Goal: Task Accomplishment & Management: Use online tool/utility

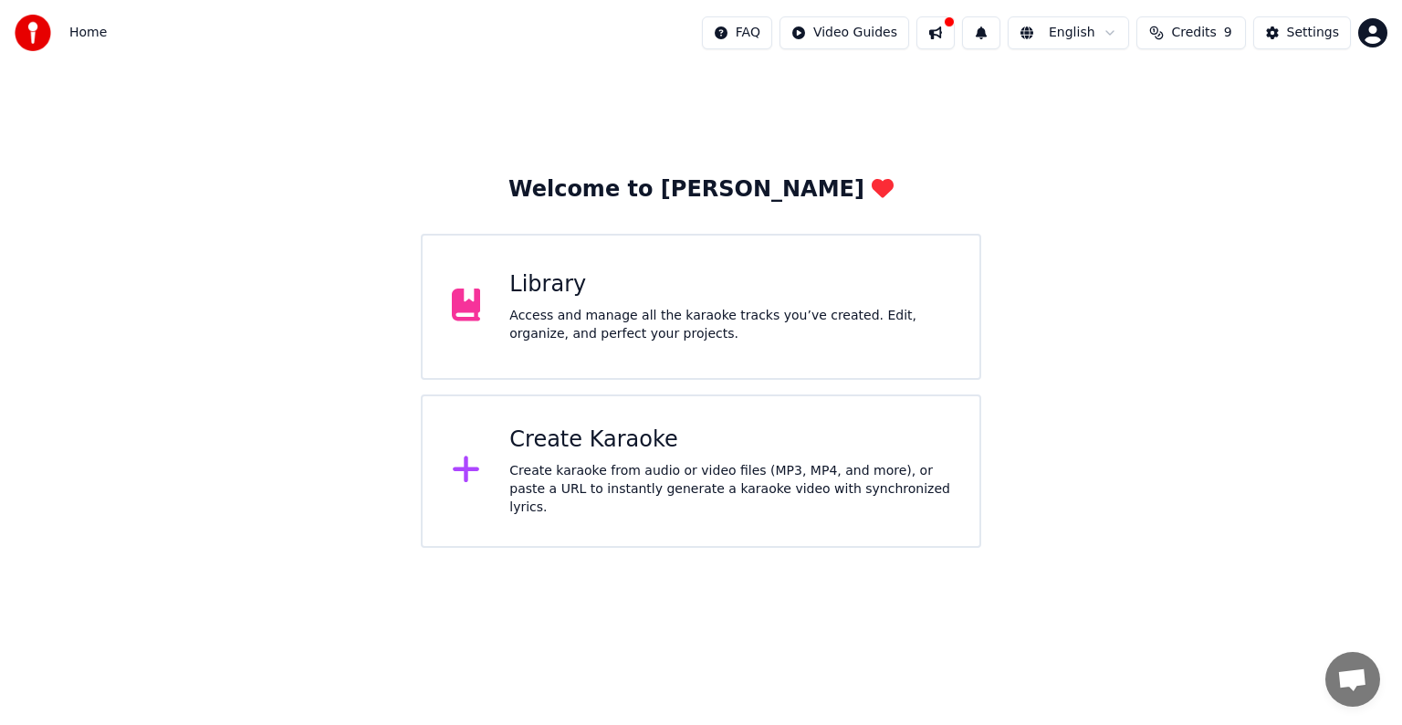
click at [544, 322] on div "Access and manage all the karaoke tracks you’ve created. Edit, organize, and pe…" at bounding box center [729, 325] width 441 height 37
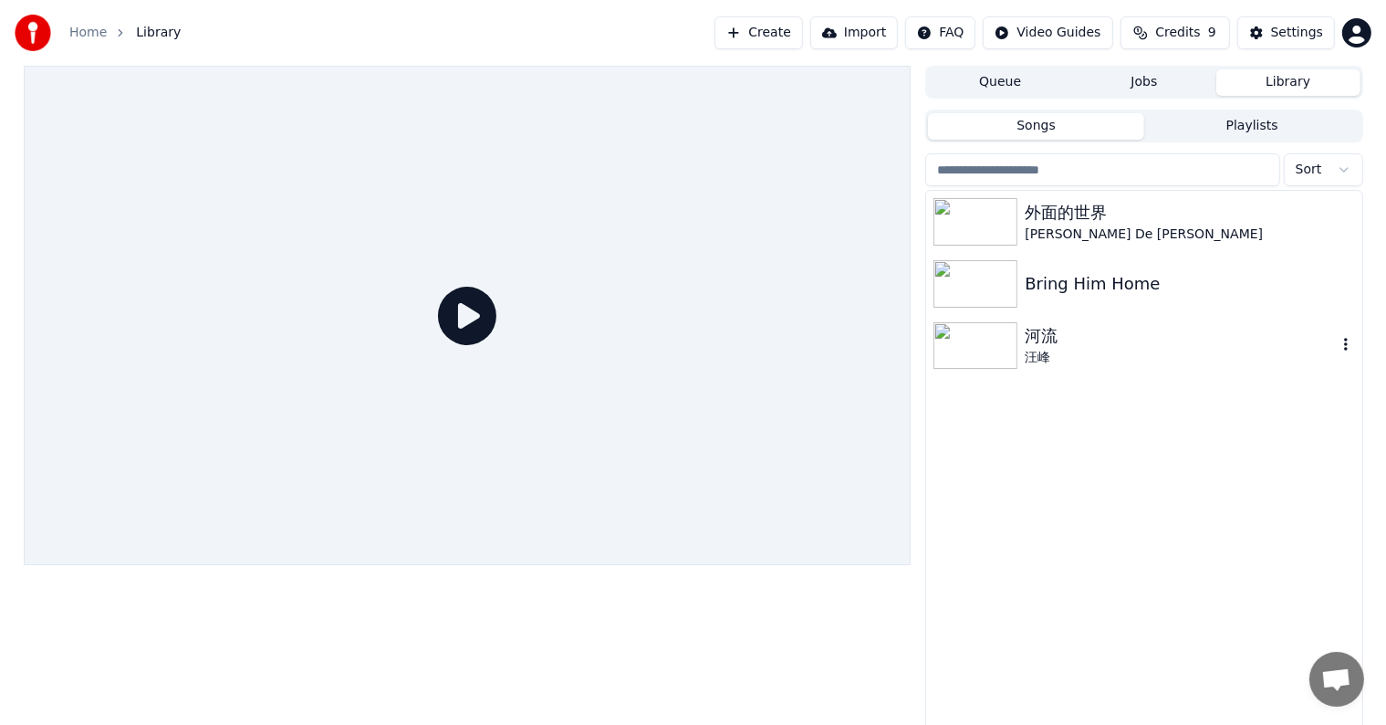
click at [973, 348] on img at bounding box center [976, 345] width 84 height 47
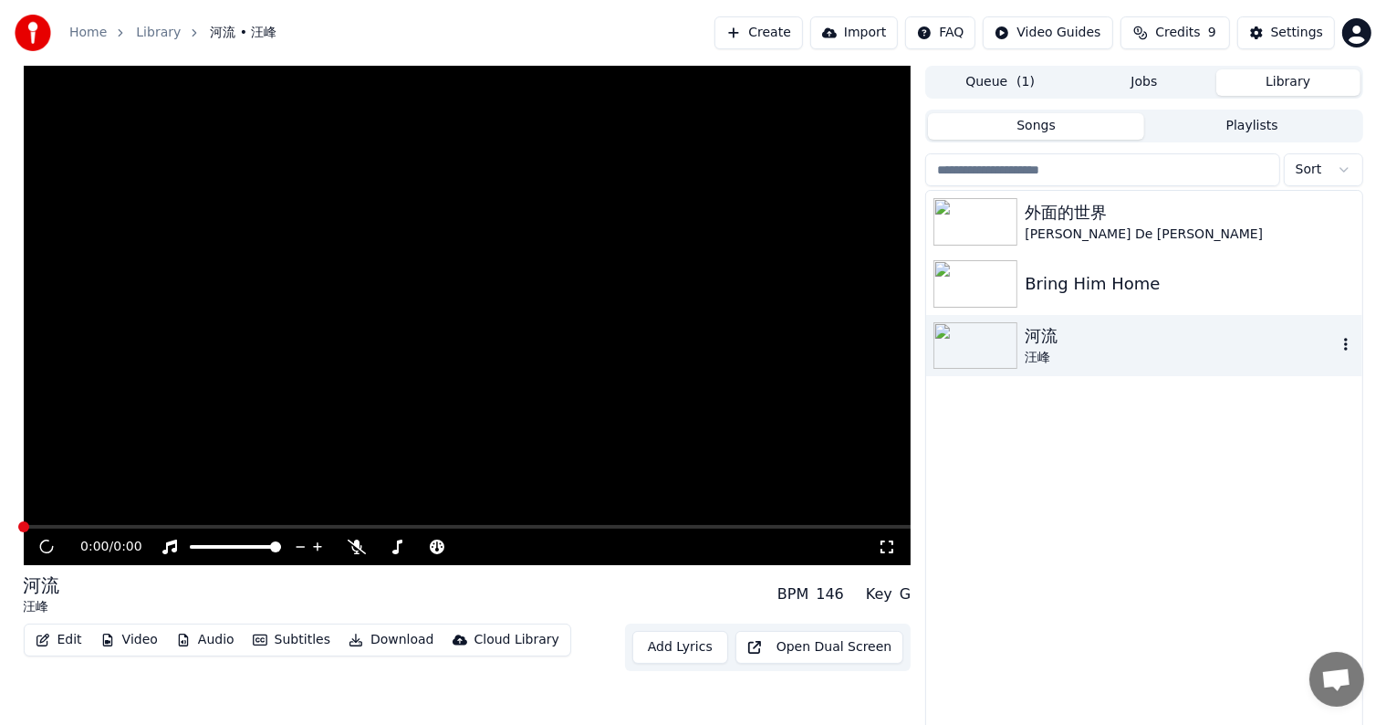
click at [973, 348] on img at bounding box center [976, 345] width 84 height 47
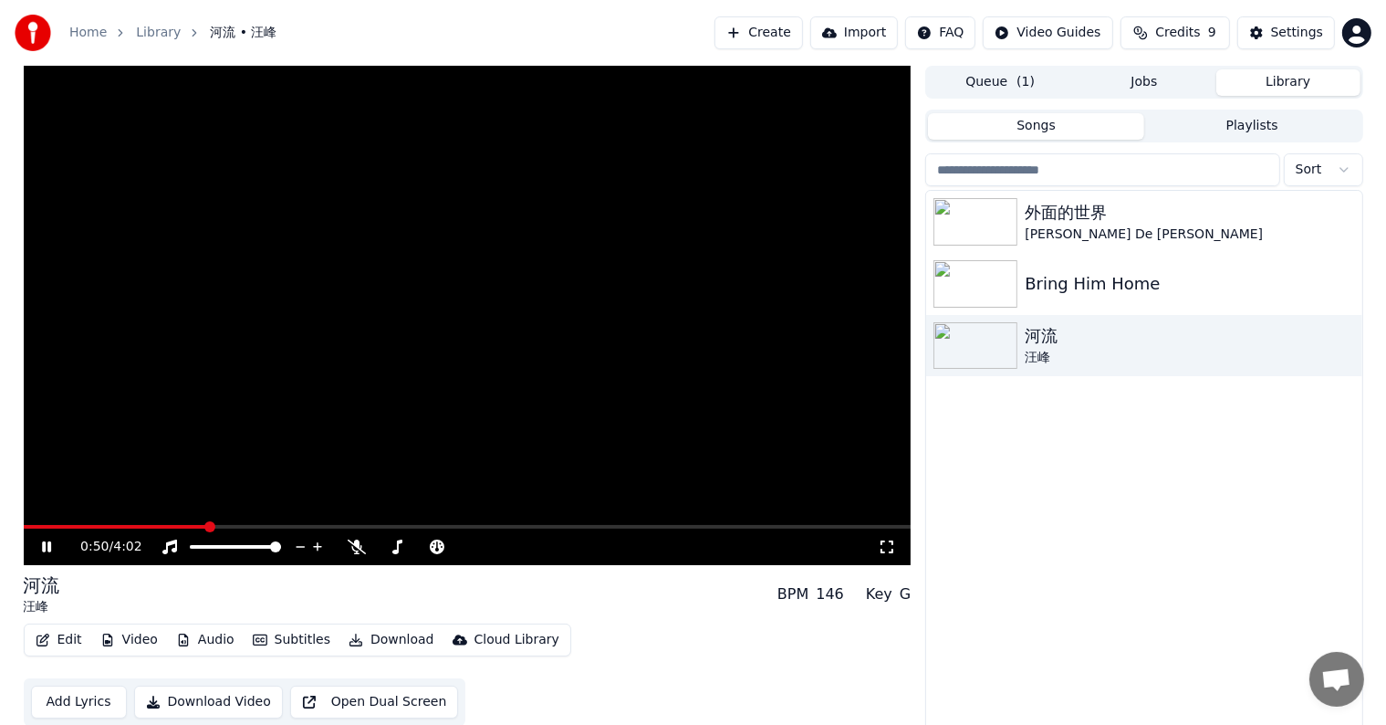
click at [206, 525] on span at bounding box center [468, 527] width 888 height 4
click at [412, 468] on video at bounding box center [468, 315] width 888 height 499
click at [475, 526] on span at bounding box center [468, 527] width 888 height 4
click at [47, 542] on icon at bounding box center [59, 546] width 43 height 15
click at [657, 526] on span at bounding box center [468, 527] width 888 height 4
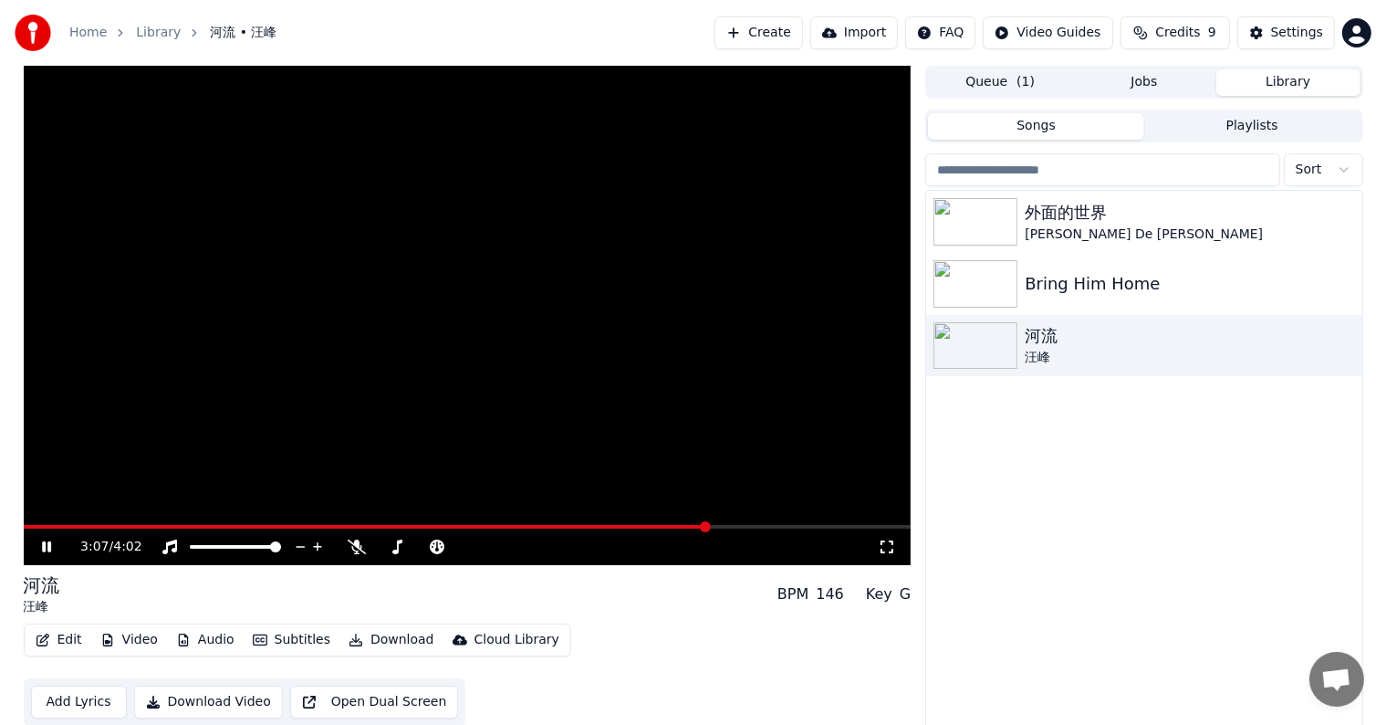
scroll to position [8, 0]
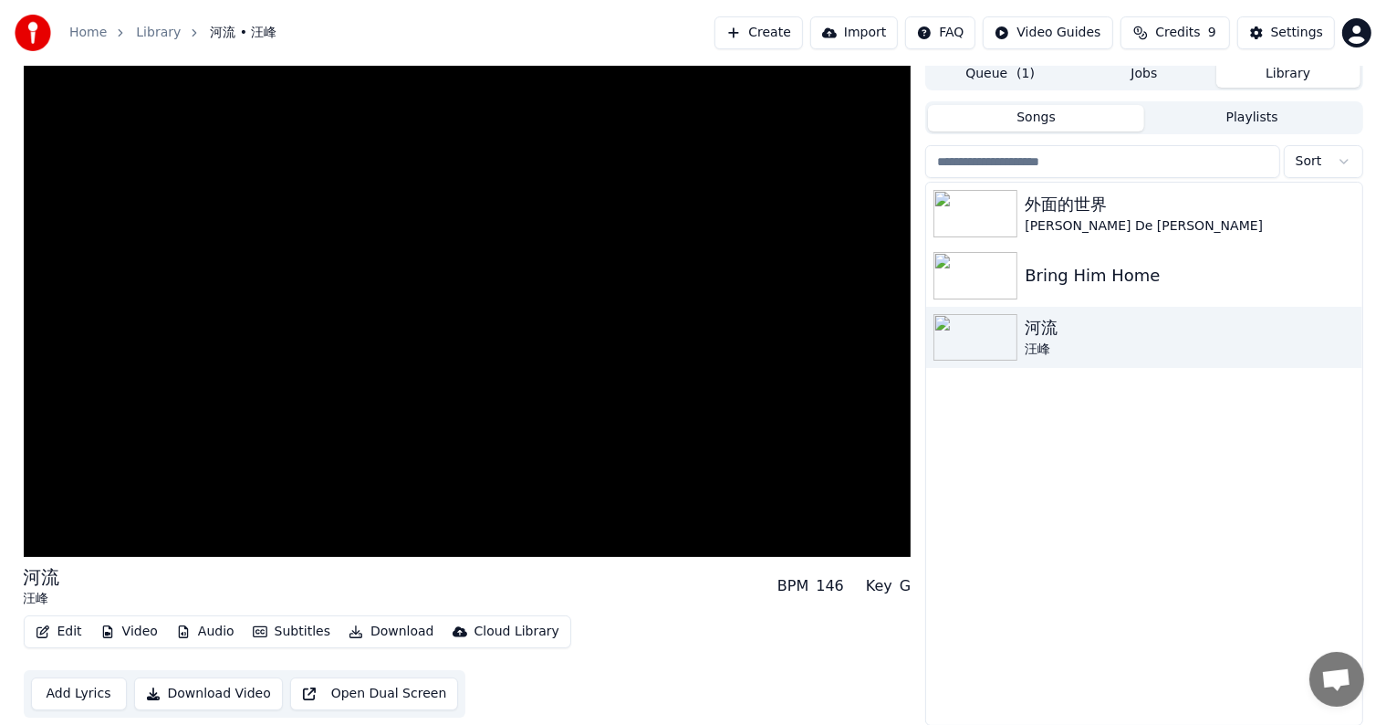
click at [187, 694] on button "Download Video" at bounding box center [208, 693] width 149 height 33
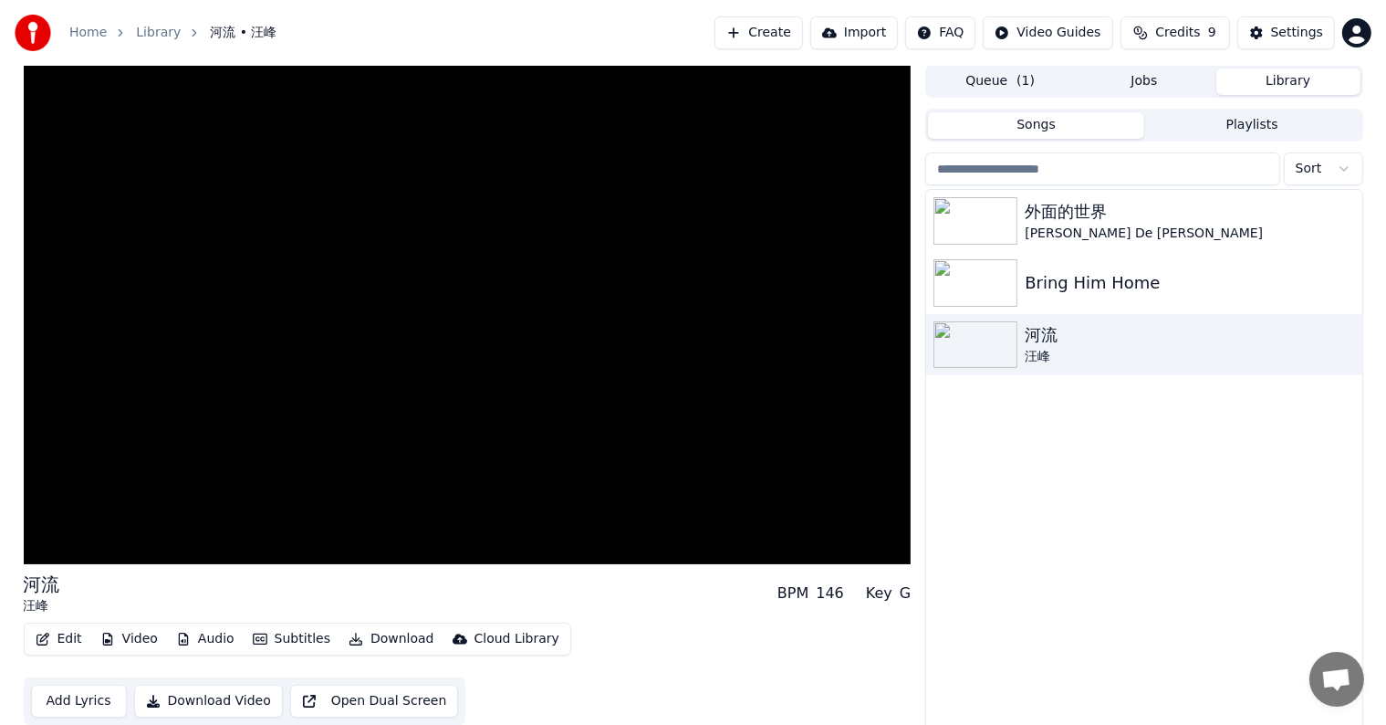
click at [187, 694] on button "Download Video" at bounding box center [208, 700] width 149 height 33
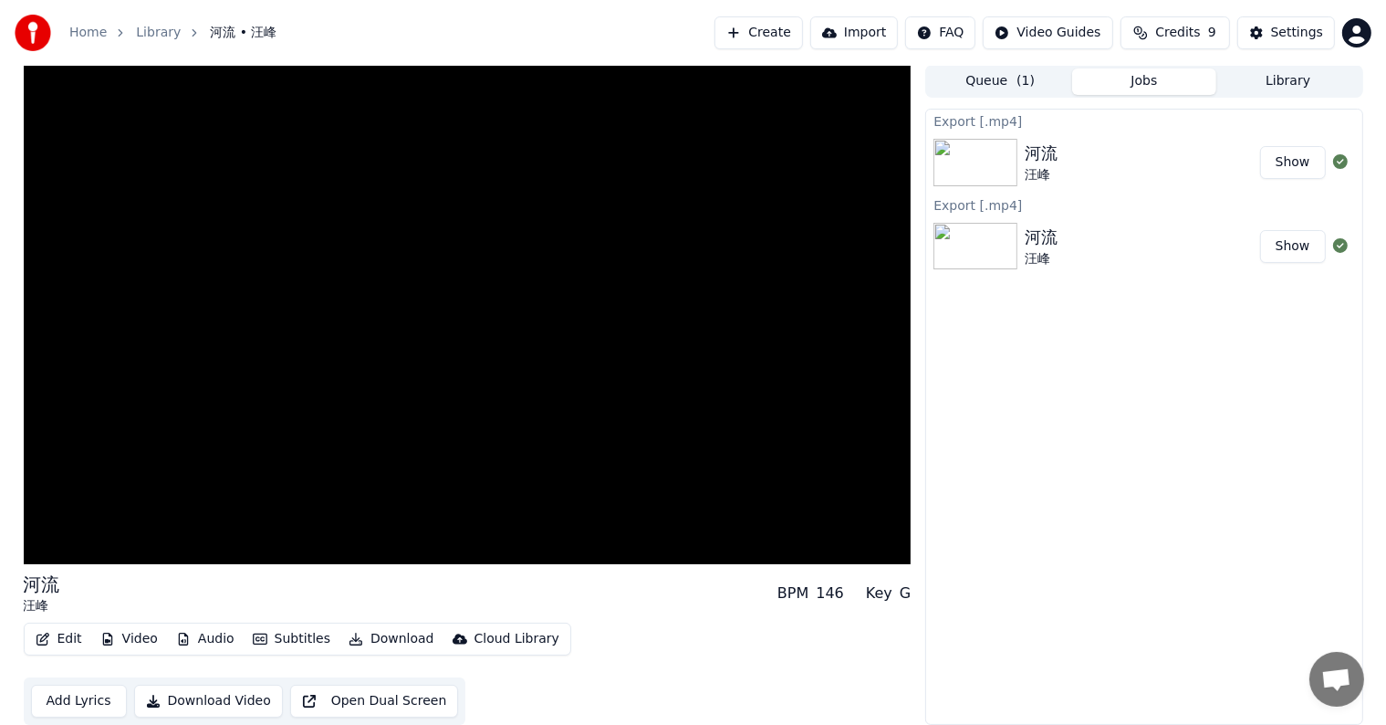
click at [1293, 248] on button "Show" at bounding box center [1293, 246] width 66 height 33
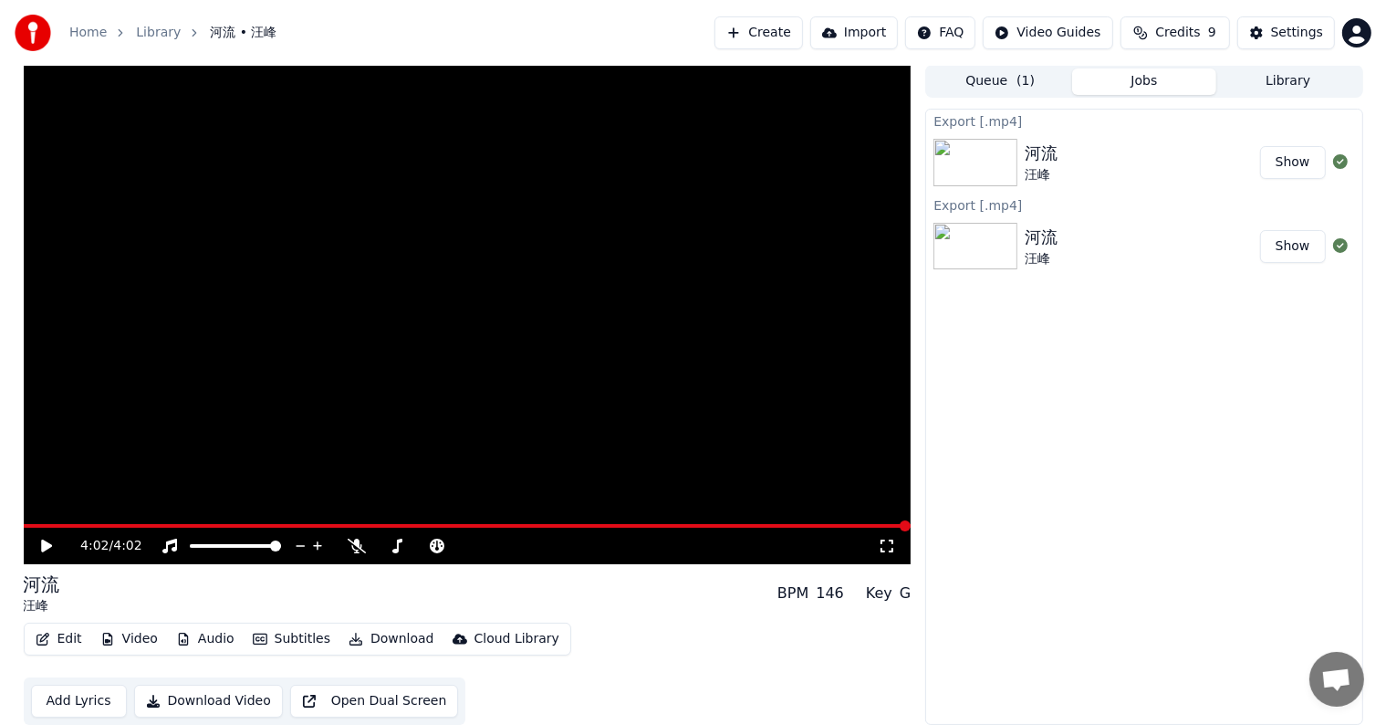
click at [154, 33] on link "Library" at bounding box center [158, 33] width 45 height 18
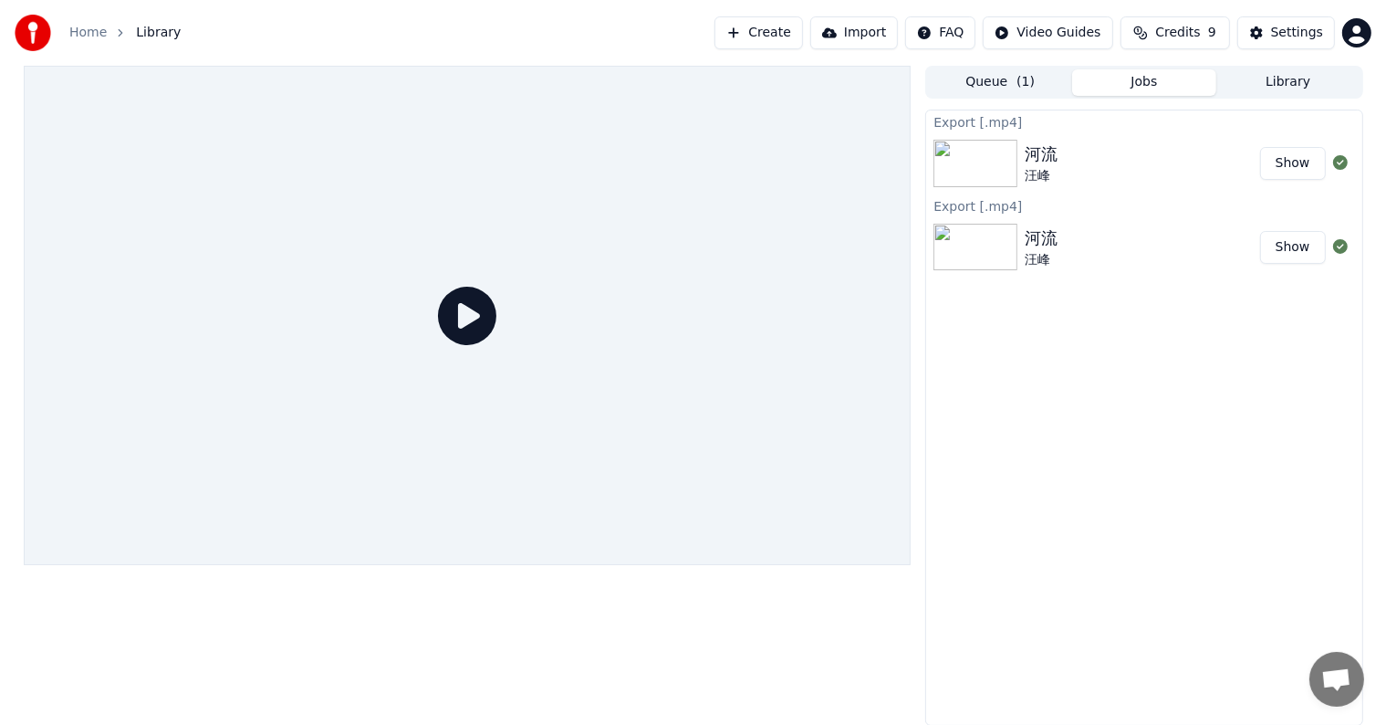
click at [154, 33] on span "Library" at bounding box center [158, 33] width 45 height 18
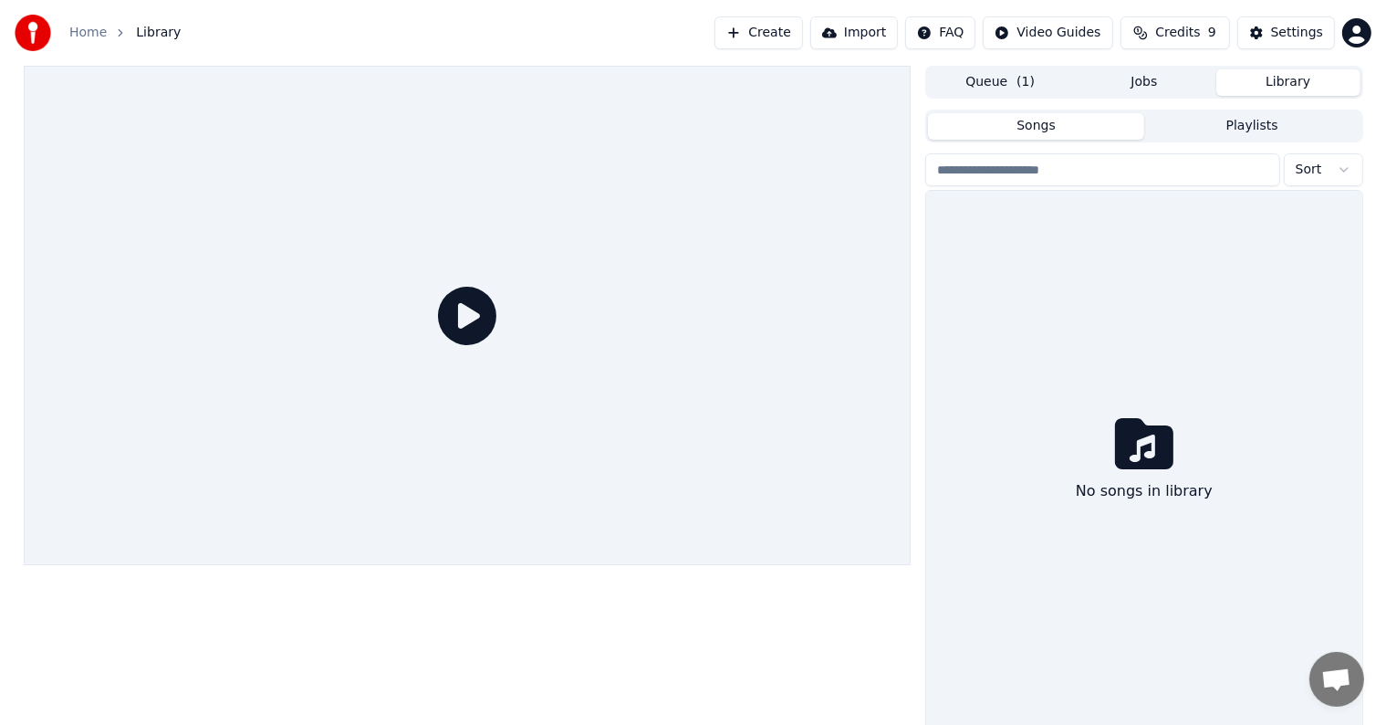
click at [1287, 81] on button "Library" at bounding box center [1288, 82] width 144 height 26
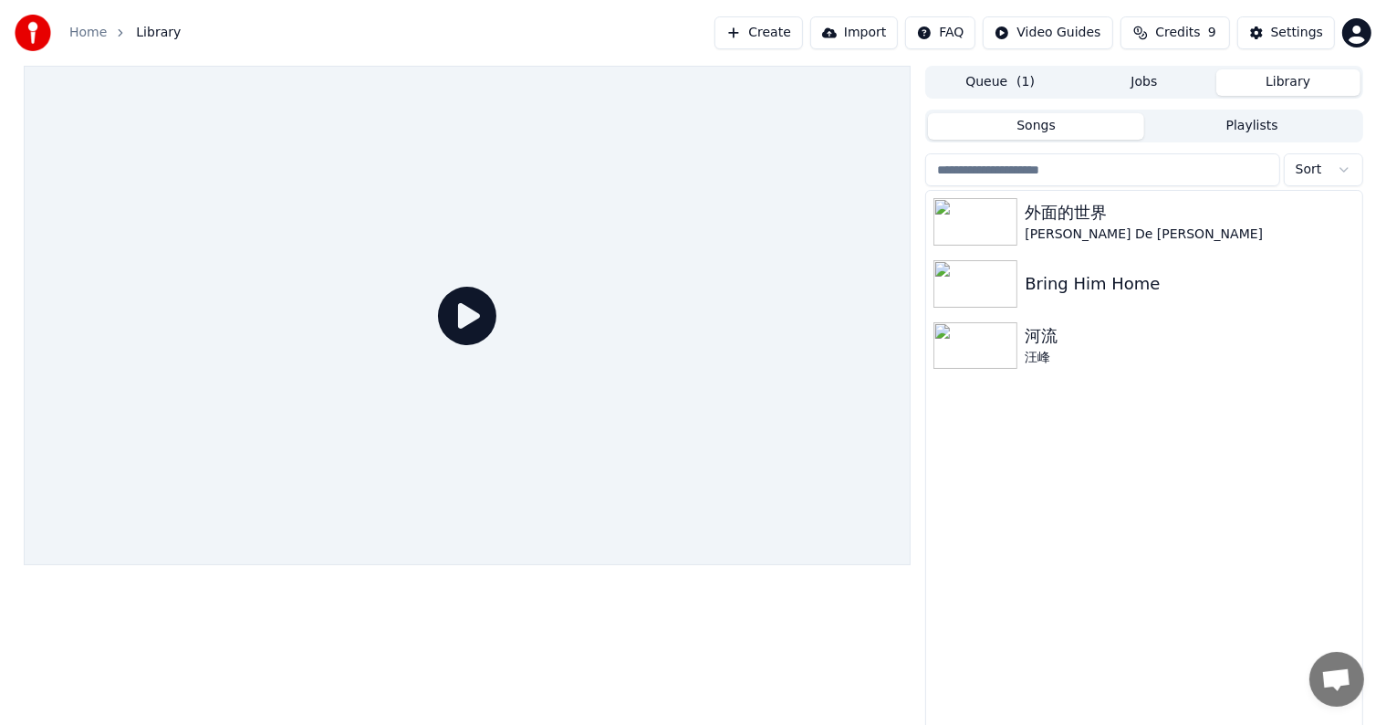
click at [1287, 81] on button "Library" at bounding box center [1288, 82] width 144 height 26
click at [976, 339] on img at bounding box center [976, 345] width 84 height 47
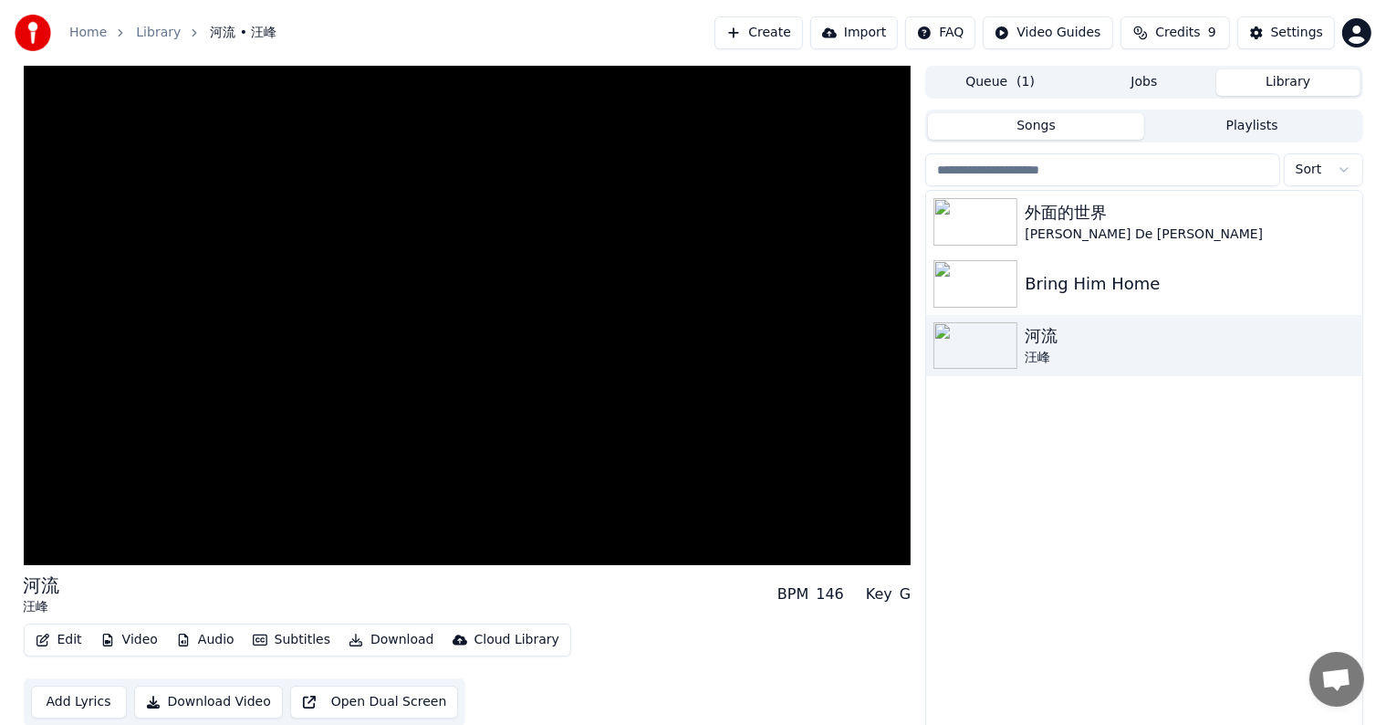
click at [202, 701] on button "Download Video" at bounding box center [208, 701] width 149 height 33
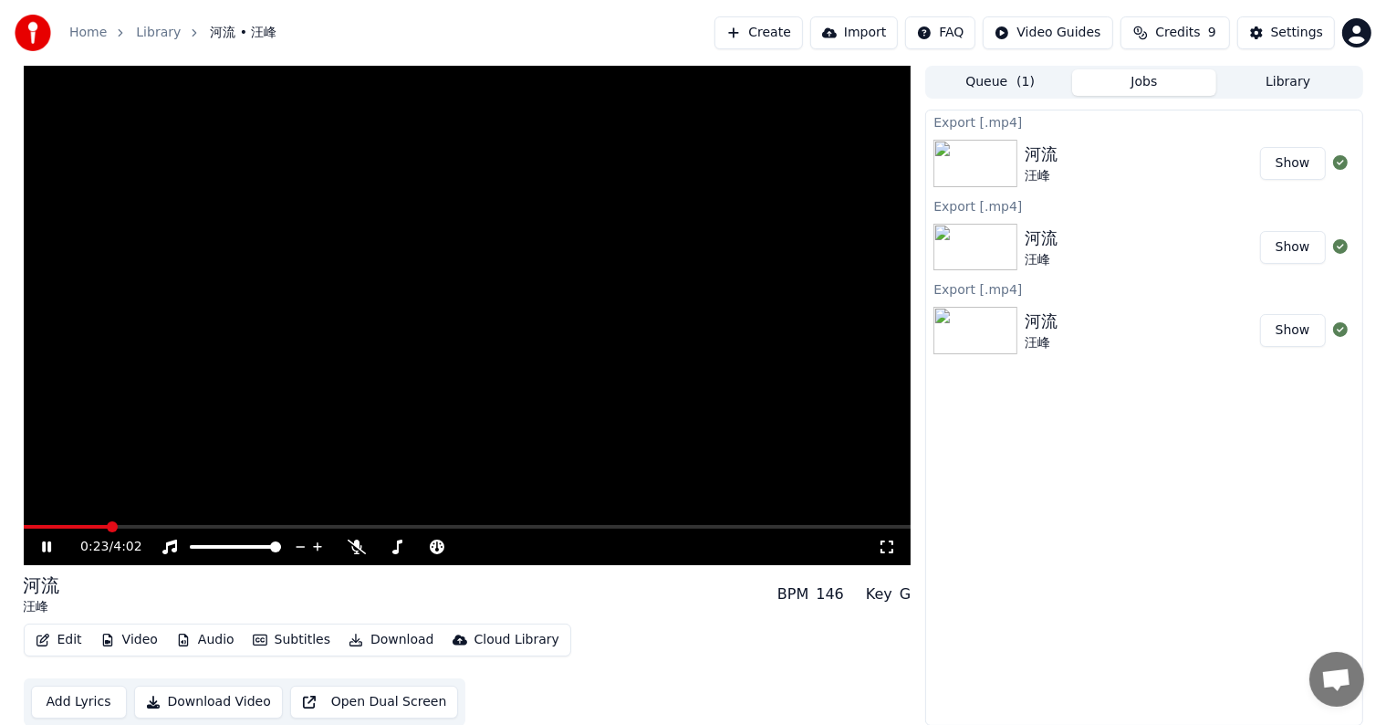
click at [547, 463] on video at bounding box center [468, 315] width 888 height 499
click at [47, 542] on icon at bounding box center [46, 546] width 11 height 13
click at [306, 416] on video at bounding box center [468, 315] width 888 height 499
click at [47, 544] on icon at bounding box center [46, 546] width 11 height 13
click at [424, 545] on span at bounding box center [422, 546] width 11 height 11
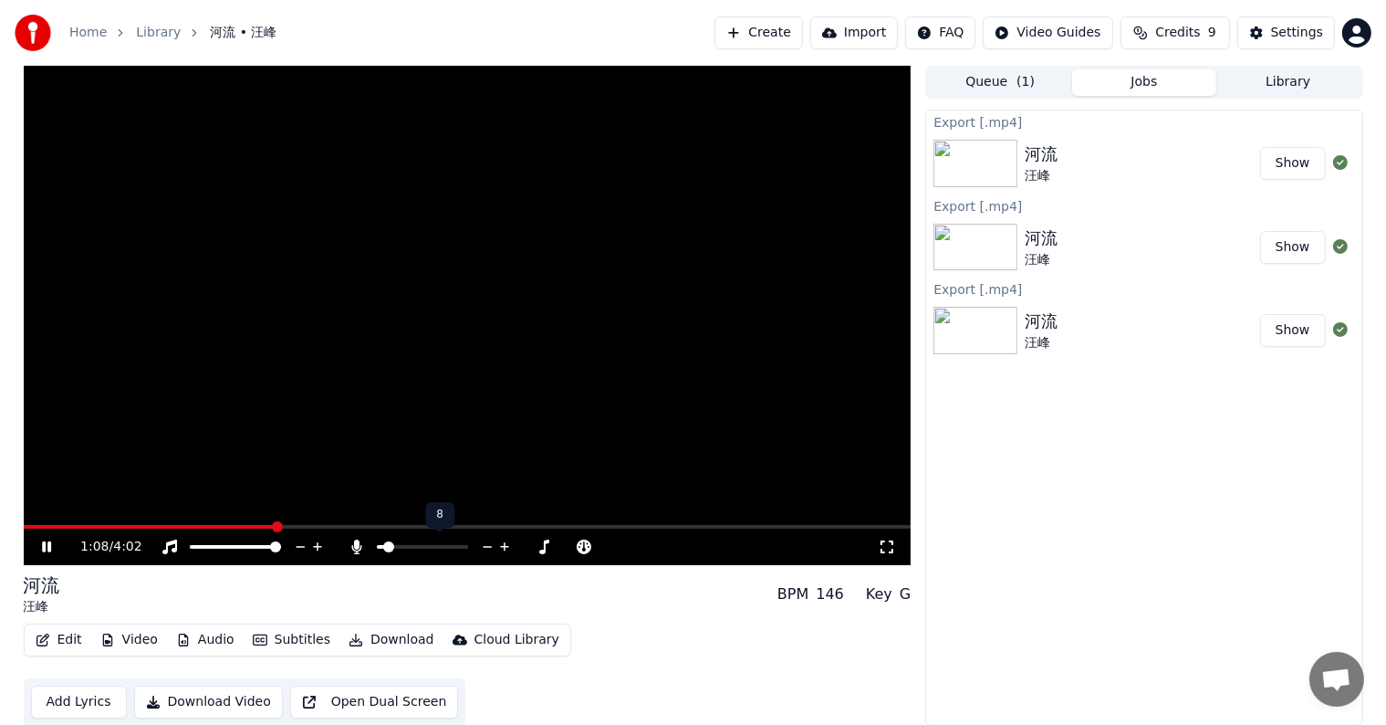
click at [384, 545] on span at bounding box center [380, 547] width 7 height 4
click at [522, 525] on span at bounding box center [468, 527] width 888 height 4
click at [701, 526] on span at bounding box center [468, 527] width 888 height 4
click at [505, 544] on icon at bounding box center [504, 546] width 9 height 9
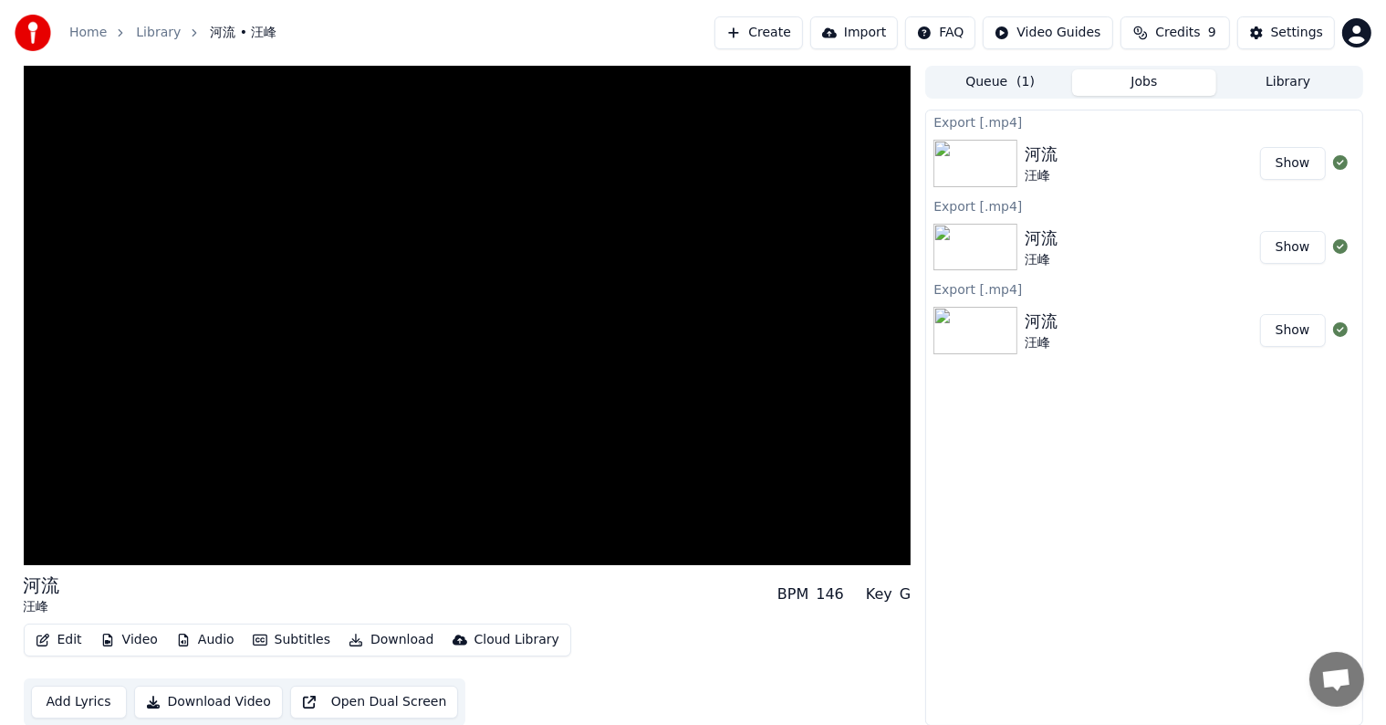
scroll to position [1, 0]
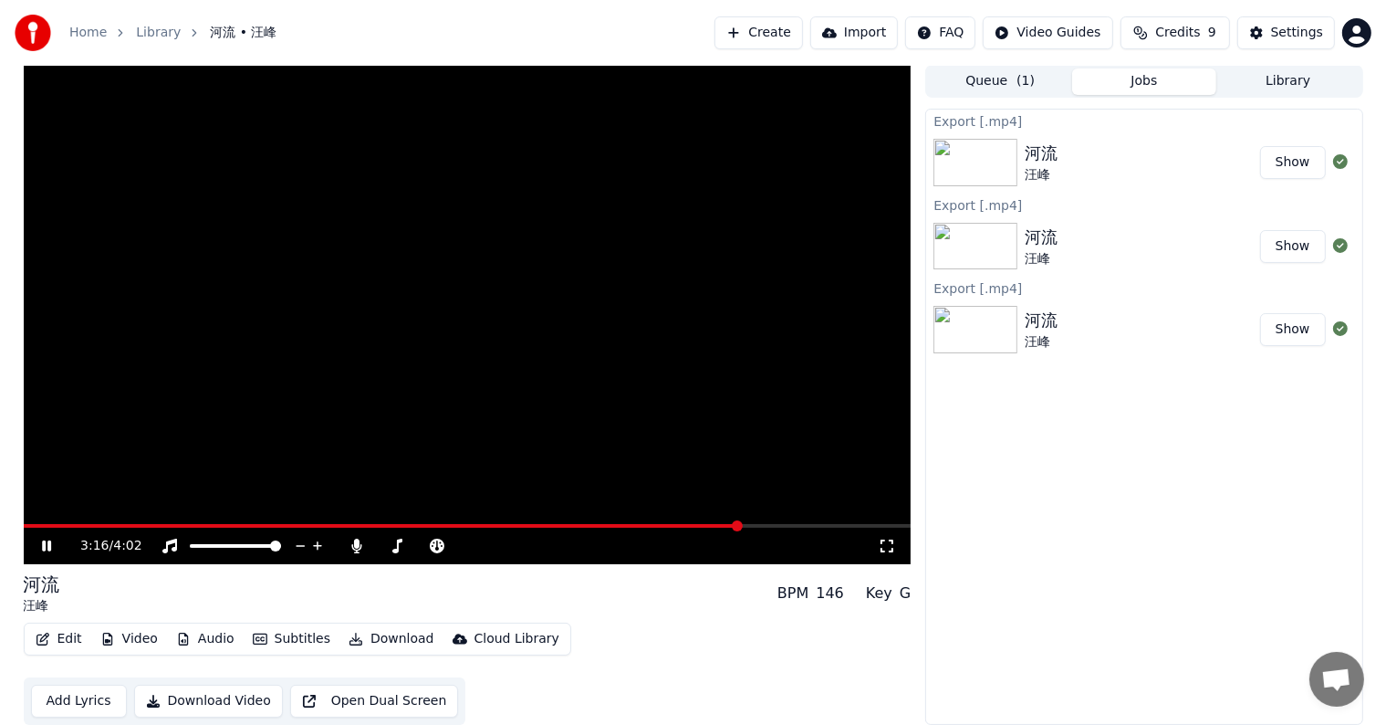
click at [741, 526] on span at bounding box center [382, 526] width 717 height 4
click at [526, 543] on icon at bounding box center [527, 546] width 17 height 18
click at [569, 544] on icon at bounding box center [567, 546] width 17 height 18
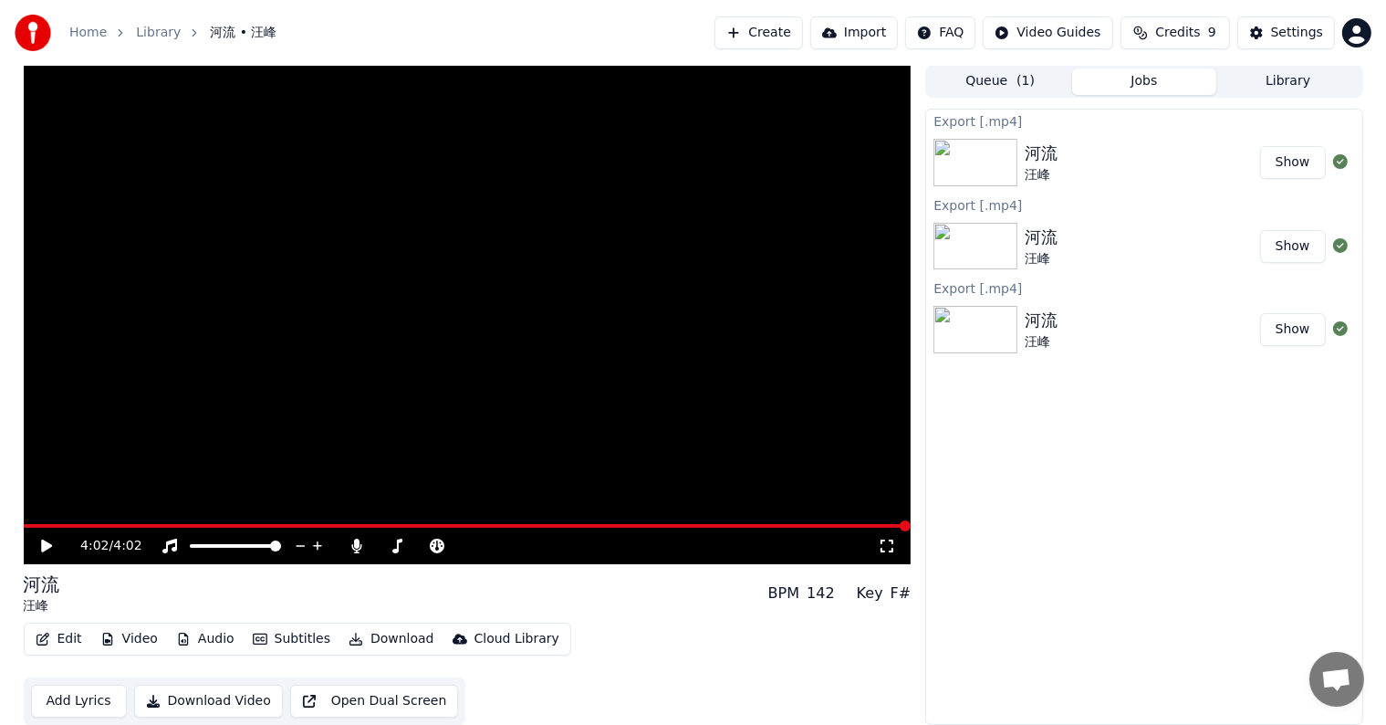
click at [45, 544] on icon at bounding box center [46, 545] width 11 height 13
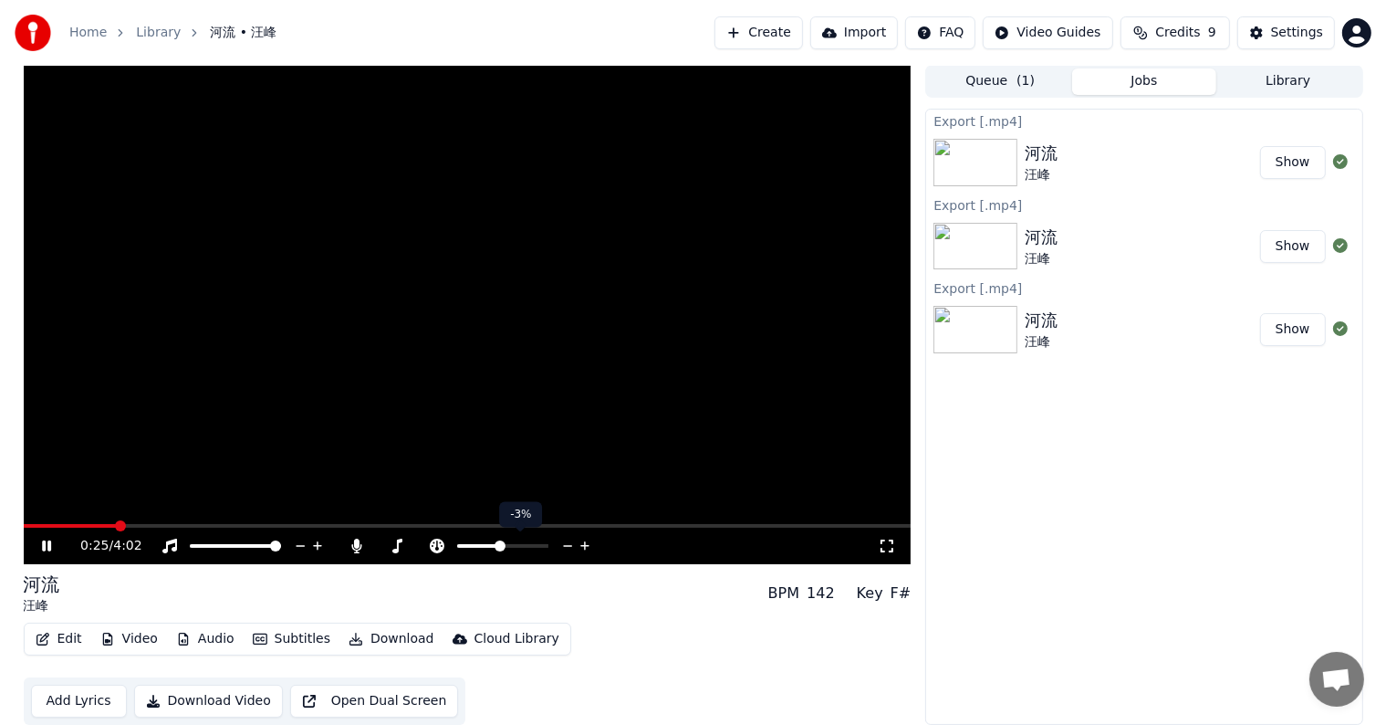
click at [566, 541] on icon at bounding box center [567, 546] width 17 height 18
click at [564, 544] on icon at bounding box center [567, 546] width 17 height 18
click at [55, 524] on span at bounding box center [201, 526] width 354 height 4
click at [457, 547] on span at bounding box center [422, 546] width 91 height 4
click at [384, 544] on span at bounding box center [380, 546] width 7 height 4
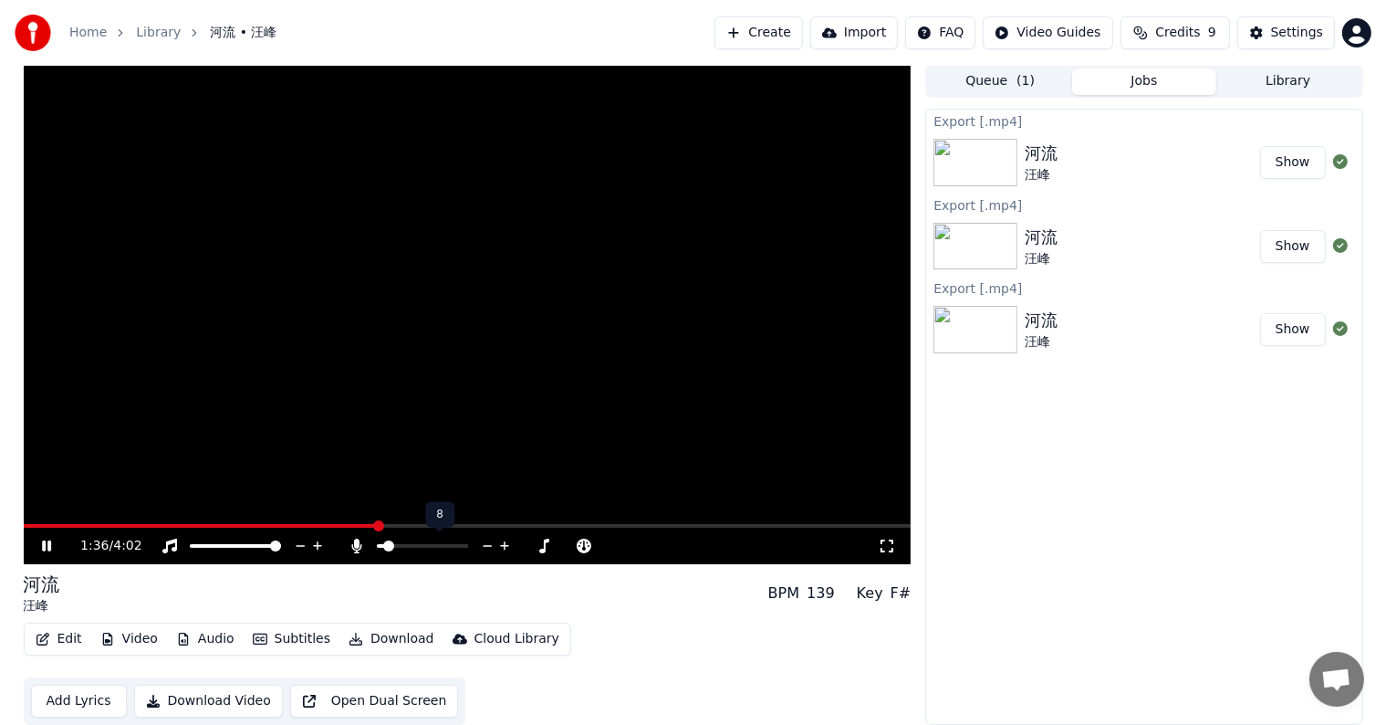
click at [503, 543] on icon at bounding box center [504, 546] width 17 height 18
click at [193, 700] on button "Download Video" at bounding box center [208, 700] width 149 height 33
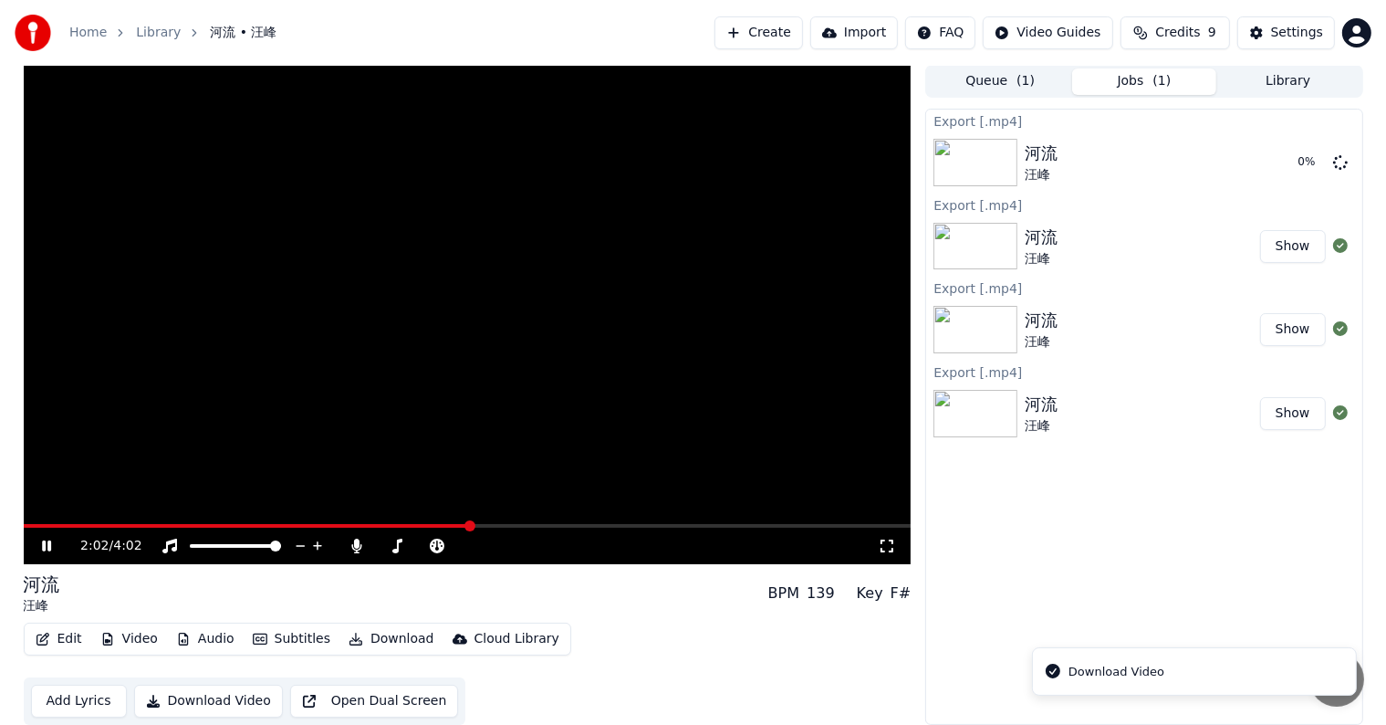
click at [193, 700] on button "Download Video" at bounding box center [208, 700] width 149 height 33
click at [44, 546] on icon at bounding box center [46, 545] width 9 height 11
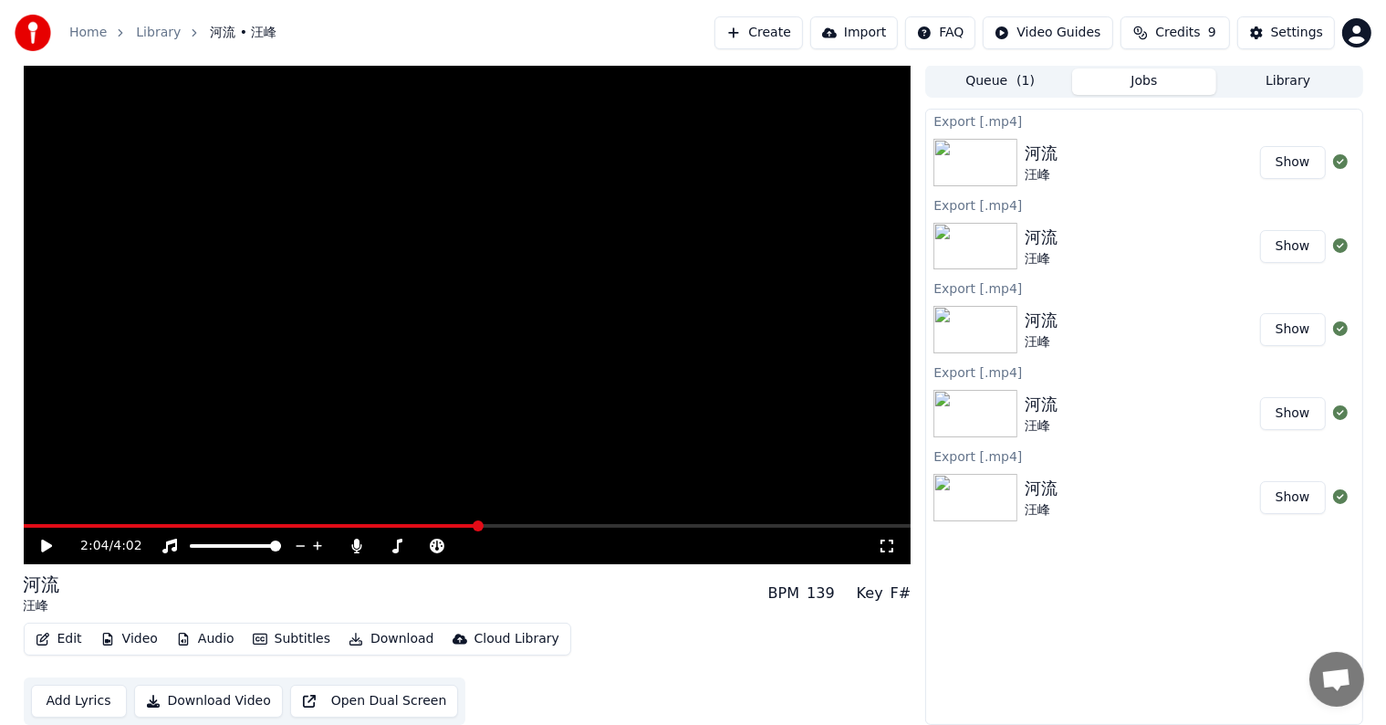
click at [1299, 168] on button "Show" at bounding box center [1293, 162] width 66 height 33
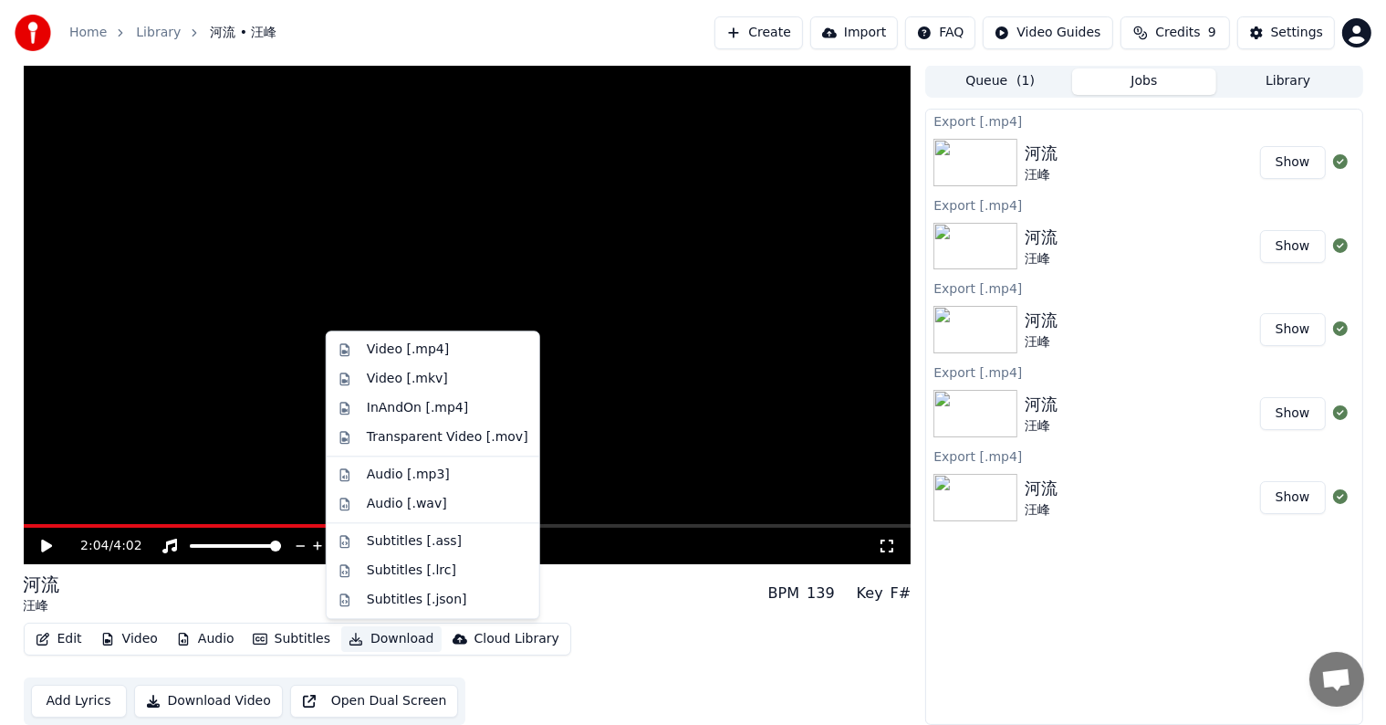
click at [376, 639] on button "Download" at bounding box center [391, 639] width 100 height 26
click at [420, 347] on div "Video [.mp4]" at bounding box center [408, 349] width 82 height 18
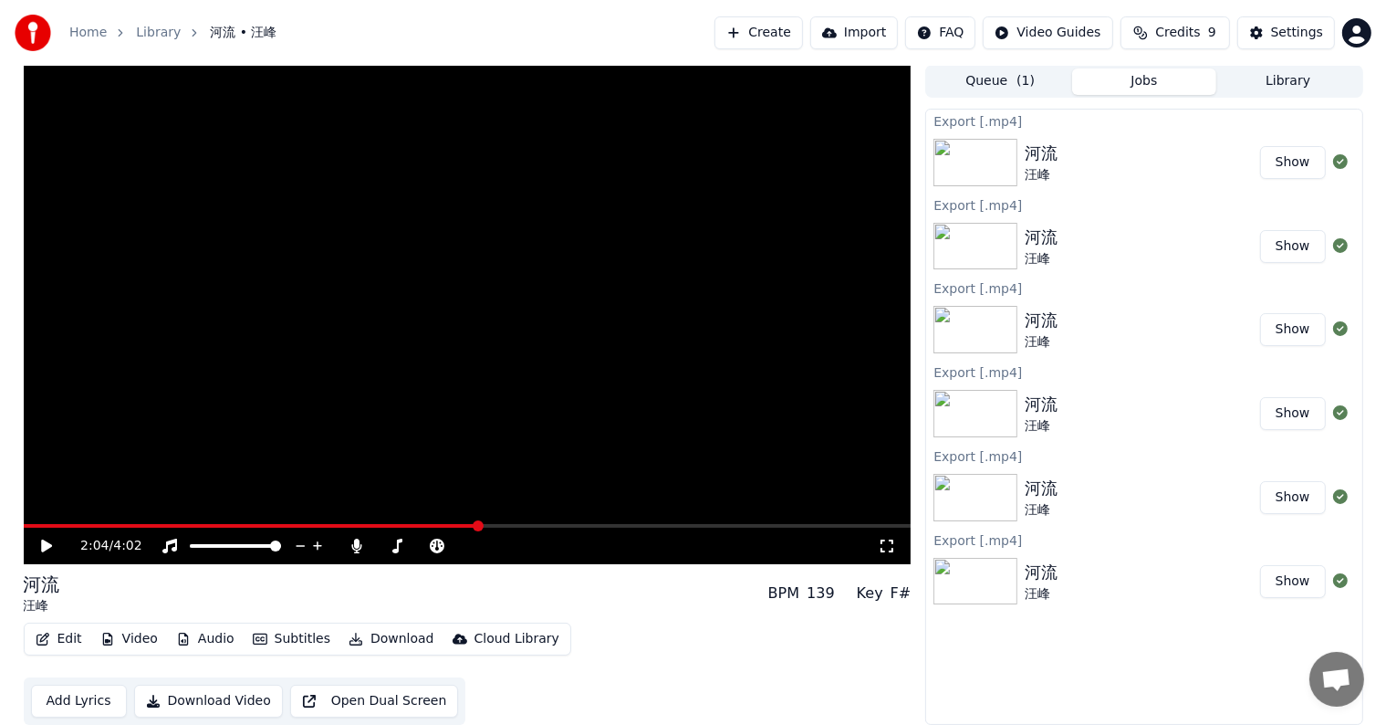
click at [982, 162] on img at bounding box center [976, 162] width 84 height 47
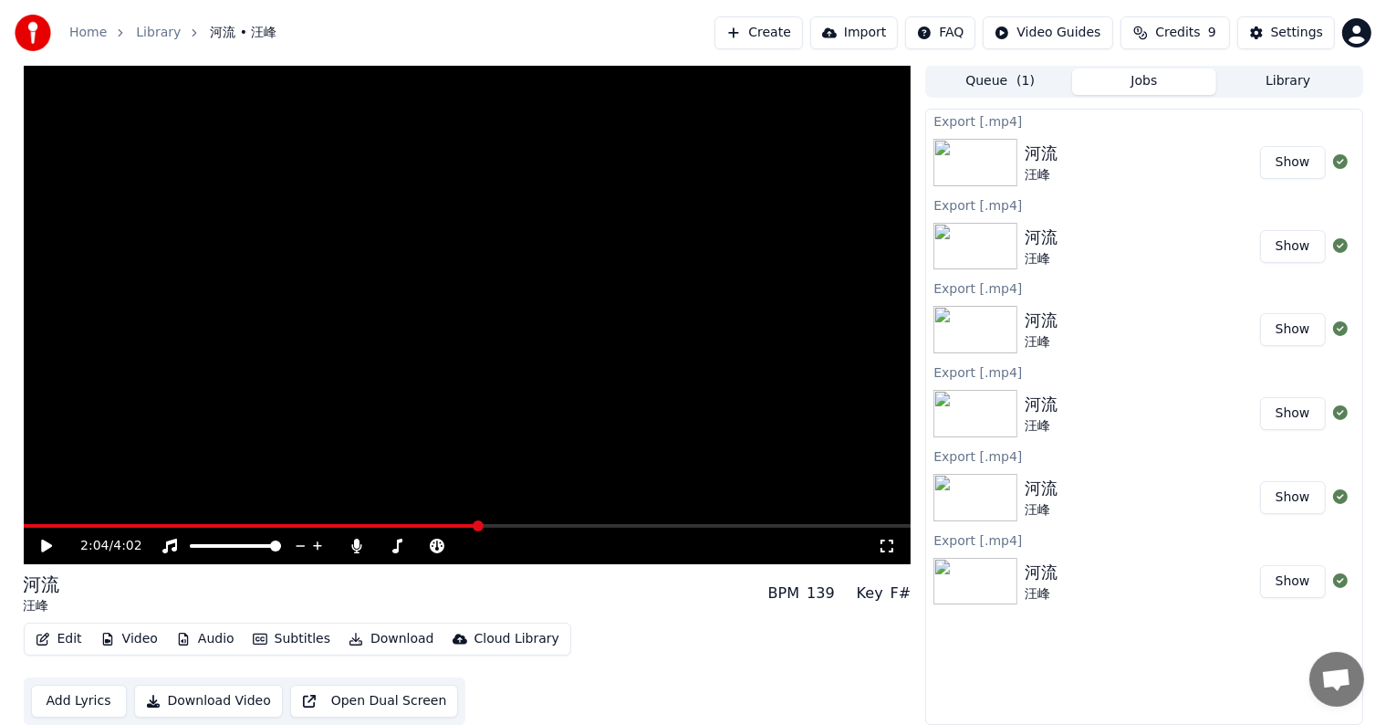
click at [982, 162] on img at bounding box center [976, 162] width 84 height 47
click at [1281, 162] on button "Show" at bounding box center [1293, 162] width 66 height 33
click at [1285, 37] on div "Settings" at bounding box center [1297, 33] width 52 height 18
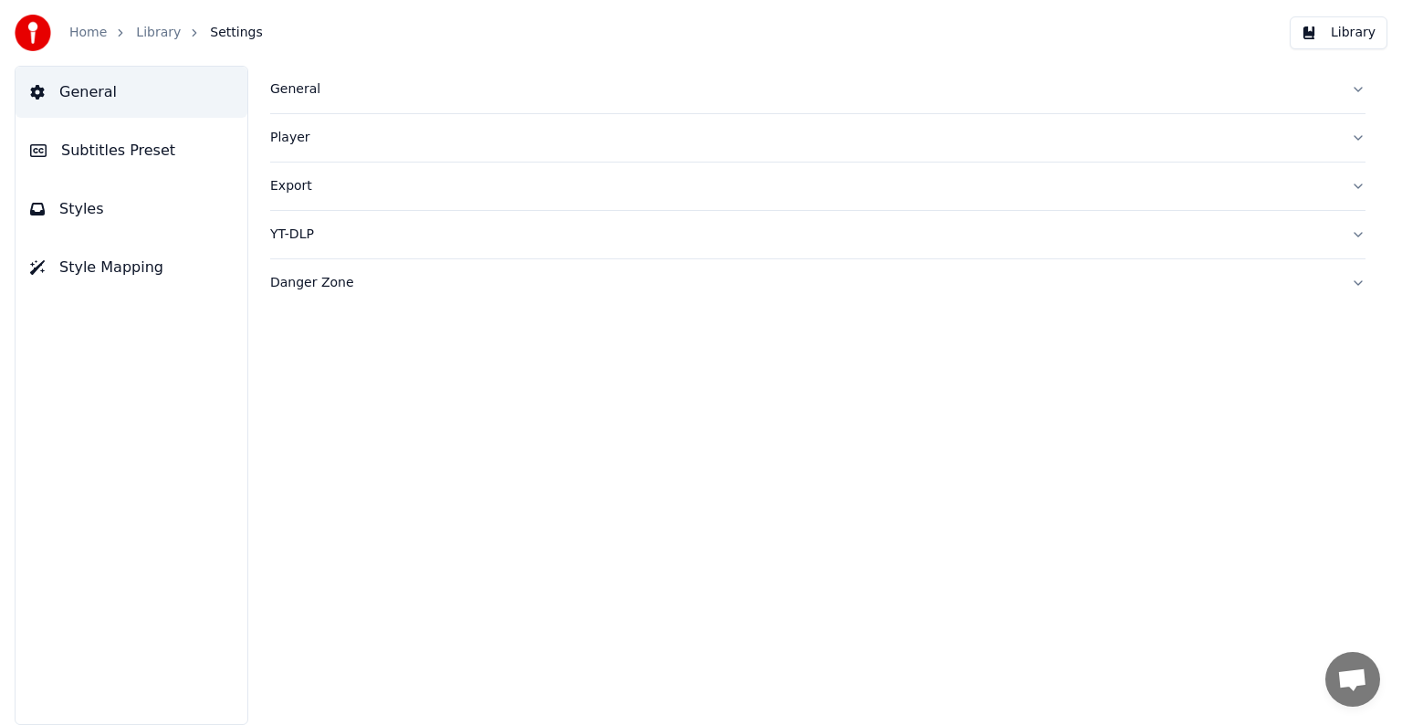
click at [930, 201] on button "Export" at bounding box center [817, 185] width 1095 height 47
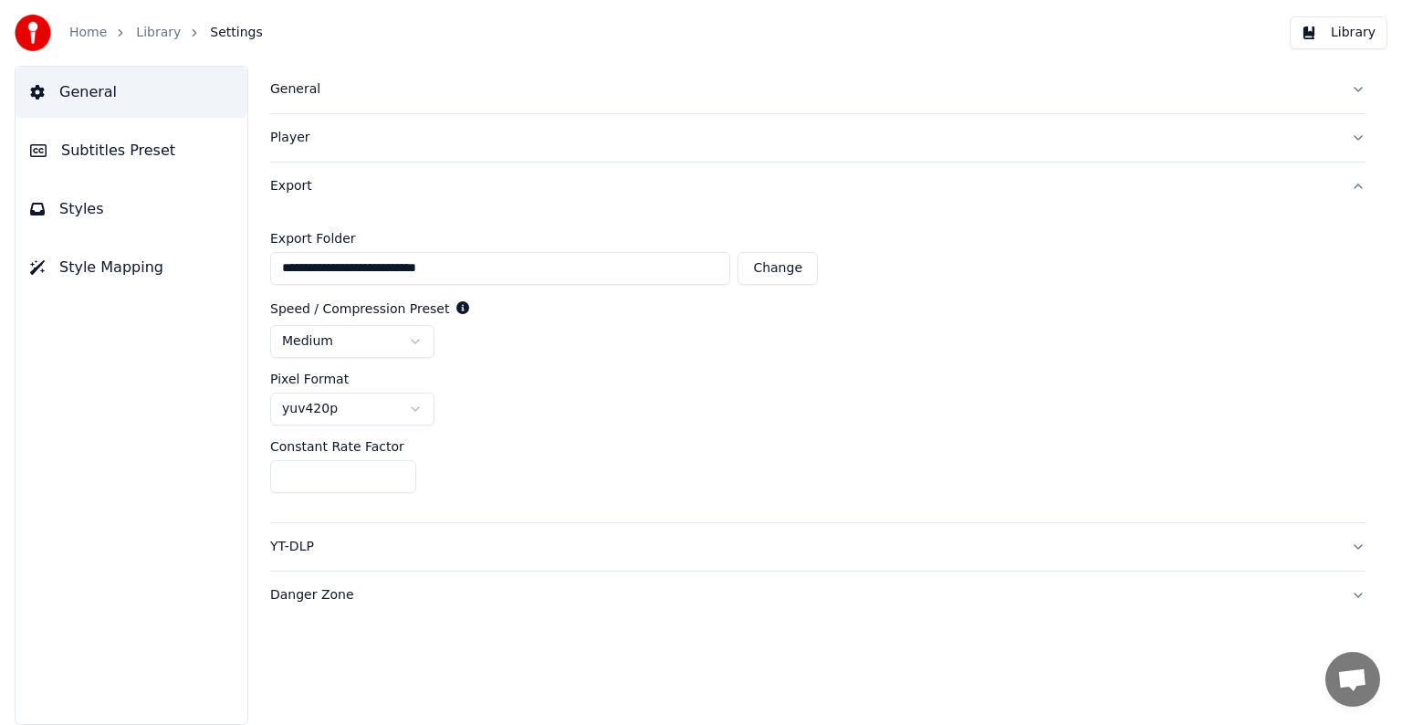
click at [84, 29] on link "Home" at bounding box center [87, 33] width 37 height 18
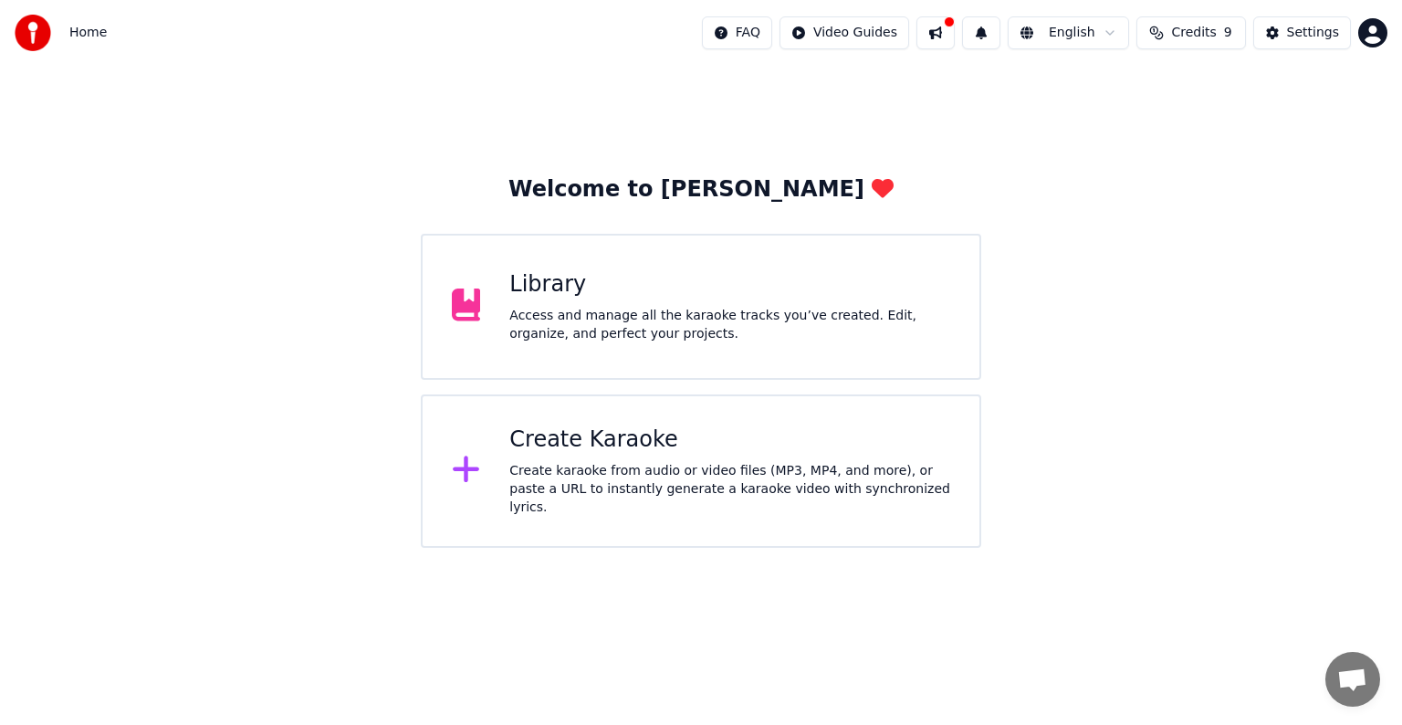
click at [618, 299] on div "Library Access and manage all the karaoke tracks you’ve created. Edit, organize…" at bounding box center [729, 306] width 441 height 73
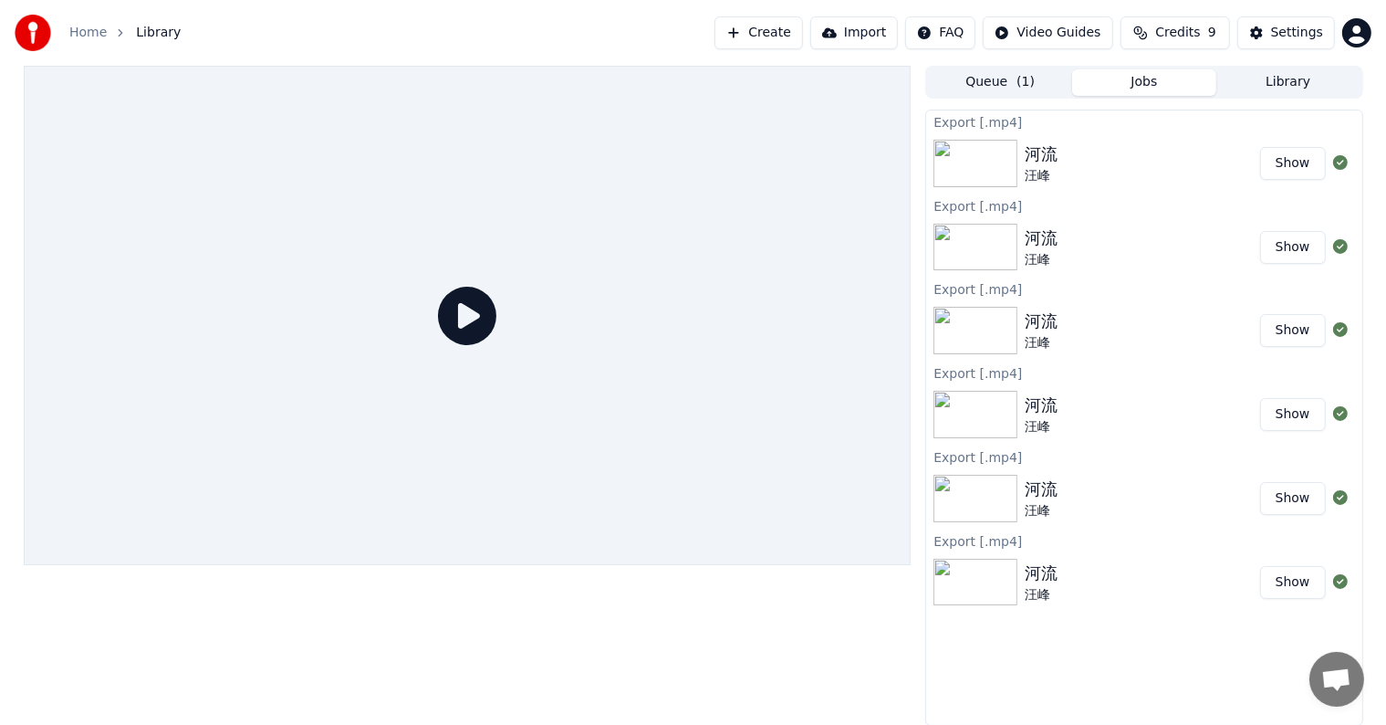
click at [761, 27] on button "Create" at bounding box center [759, 32] width 89 height 33
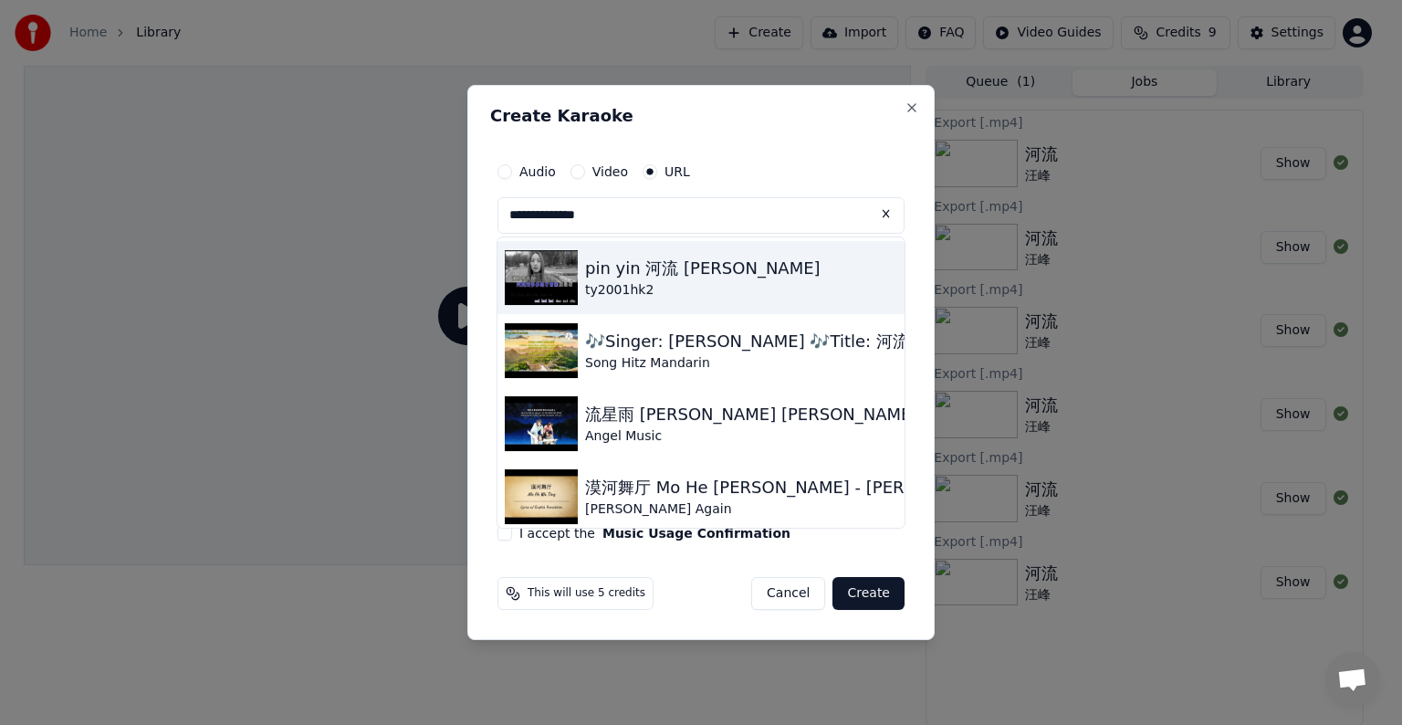
click at [548, 293] on img at bounding box center [541, 277] width 73 height 55
type input "**********"
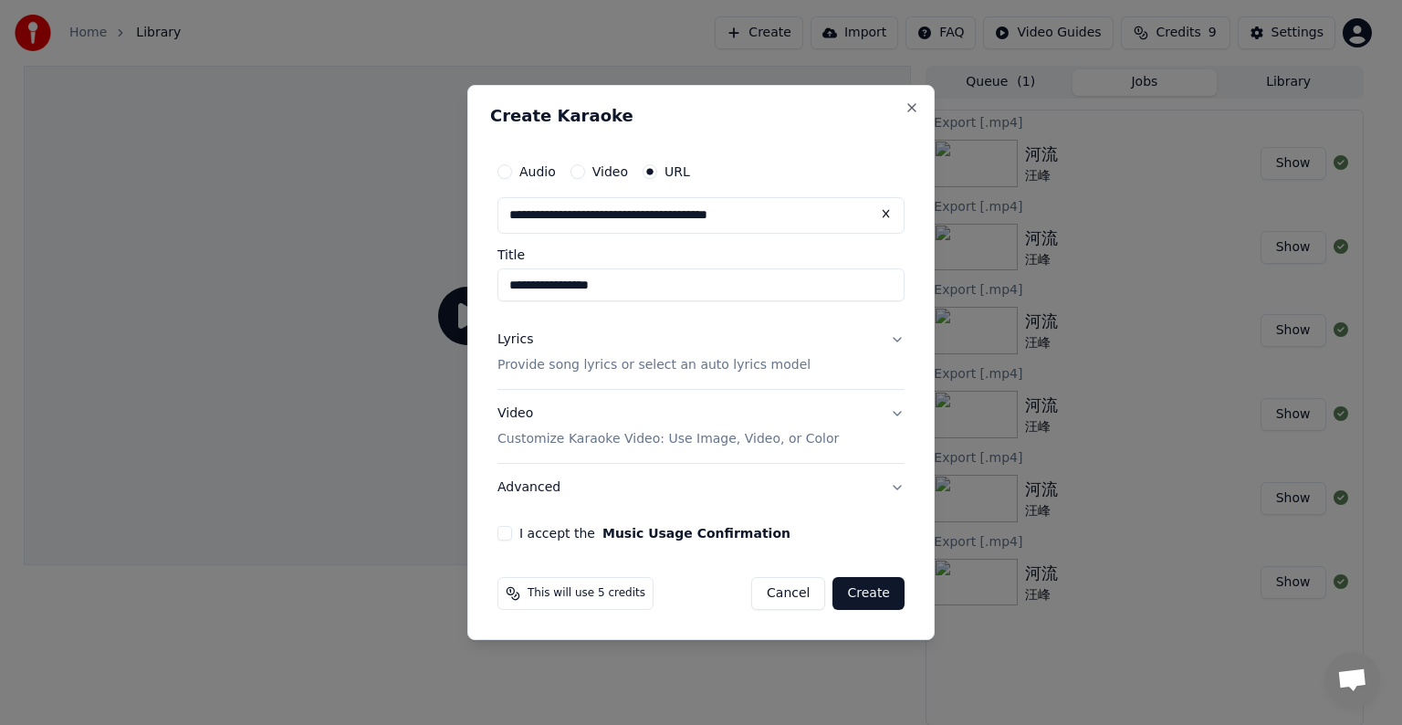
click at [548, 293] on input "**********" at bounding box center [700, 284] width 407 height 33
click at [901, 340] on button "Lyrics Provide song lyrics or select an auto lyrics model" at bounding box center [700, 352] width 407 height 73
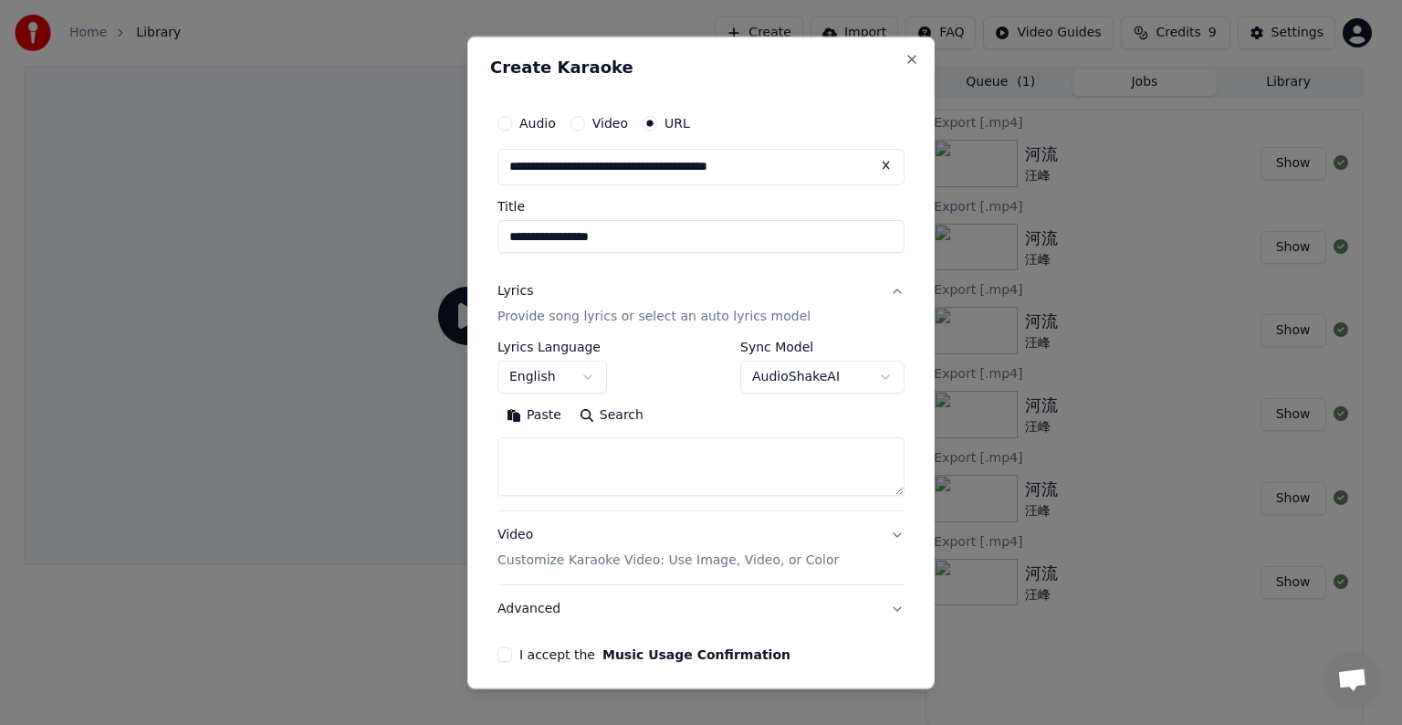
click at [878, 291] on button "Lyrics Provide song lyrics or select an auto lyrics model" at bounding box center [700, 303] width 407 height 73
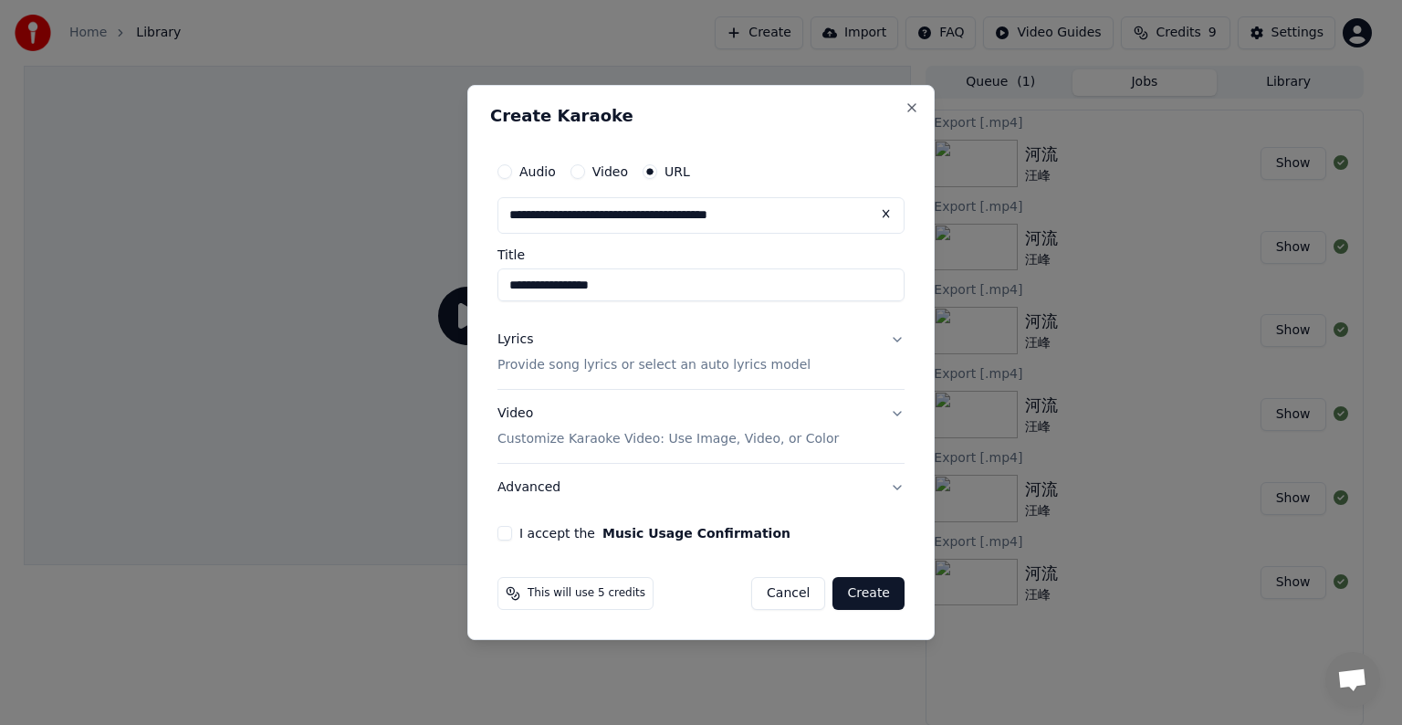
click at [898, 405] on button "Video Customize Karaoke Video: Use Image, Video, or Color" at bounding box center [700, 426] width 407 height 73
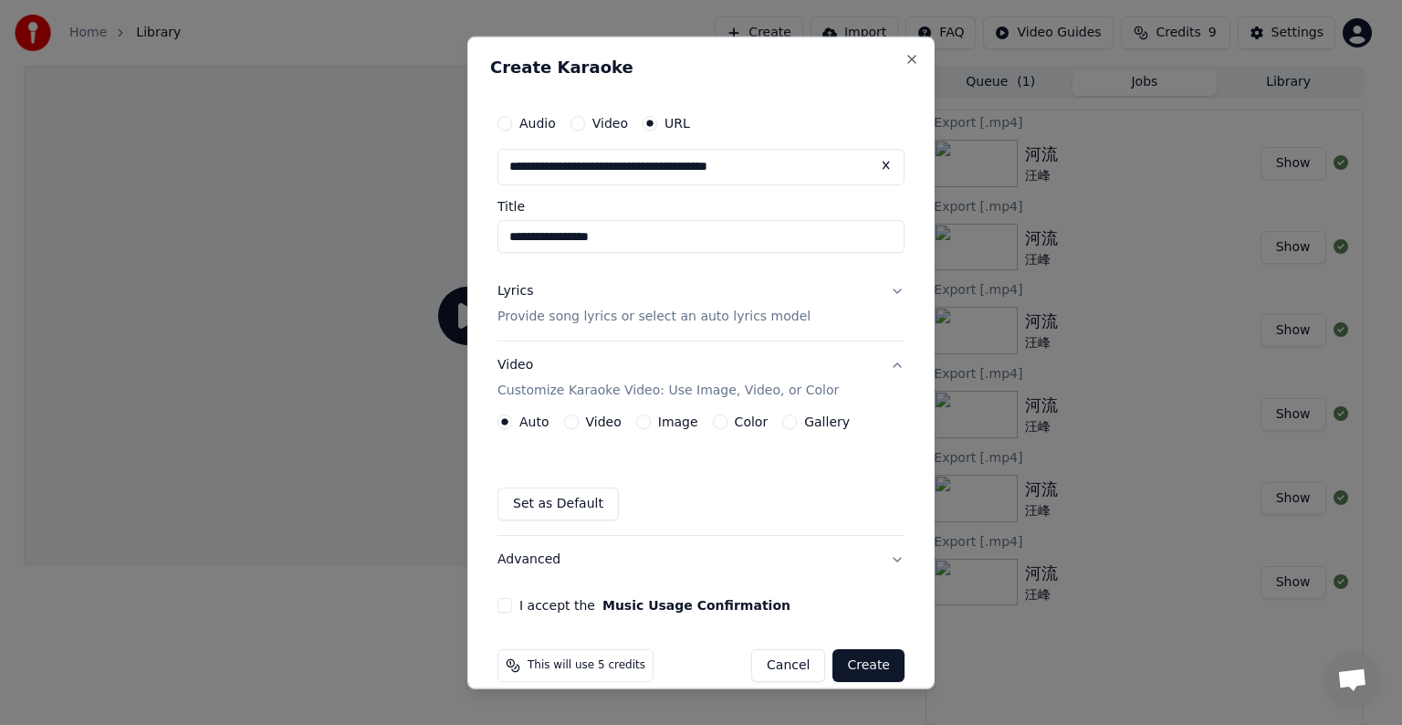
click at [881, 361] on button "Video Customize Karaoke Video: Use Image, Video, or Color" at bounding box center [700, 377] width 407 height 73
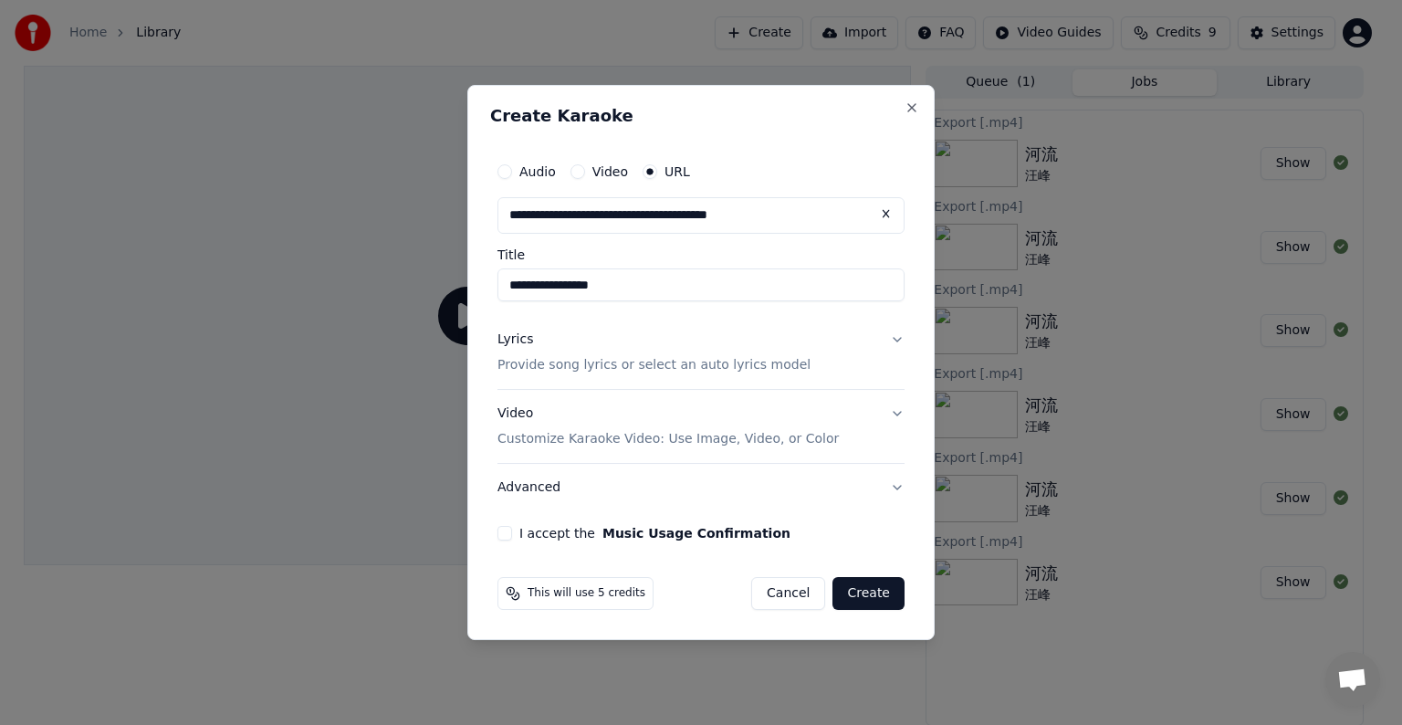
click at [508, 537] on button "I accept the Music Usage Confirmation" at bounding box center [504, 533] width 15 height 15
click at [887, 590] on button "Create" at bounding box center [868, 593] width 72 height 33
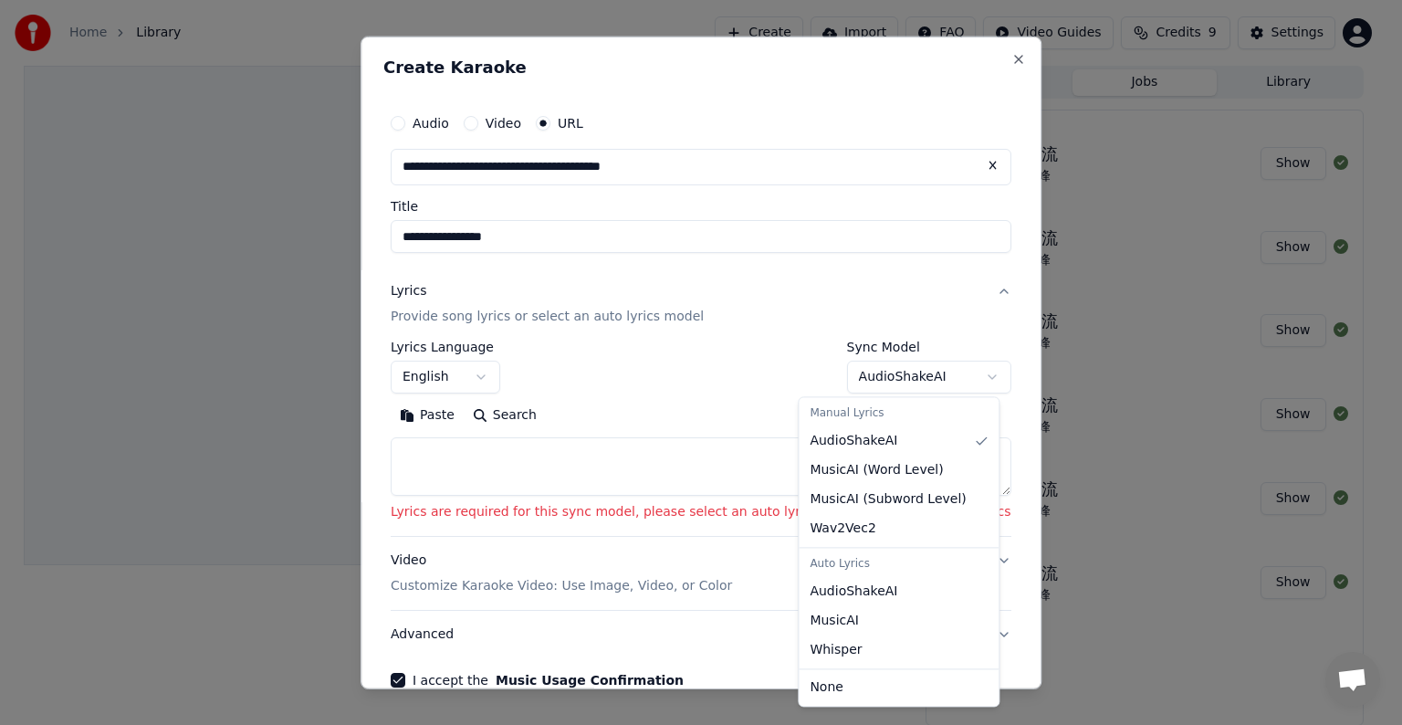
click at [871, 383] on body "**********" at bounding box center [693, 362] width 1386 height 725
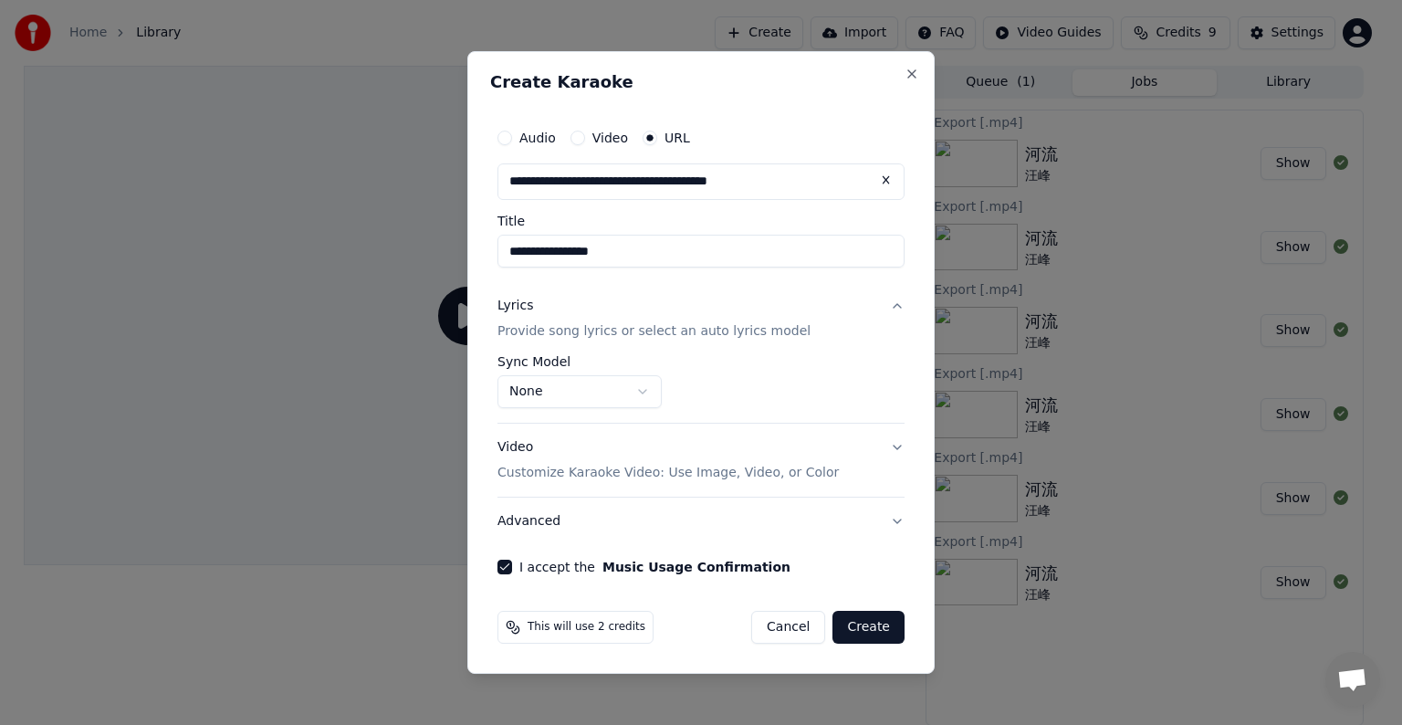
click at [871, 627] on button "Create" at bounding box center [868, 627] width 72 height 33
select select "**********"
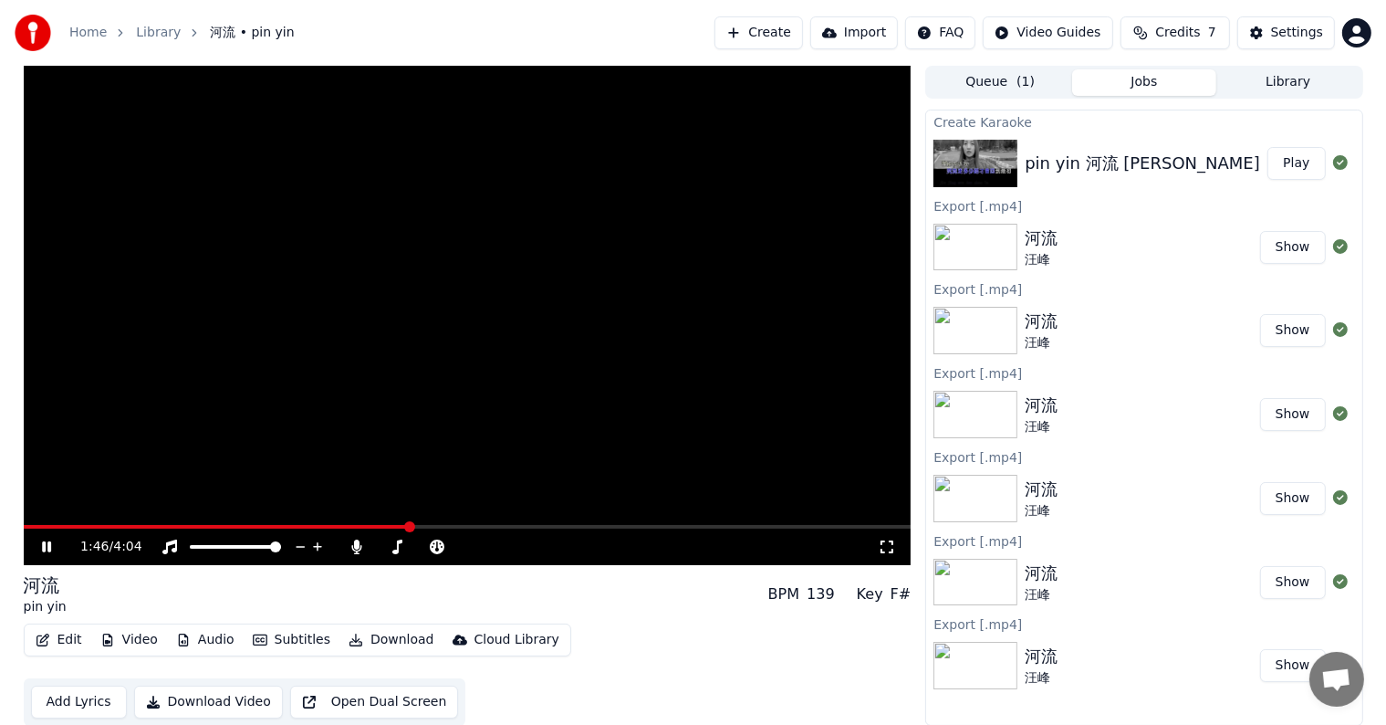
click at [573, 525] on span at bounding box center [468, 527] width 888 height 4
click at [638, 525] on span at bounding box center [468, 527] width 888 height 4
click at [526, 544] on icon at bounding box center [527, 547] width 17 height 18
click at [543, 546] on icon at bounding box center [545, 547] width 17 height 18
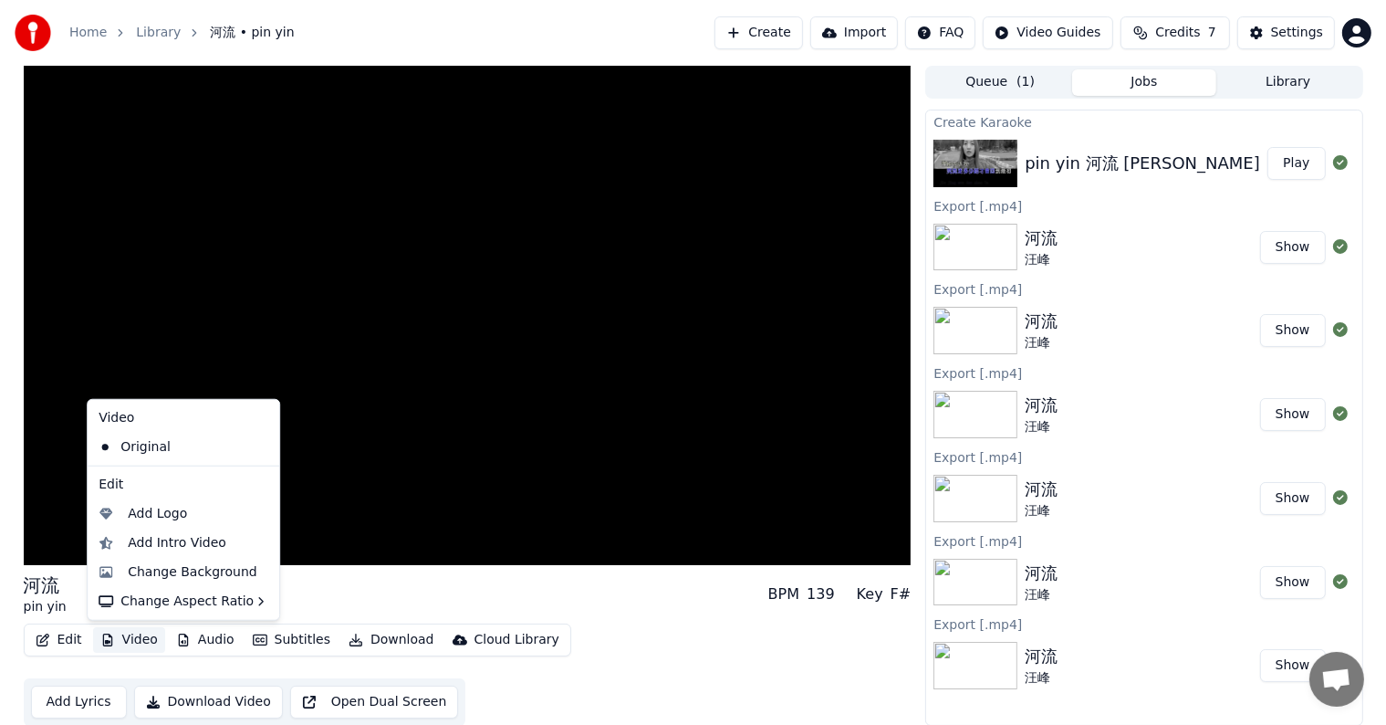
click at [128, 637] on button "Video" at bounding box center [129, 640] width 72 height 26
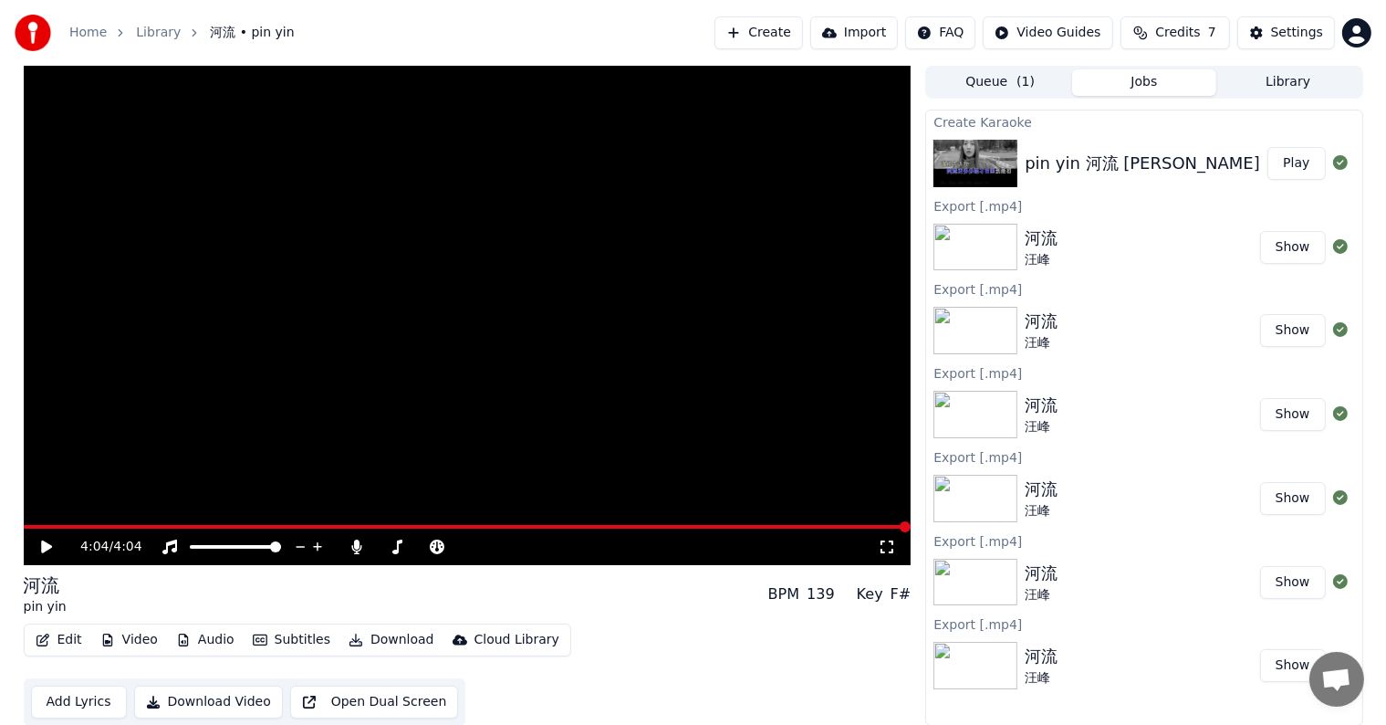
click at [204, 319] on video at bounding box center [468, 315] width 888 height 499
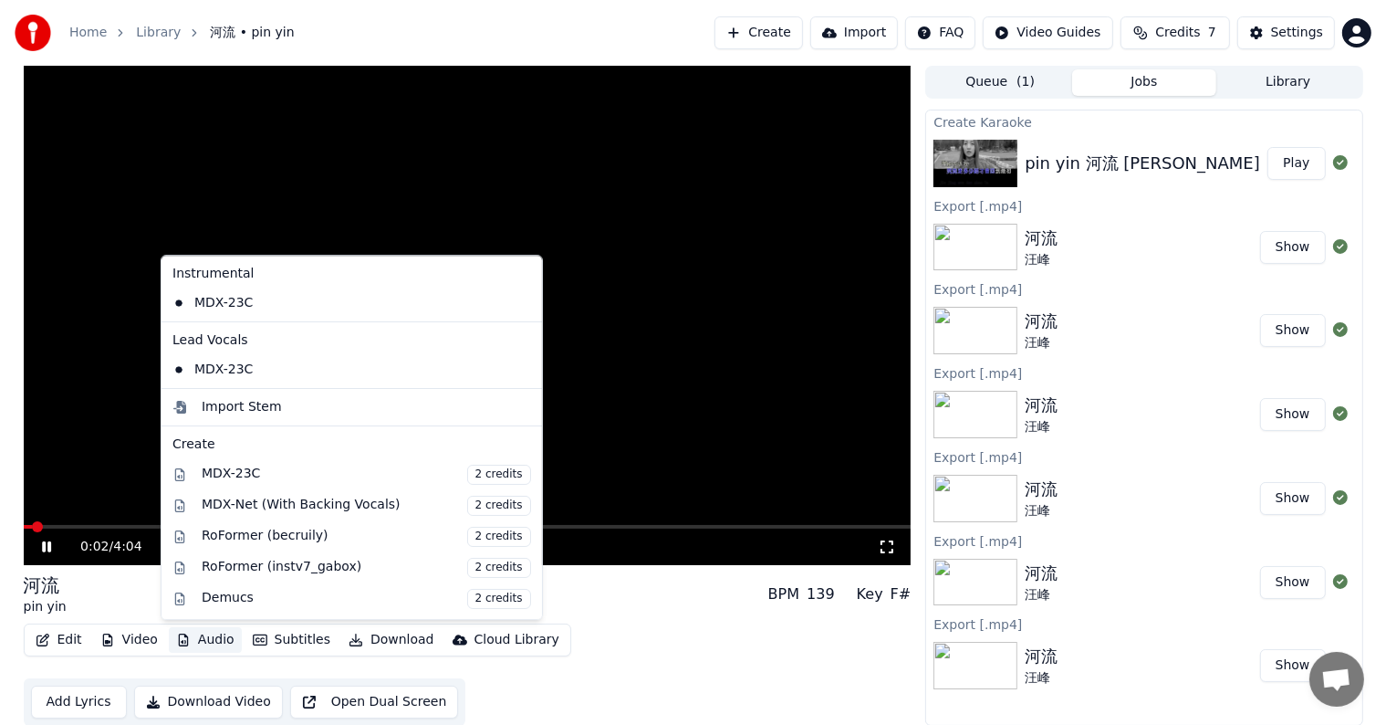
click at [200, 632] on button "Audio" at bounding box center [205, 640] width 73 height 26
click at [255, 230] on video at bounding box center [468, 315] width 888 height 499
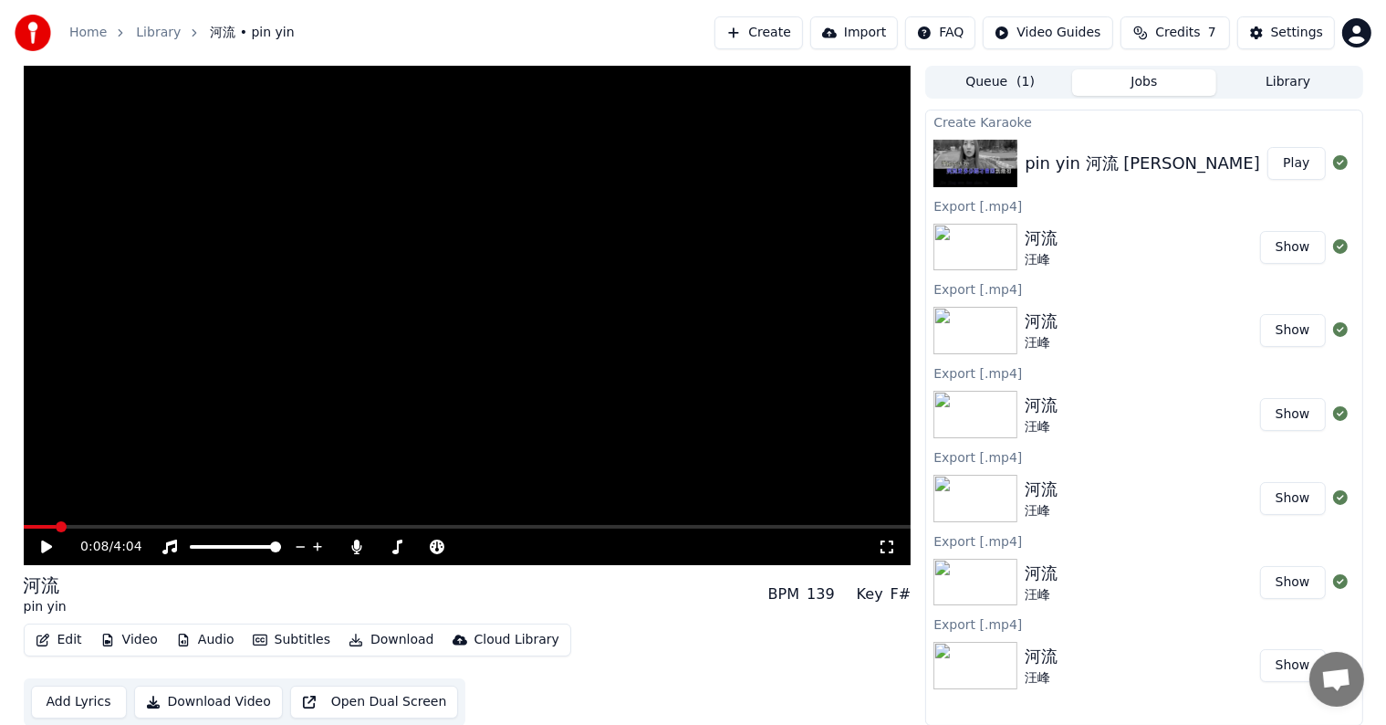
click at [264, 636] on button "Subtitles" at bounding box center [291, 640] width 92 height 26
click at [286, 421] on video at bounding box center [468, 315] width 888 height 499
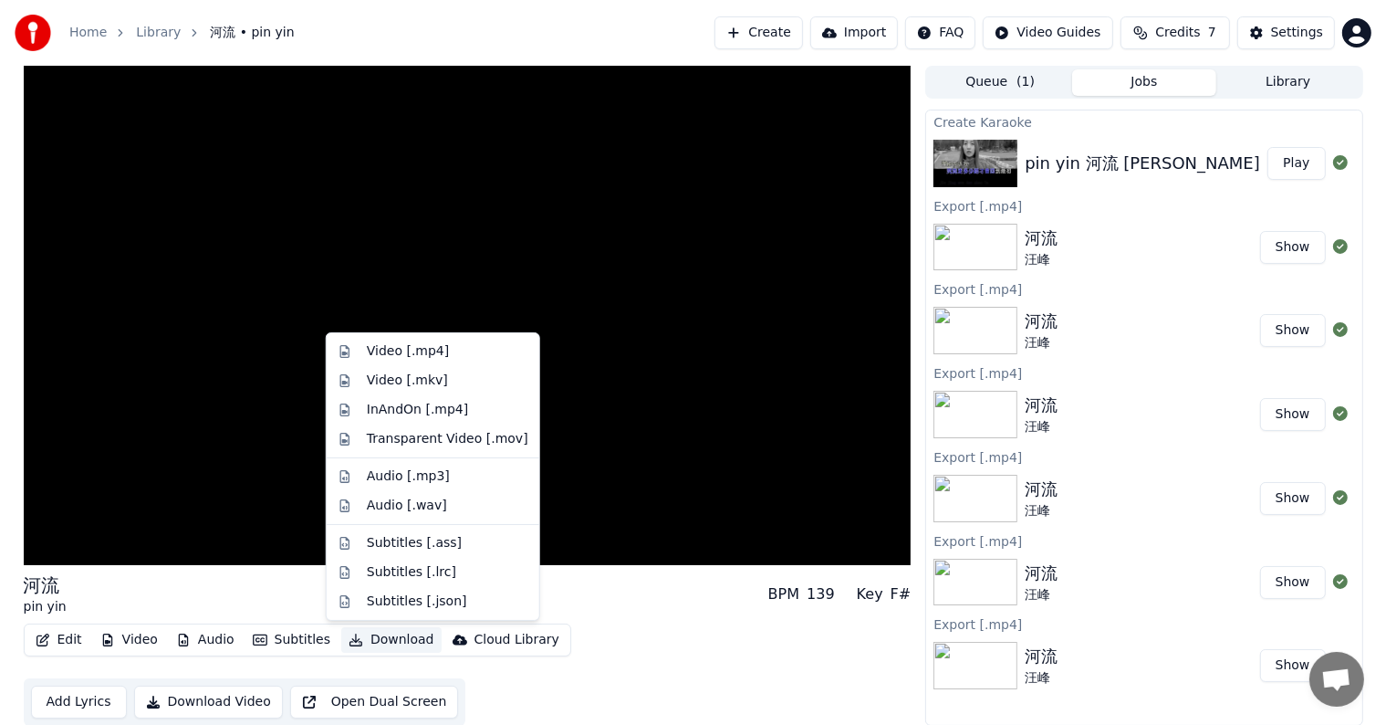
click at [376, 638] on button "Download" at bounding box center [391, 640] width 100 height 26
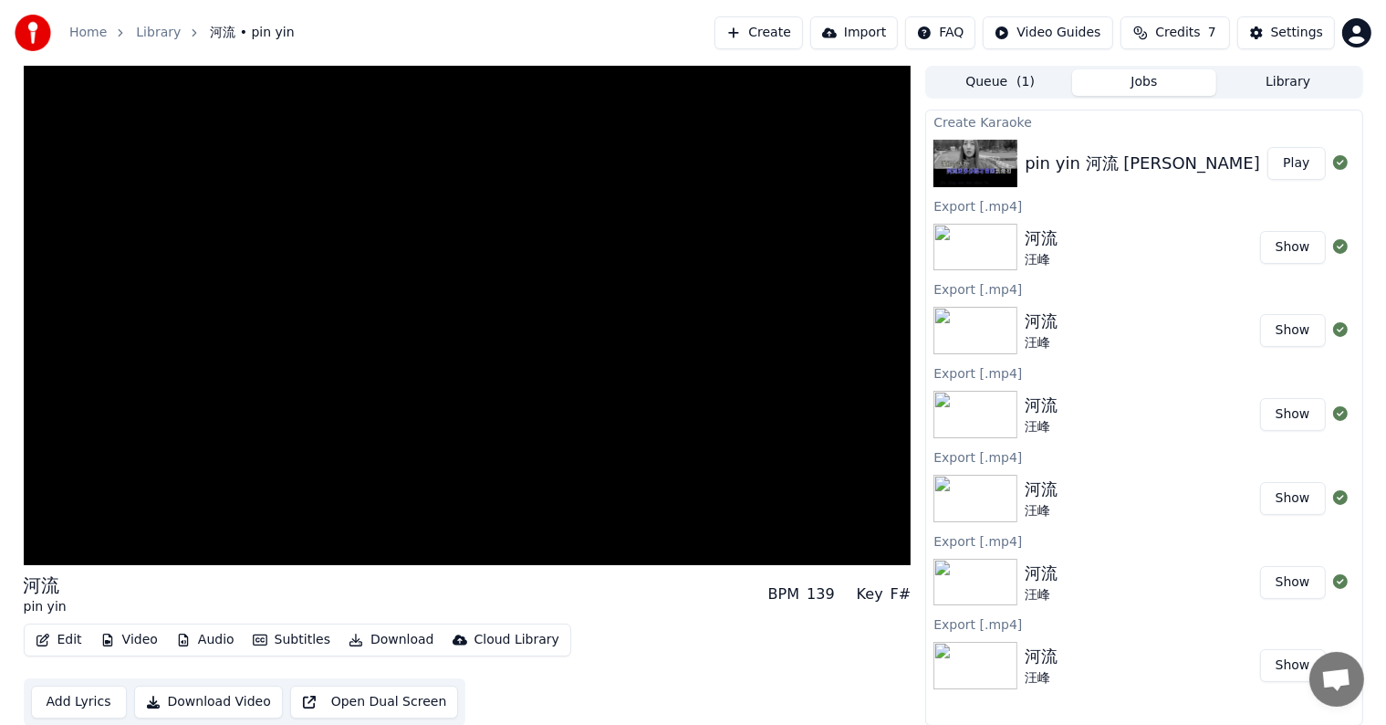
click at [197, 708] on button "Download Video" at bounding box center [208, 701] width 149 height 33
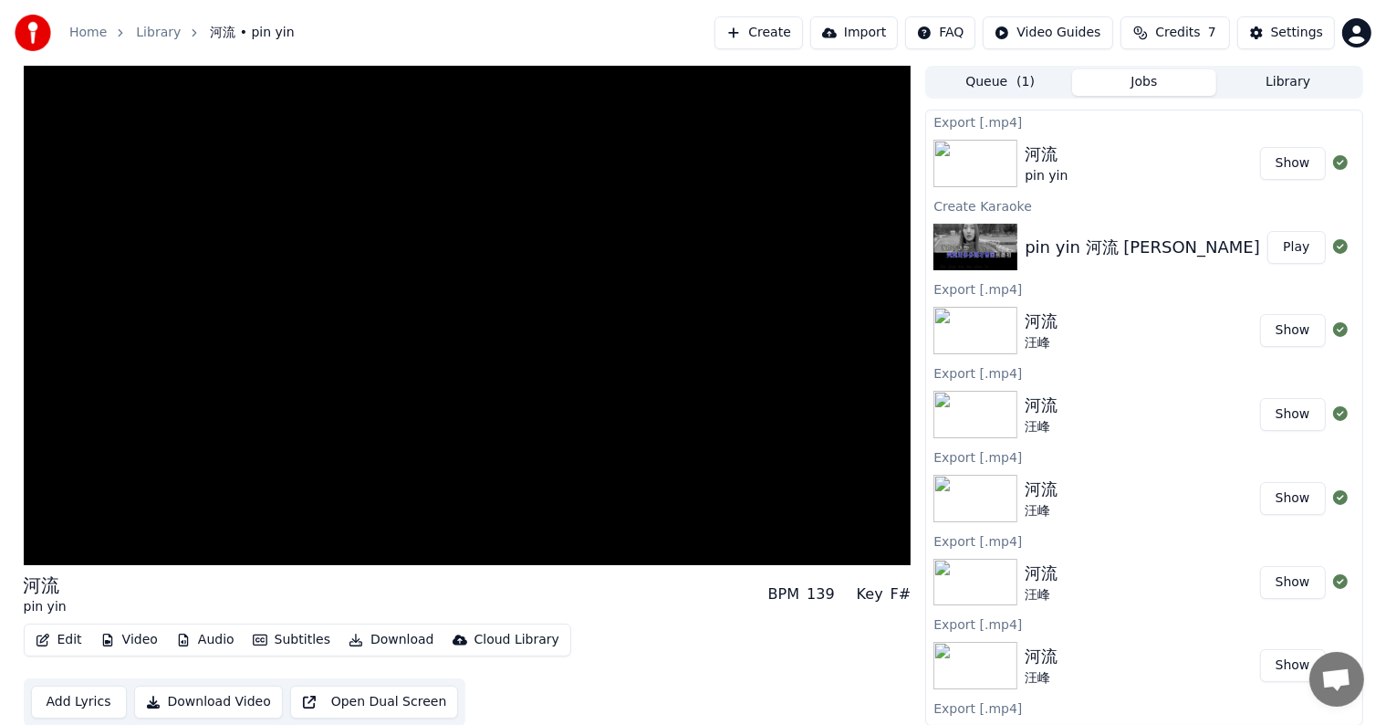
click at [953, 153] on img at bounding box center [976, 163] width 84 height 47
click at [1281, 164] on button "Show" at bounding box center [1293, 163] width 66 height 33
click at [201, 701] on button "Download Video" at bounding box center [208, 701] width 149 height 33
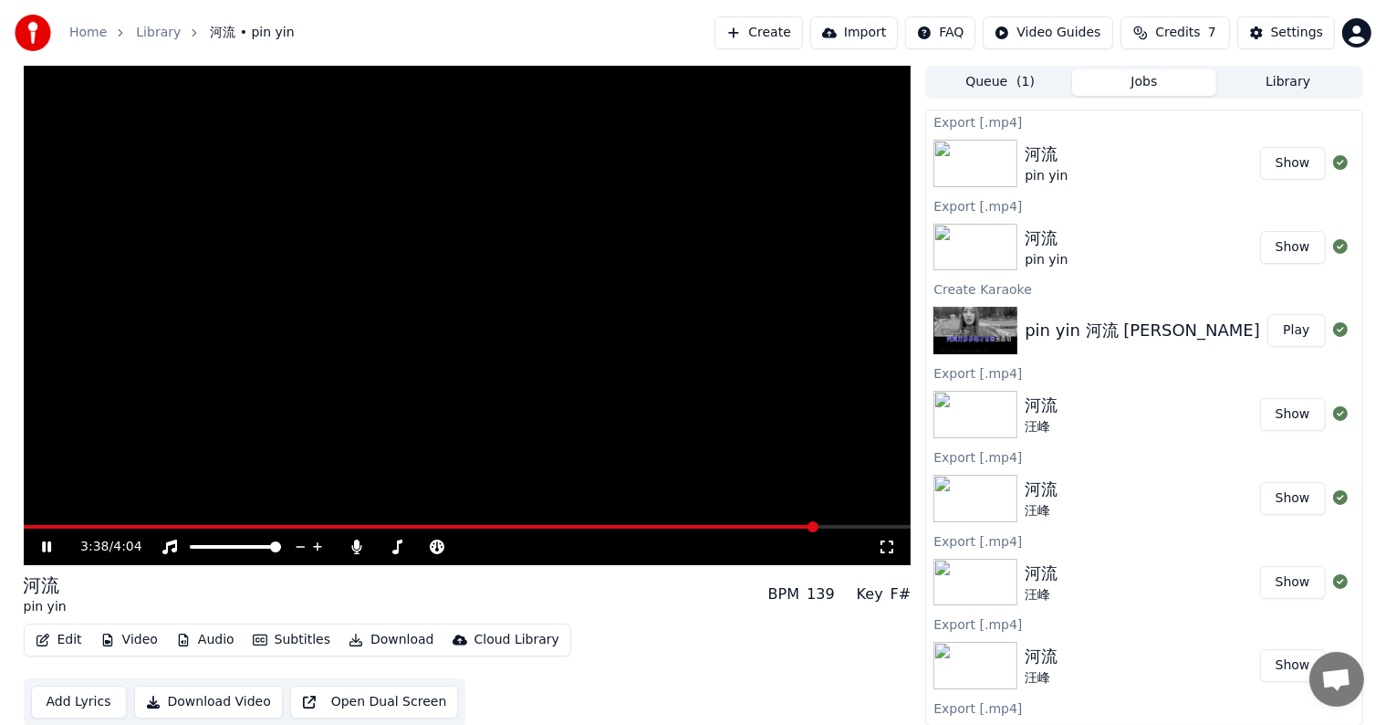
click at [1270, 158] on button "Show" at bounding box center [1293, 163] width 66 height 33
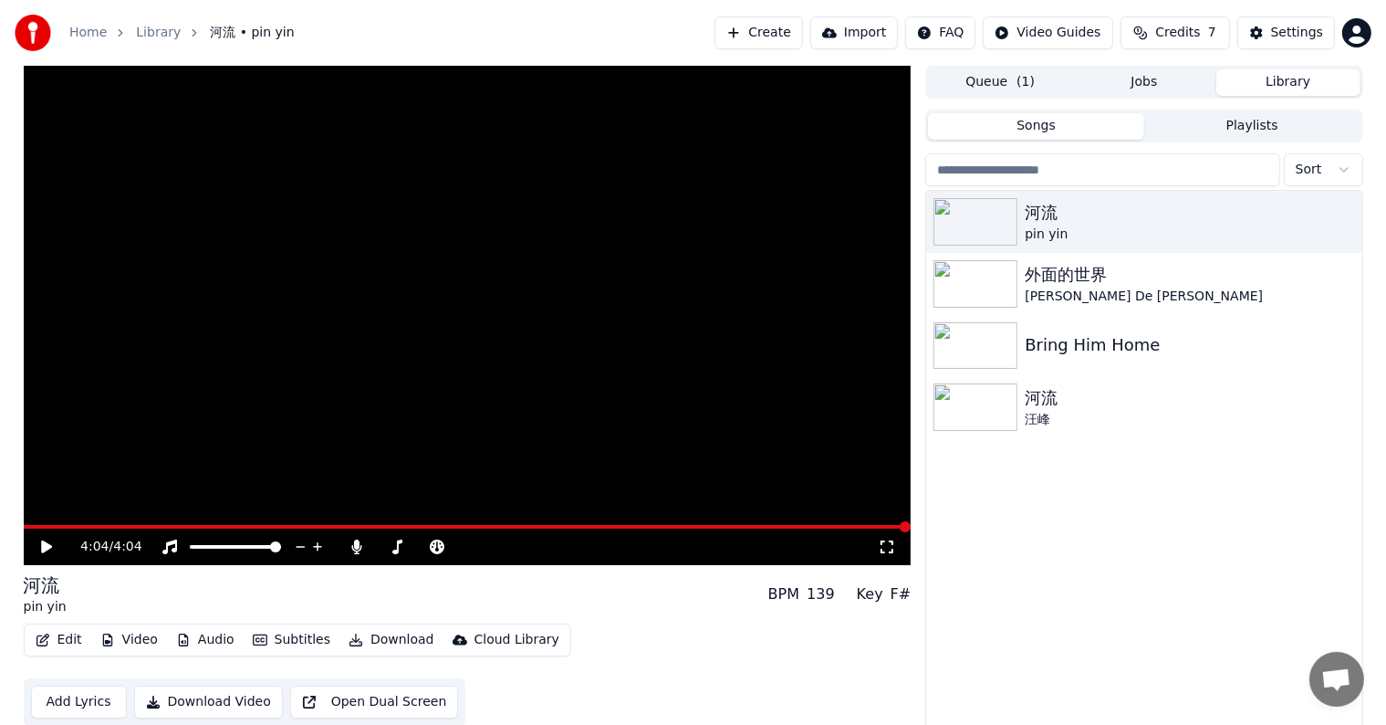
click at [1292, 80] on button "Library" at bounding box center [1288, 82] width 144 height 26
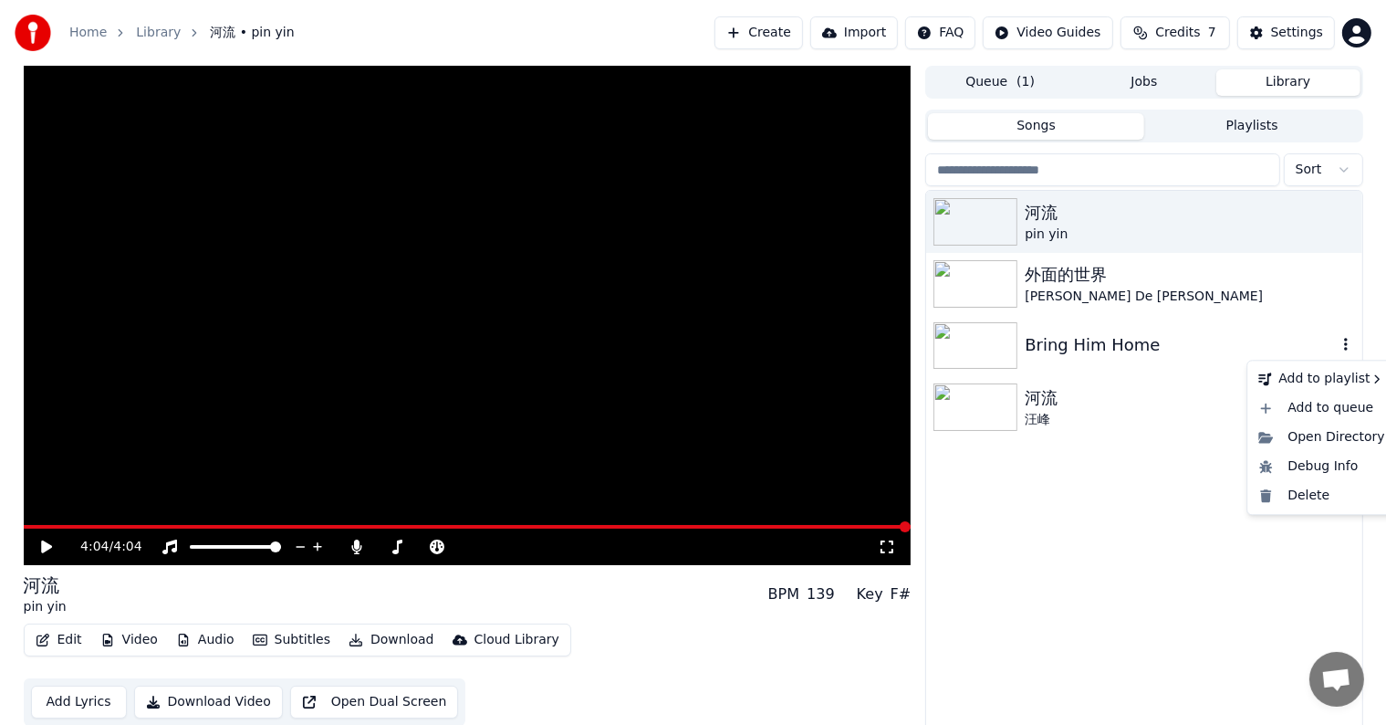
click at [1345, 347] on icon "button" at bounding box center [1346, 345] width 4 height 13
click at [1091, 339] on div "Bring Him Home" at bounding box center [1180, 345] width 311 height 26
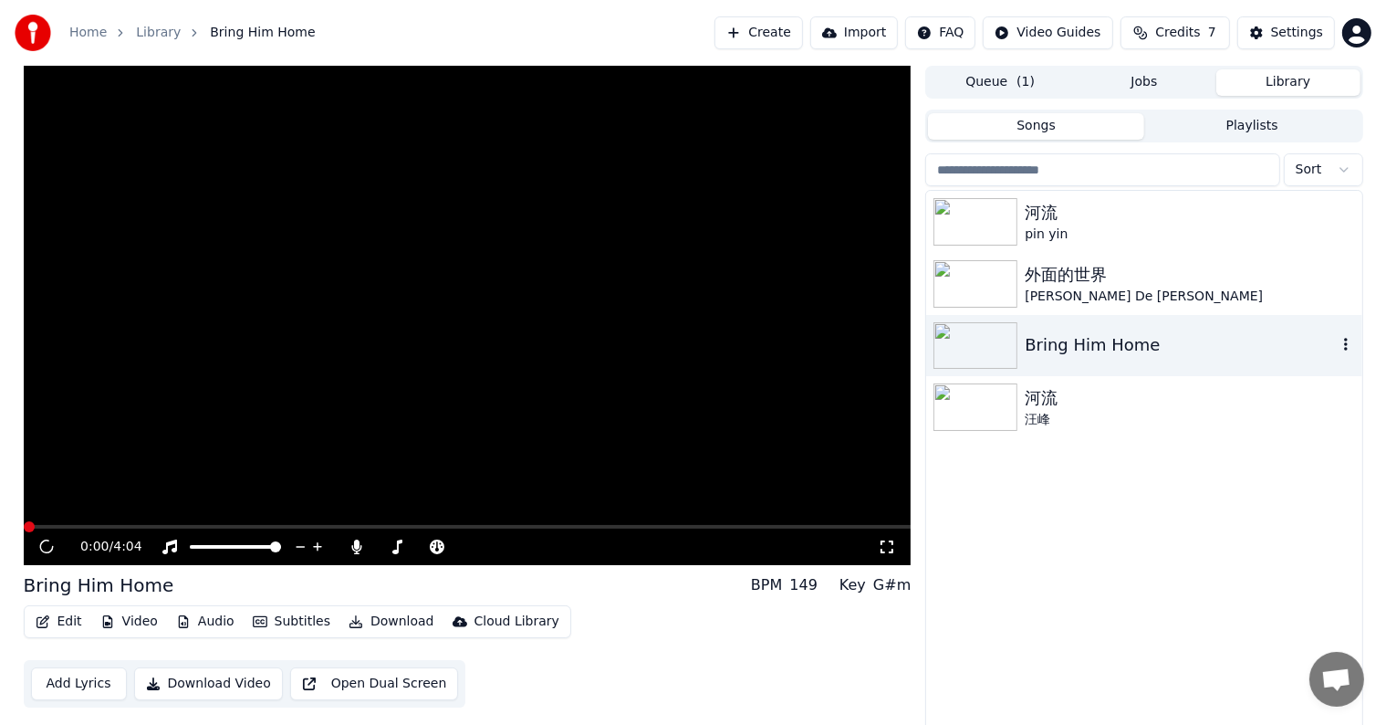
click at [1091, 339] on div "Bring Him Home" at bounding box center [1180, 345] width 311 height 26
click at [562, 543] on icon at bounding box center [567, 547] width 17 height 18
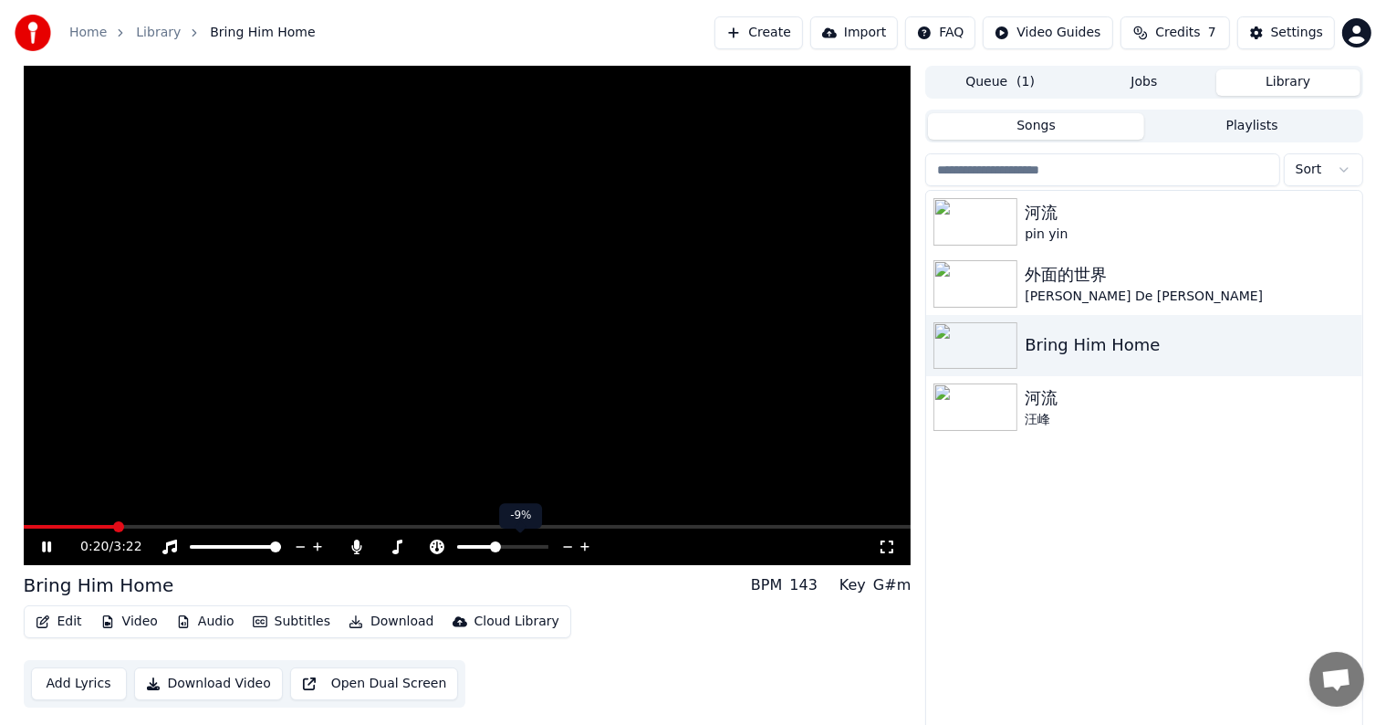
click at [562, 543] on icon at bounding box center [567, 547] width 17 height 18
drag, startPoint x: 562, startPoint y: 543, endPoint x: 584, endPoint y: 547, distance: 22.2
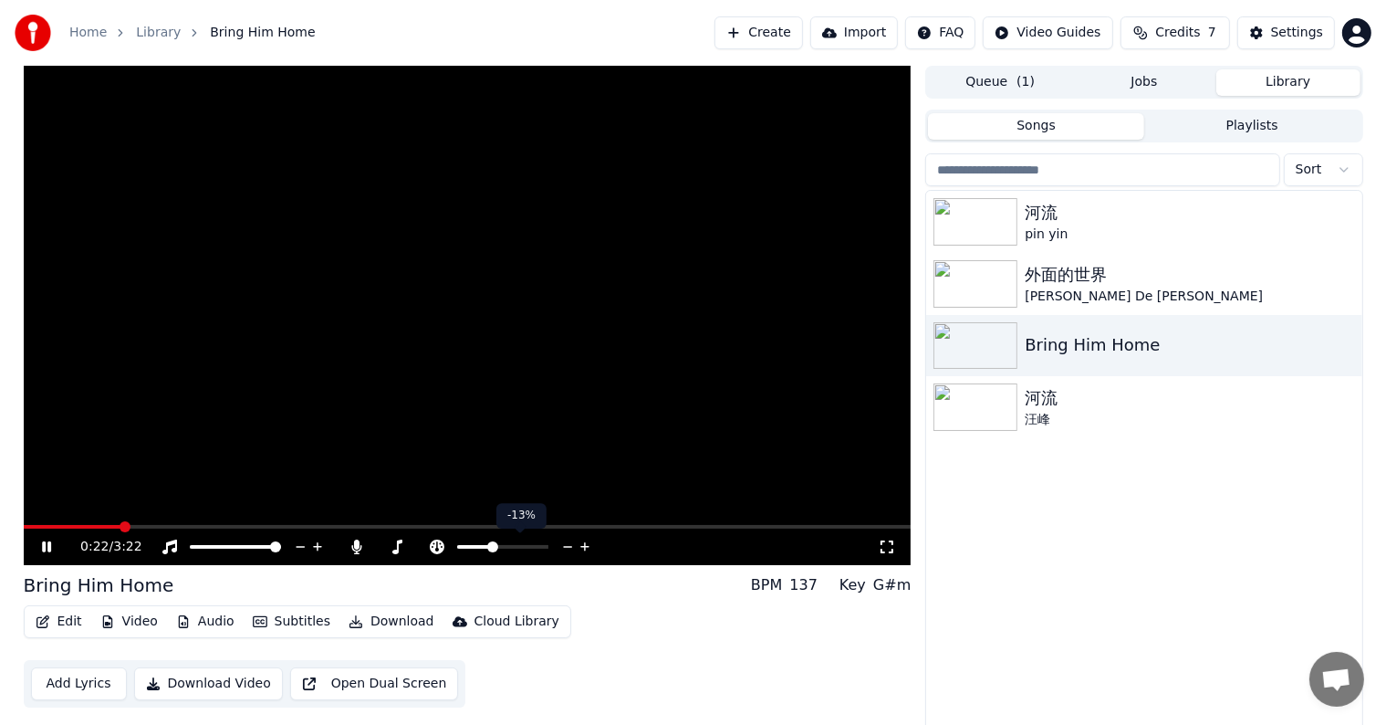
click at [584, 547] on div at bounding box center [519, 547] width 147 height 18
click at [584, 547] on icon at bounding box center [584, 546] width 9 height 9
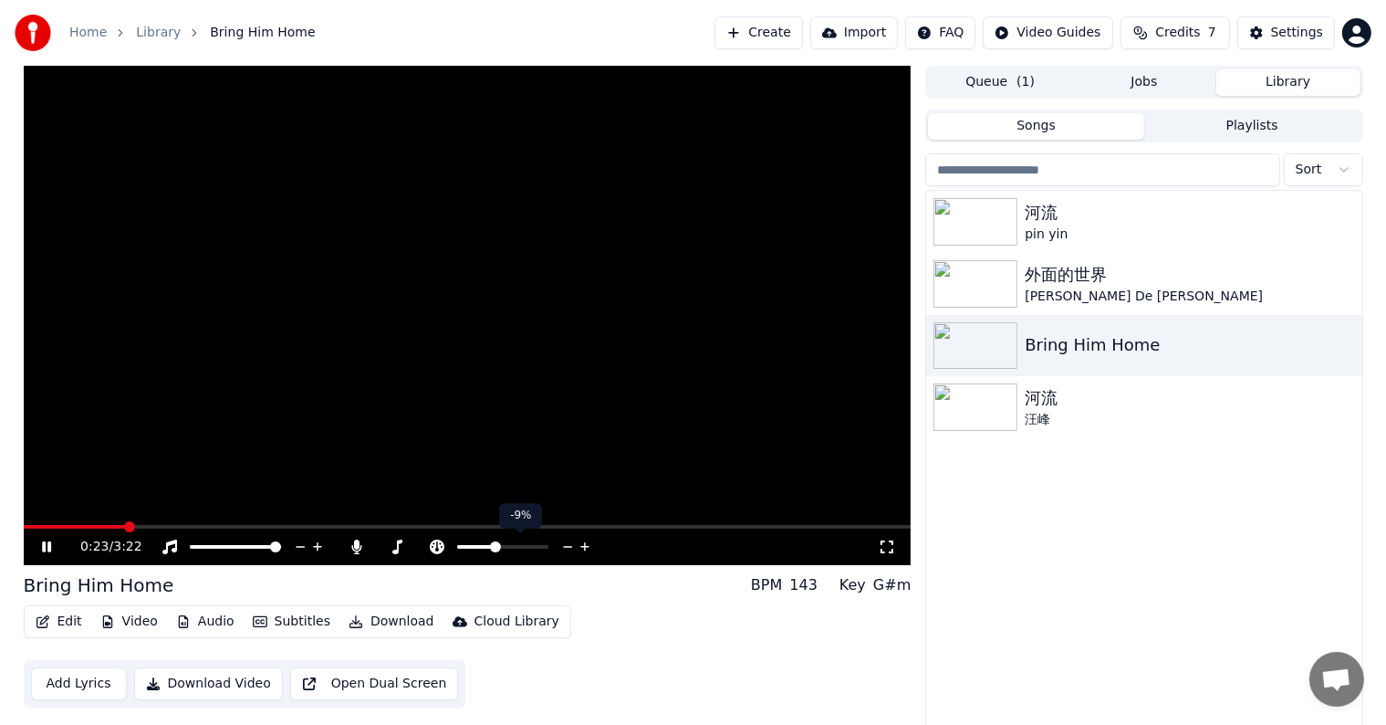
click at [584, 547] on icon at bounding box center [584, 546] width 9 height 9
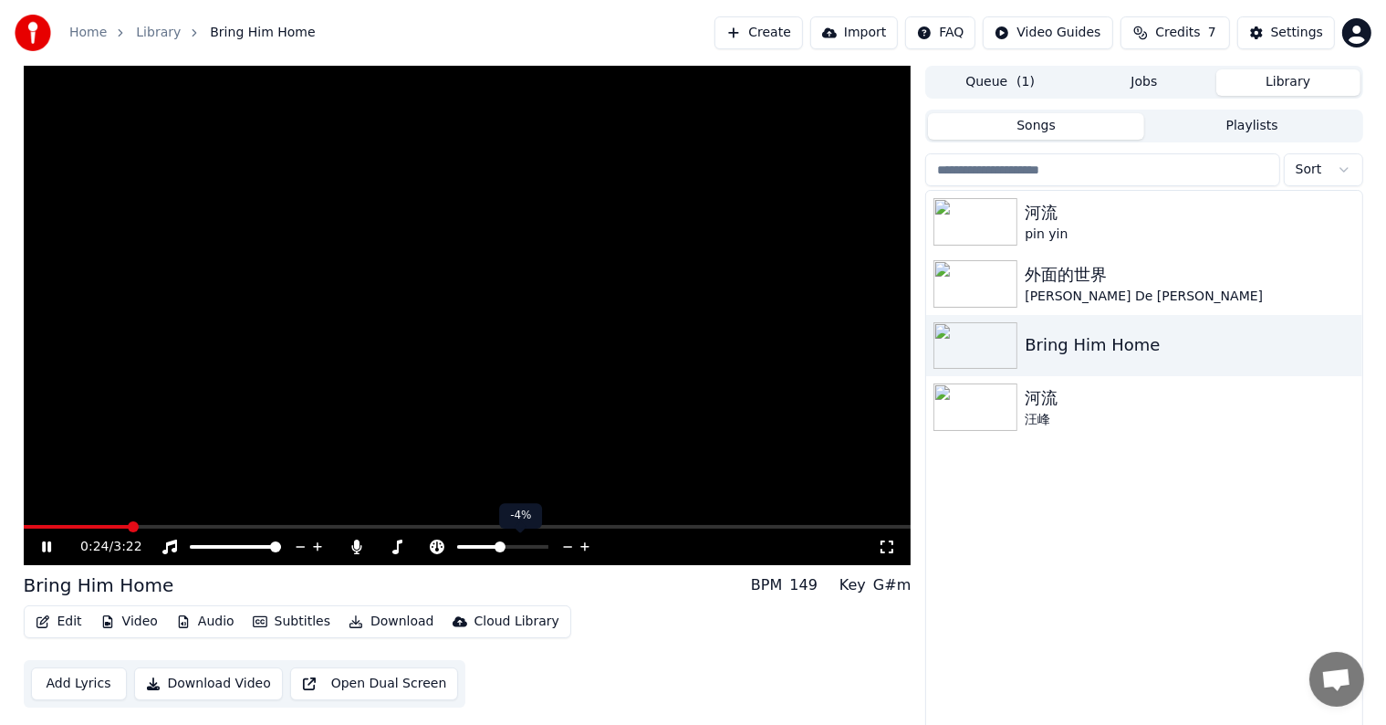
click at [584, 547] on icon at bounding box center [584, 546] width 9 height 9
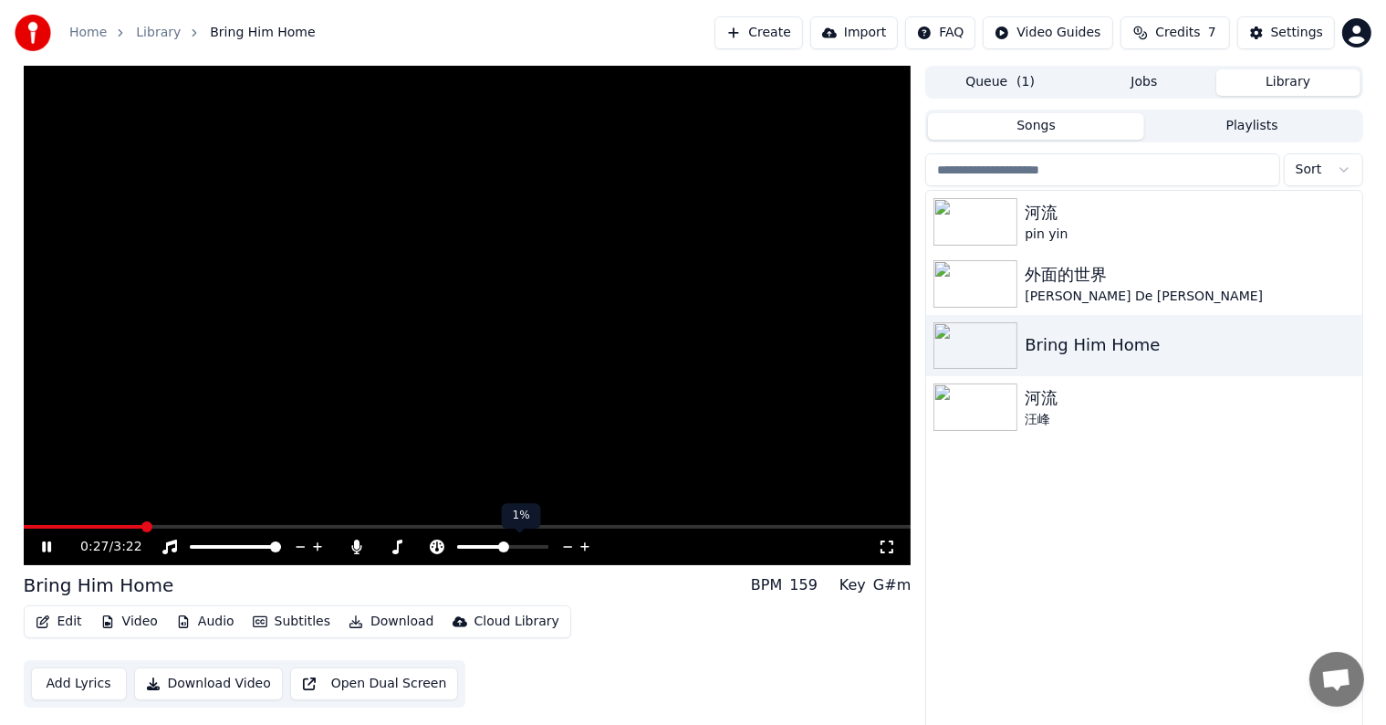
click at [569, 546] on icon at bounding box center [567, 547] width 17 height 18
click at [487, 543] on icon at bounding box center [487, 547] width 17 height 18
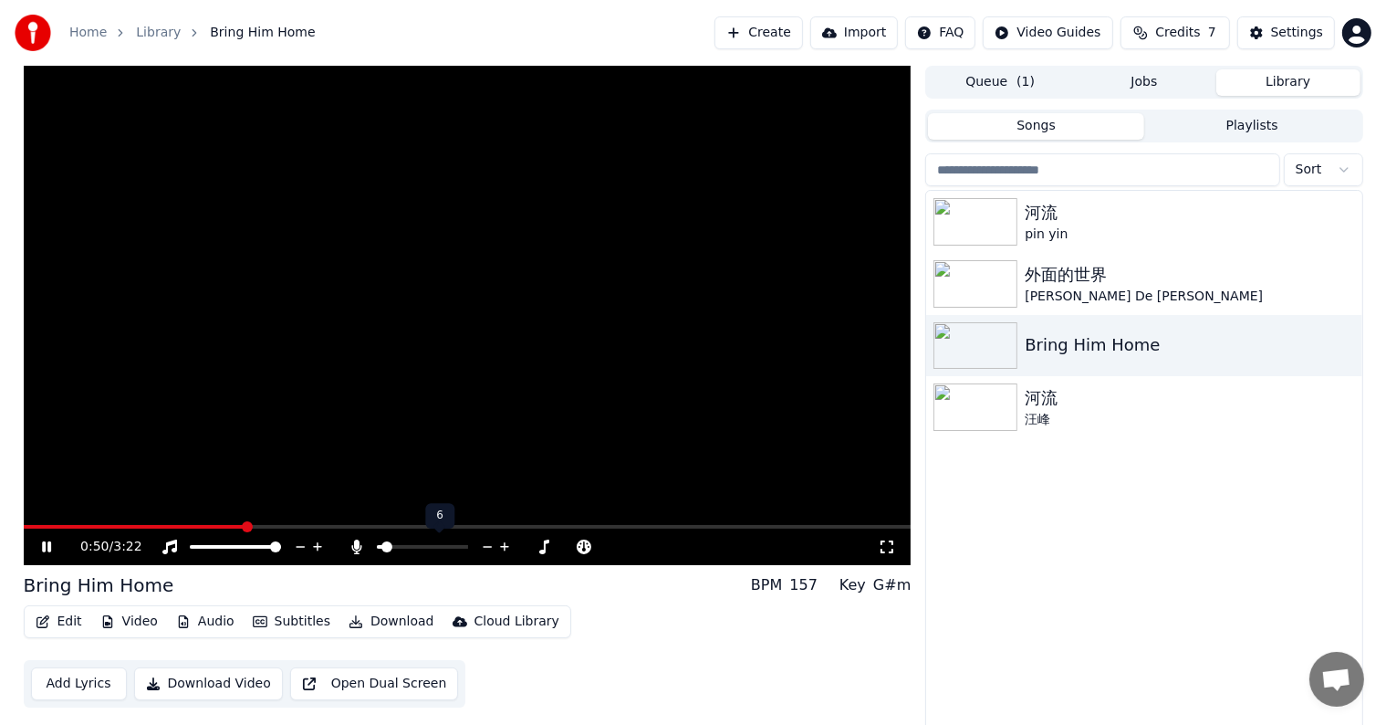
click at [487, 543] on icon at bounding box center [487, 547] width 17 height 18
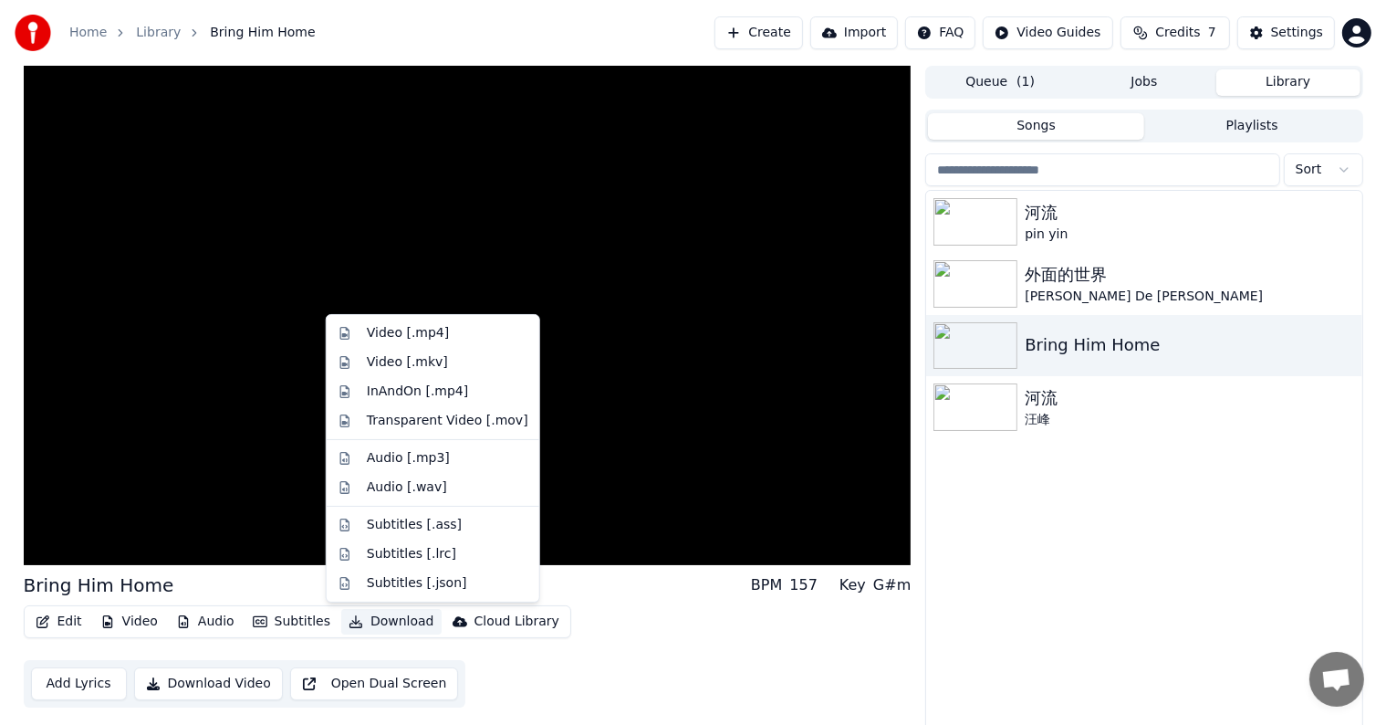
click at [349, 624] on icon "button" at bounding box center [356, 621] width 15 height 13
click at [394, 329] on div "Video [.mp4]" at bounding box center [408, 333] width 82 height 18
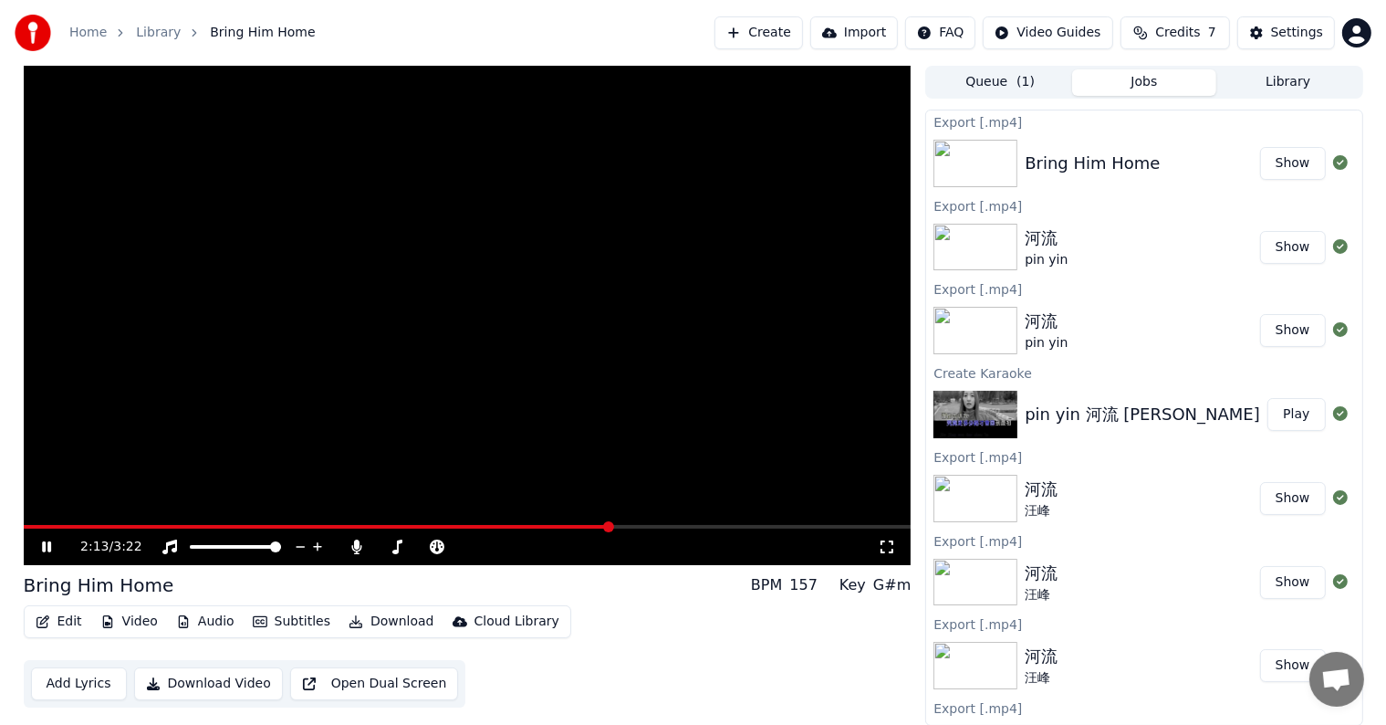
click at [1280, 157] on button "Show" at bounding box center [1293, 163] width 66 height 33
click at [44, 541] on icon at bounding box center [46, 546] width 9 height 11
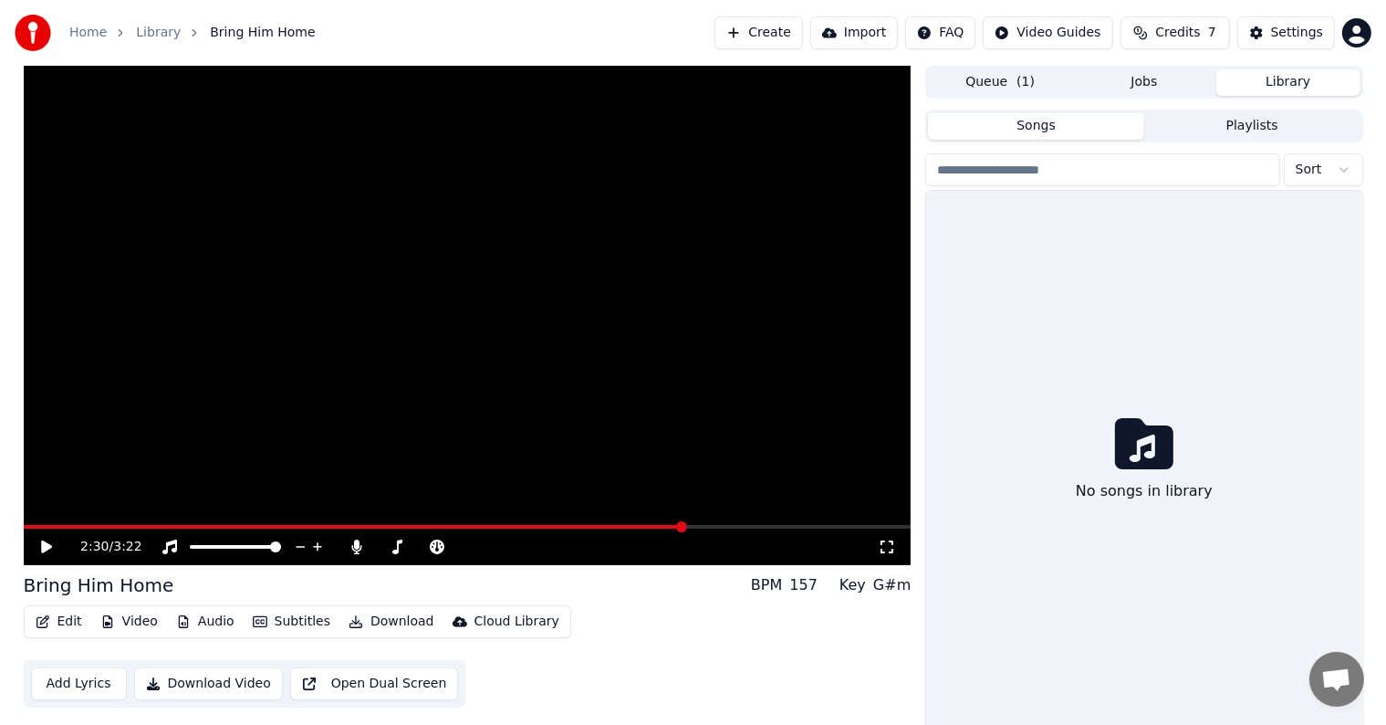
click at [1303, 85] on button "Library" at bounding box center [1288, 82] width 144 height 26
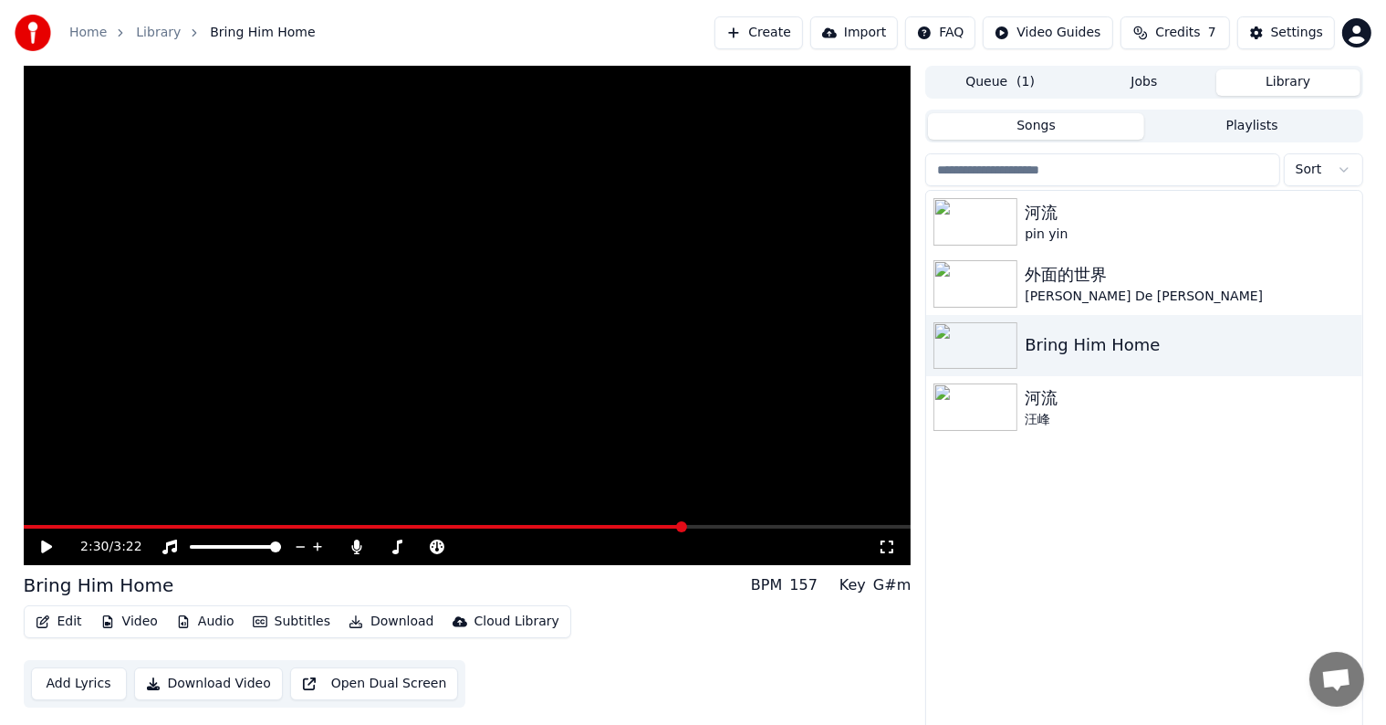
click at [774, 37] on button "Create" at bounding box center [759, 32] width 89 height 33
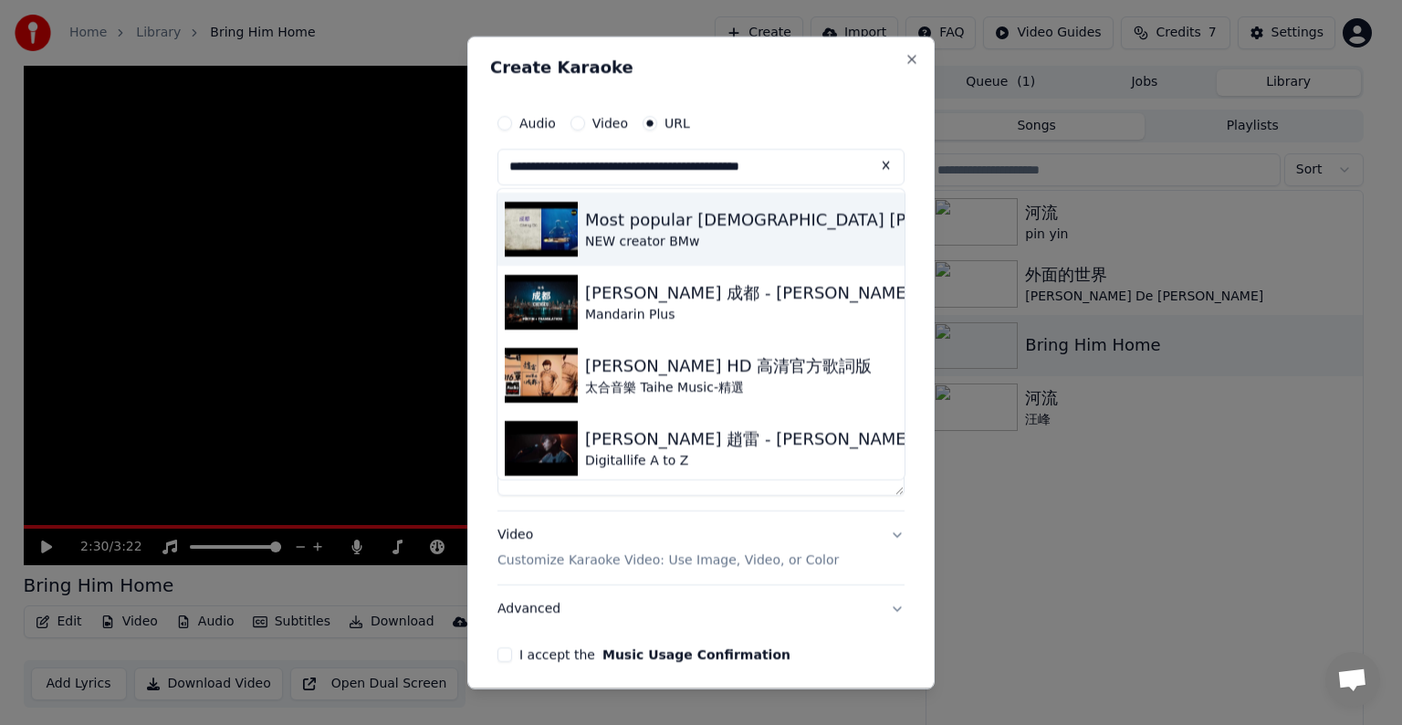
click at [690, 218] on div "Most popular Chinese Song Cheng Du" at bounding box center [805, 220] width 441 height 26
type input "**********"
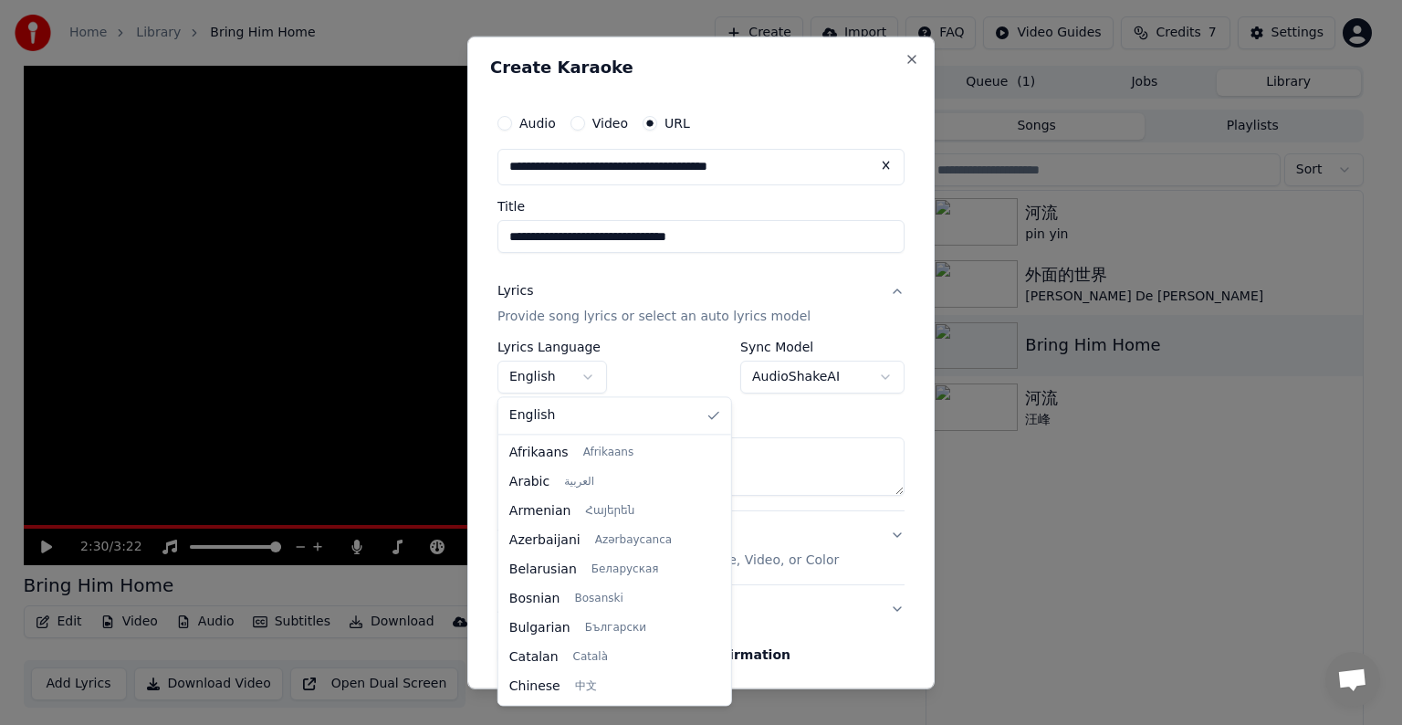
click at [572, 380] on body "**********" at bounding box center [693, 362] width 1386 height 725
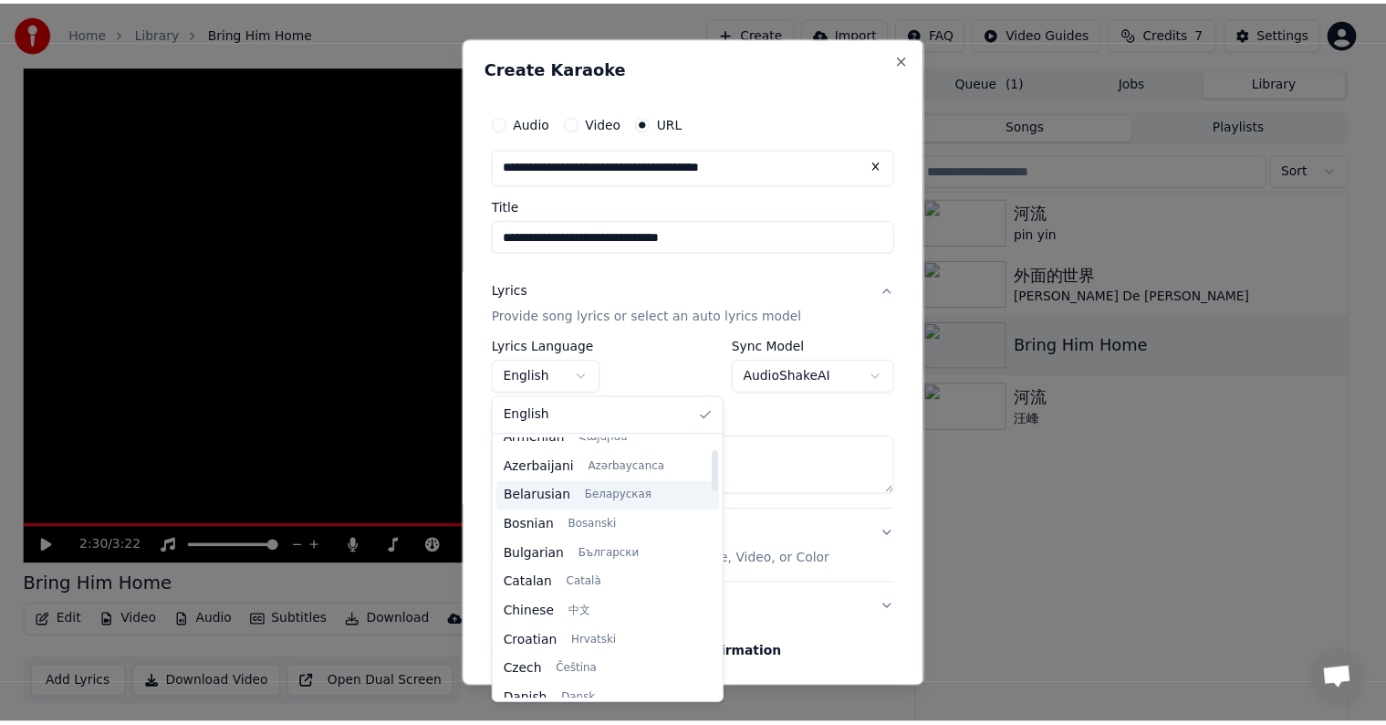
scroll to position [80, 0]
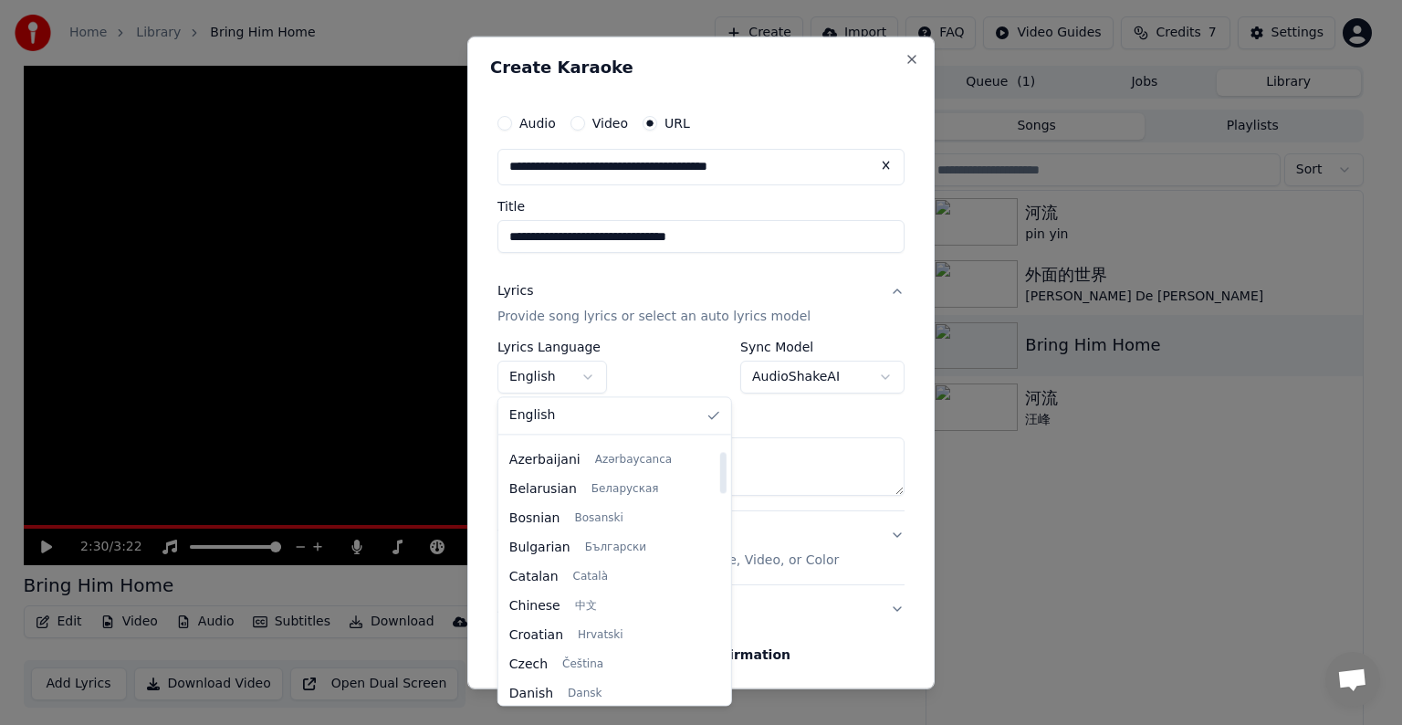
select select "**"
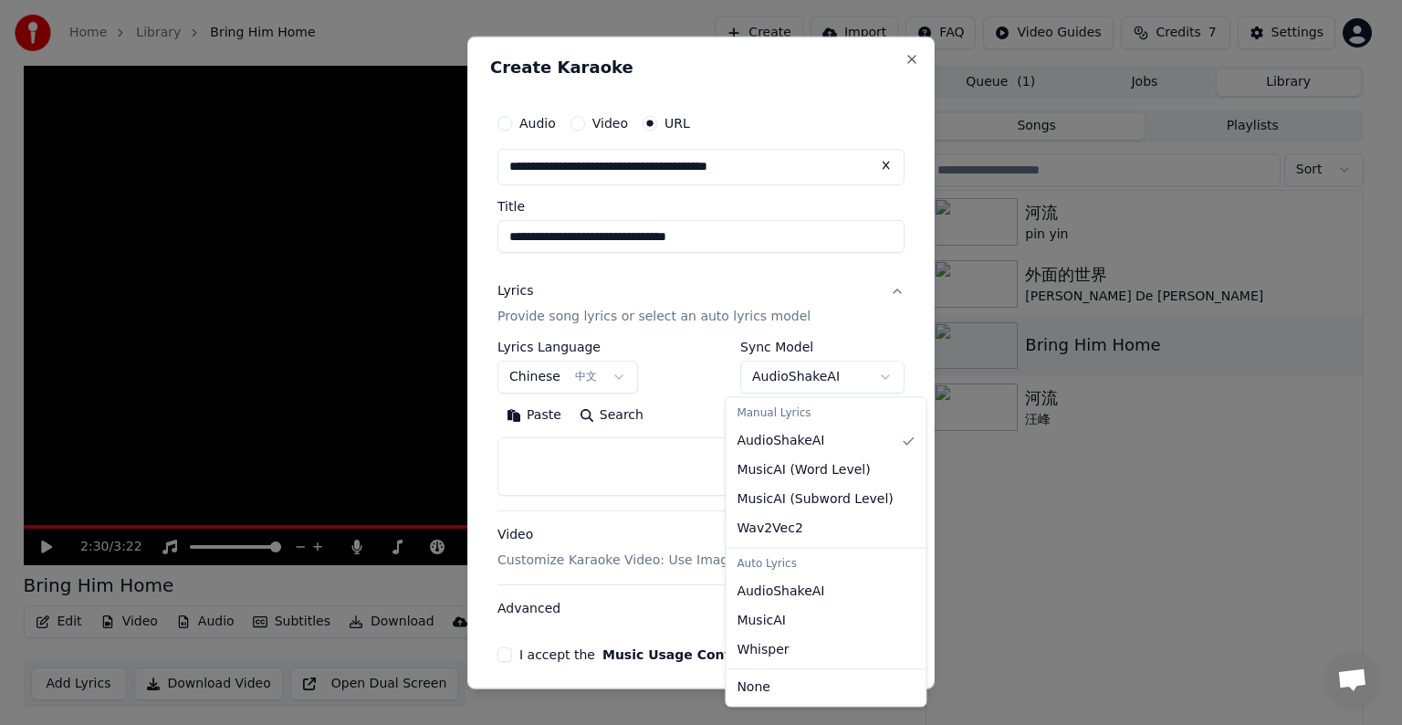
click at [867, 376] on body "**********" at bounding box center [693, 362] width 1386 height 725
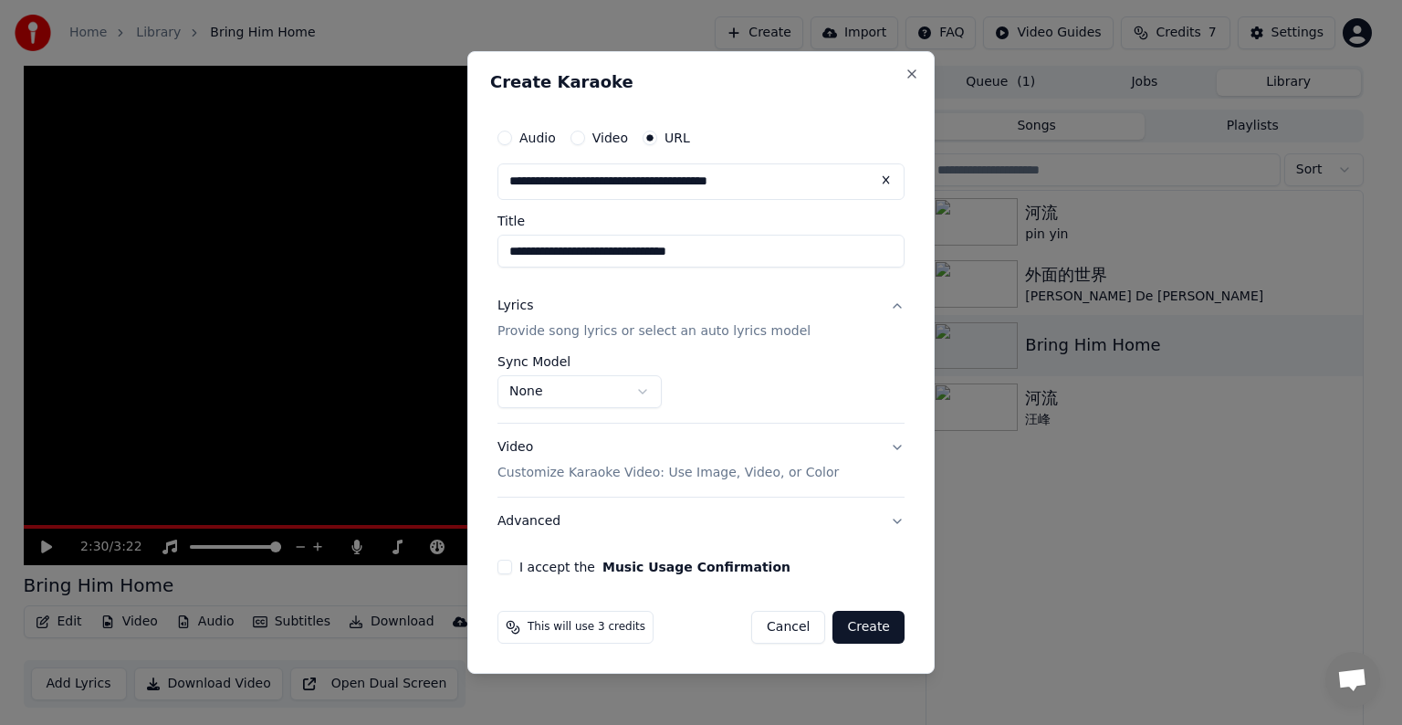
click at [506, 562] on button "I accept the Music Usage Confirmation" at bounding box center [504, 566] width 15 height 15
click at [870, 625] on button "Create" at bounding box center [868, 627] width 72 height 33
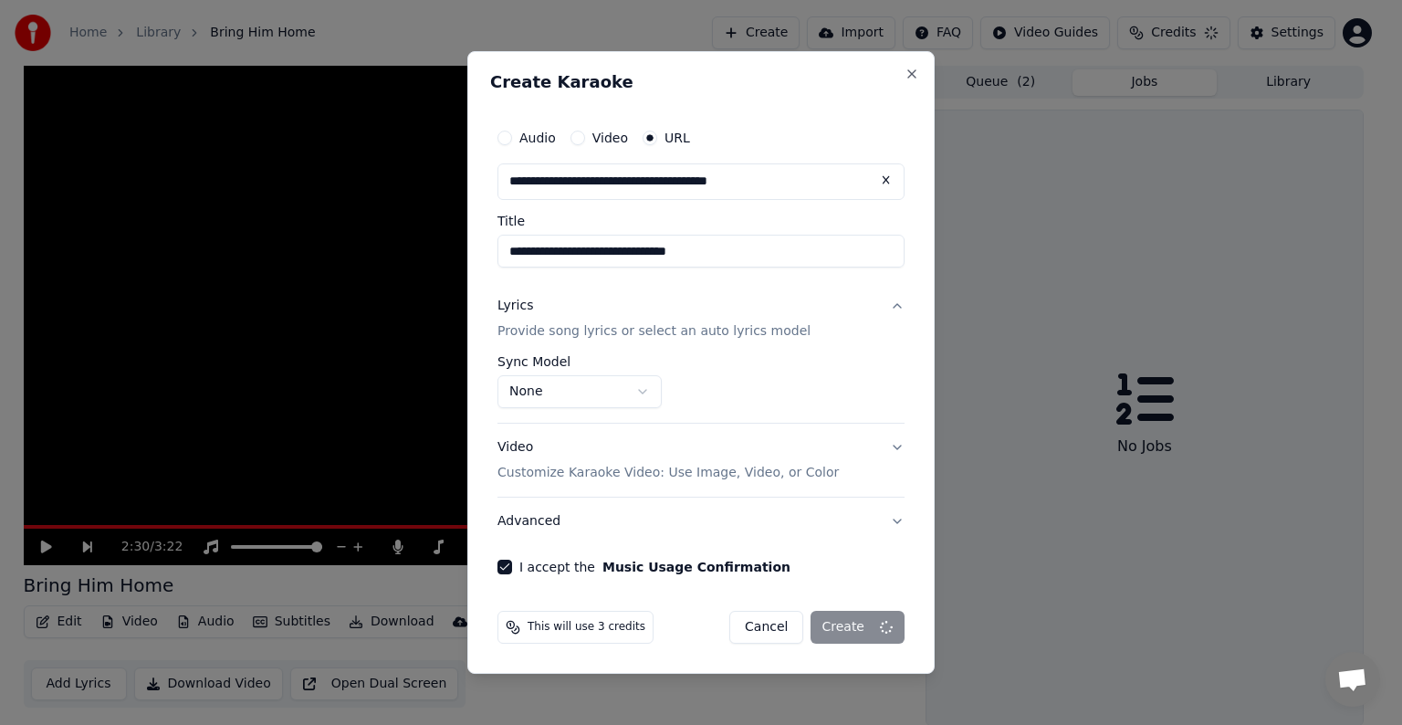
select select "**********"
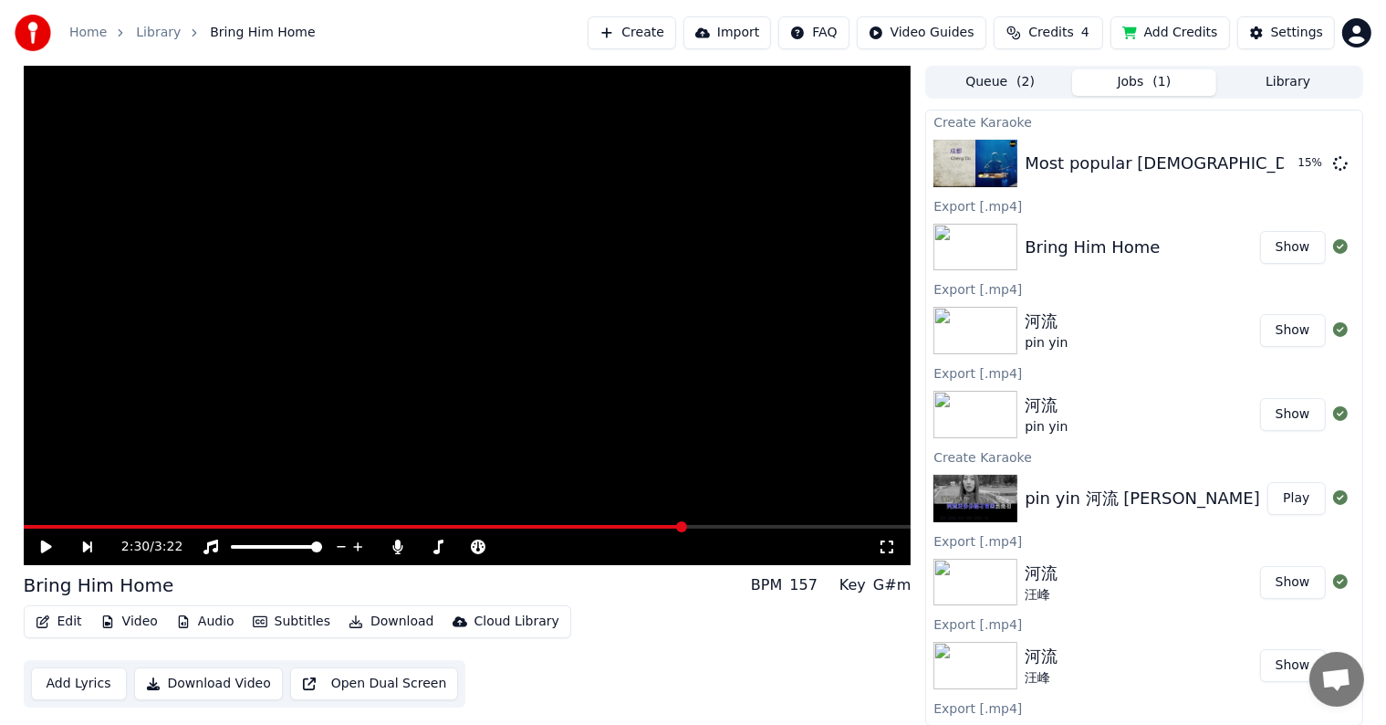
click at [1277, 251] on button "Show" at bounding box center [1293, 247] width 66 height 33
click at [1286, 165] on button "Play" at bounding box center [1296, 163] width 57 height 33
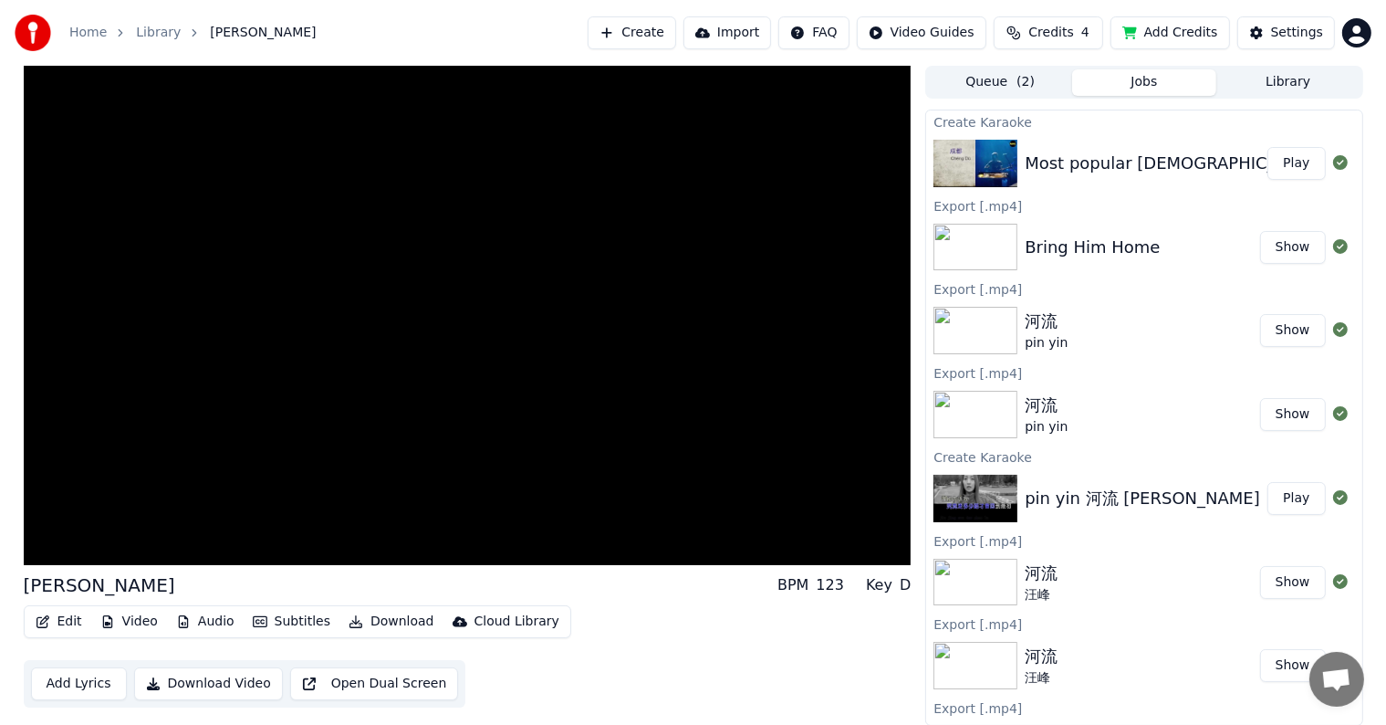
click at [264, 638] on div "Edit Video Audio Subtitles Download Cloud Library" at bounding box center [298, 621] width 548 height 33
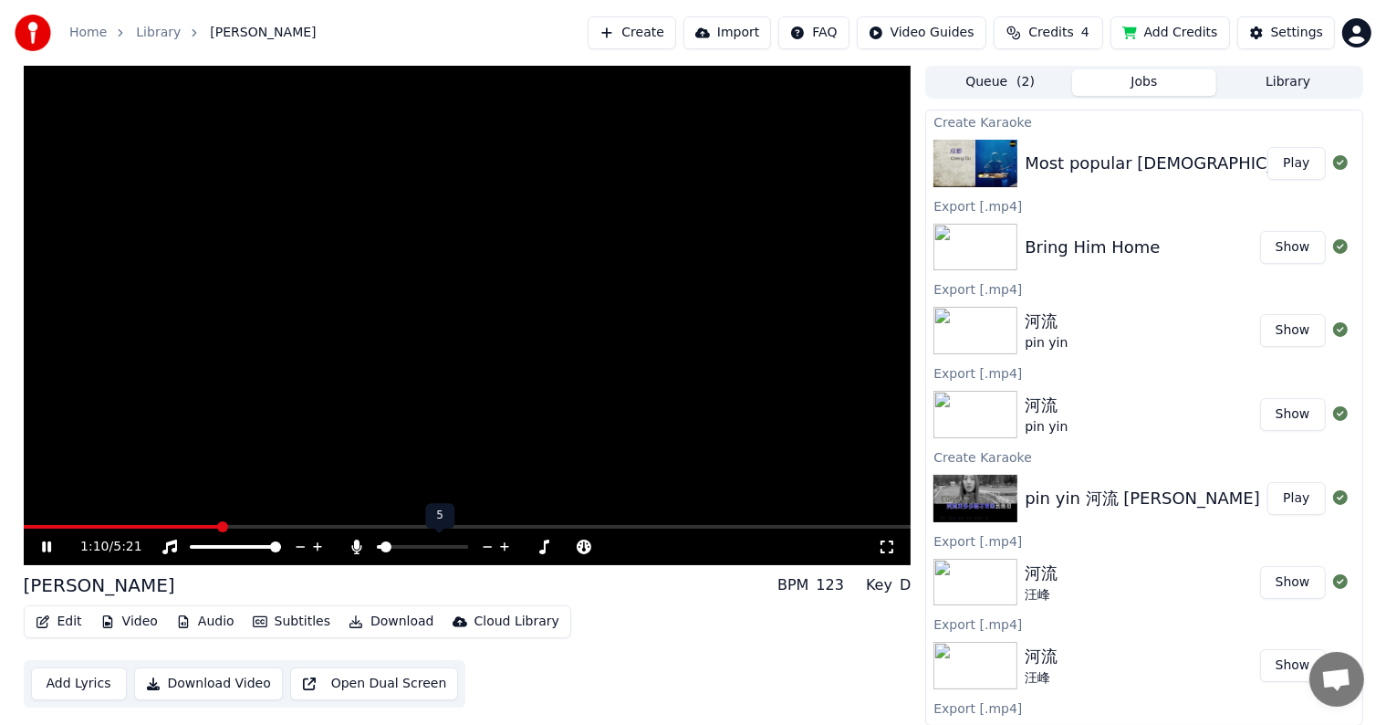
click at [504, 543] on icon at bounding box center [504, 547] width 17 height 18
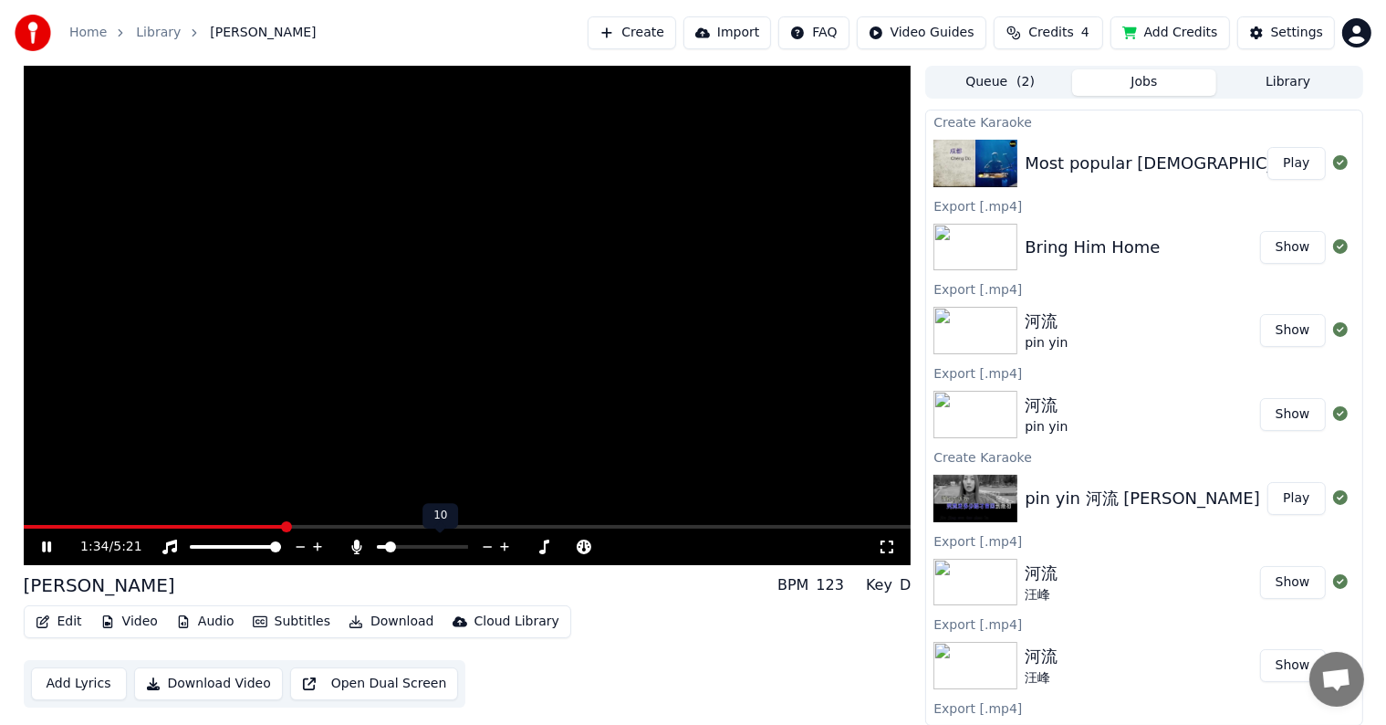
click at [485, 546] on icon at bounding box center [487, 547] width 17 height 18
click at [548, 543] on icon at bounding box center [545, 547] width 17 height 18
click at [487, 546] on icon at bounding box center [487, 547] width 17 height 18
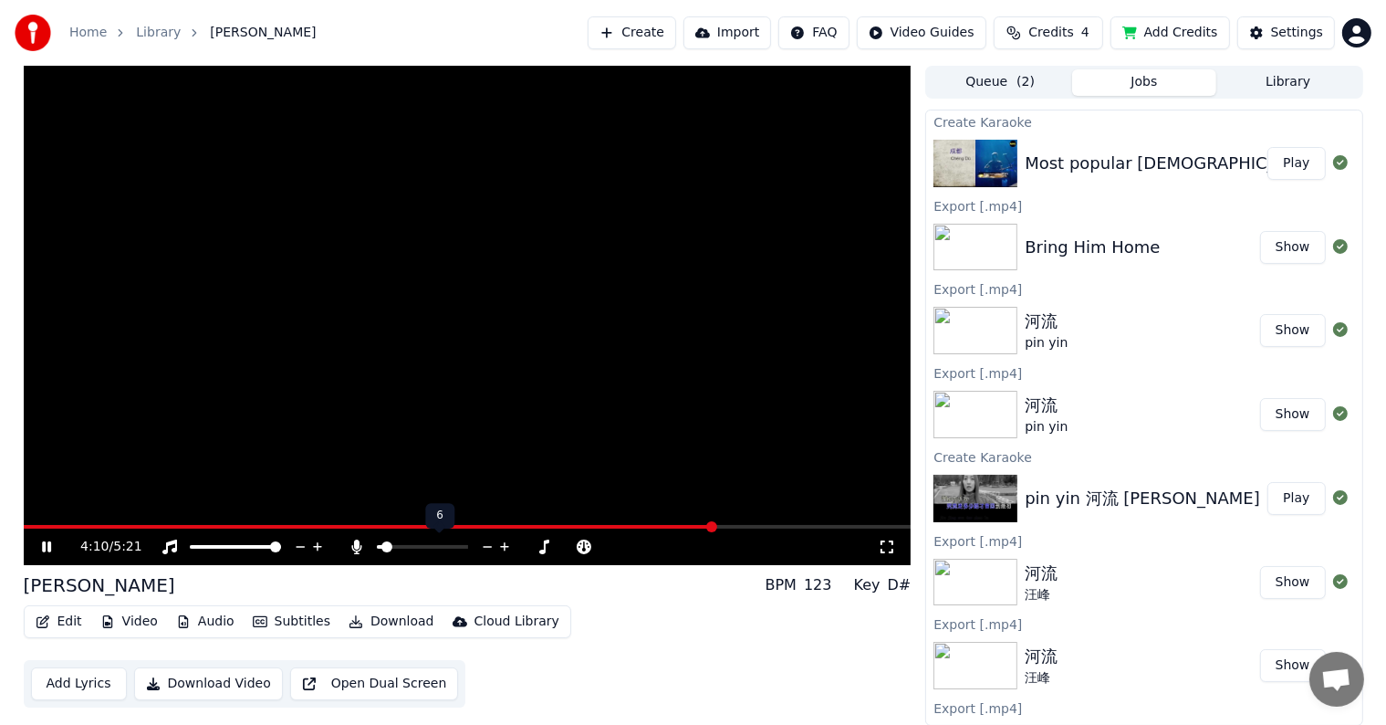
click at [487, 546] on icon at bounding box center [487, 547] width 17 height 18
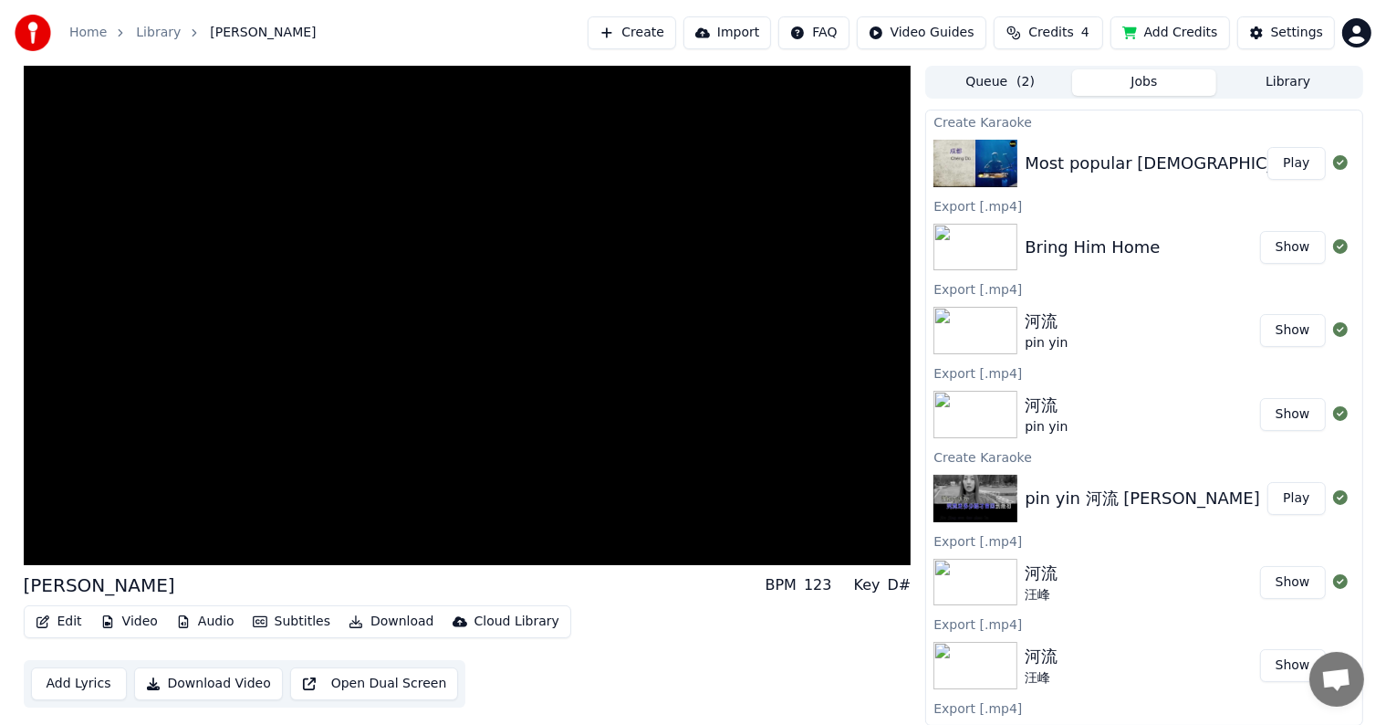
click at [202, 683] on button "Download Video" at bounding box center [208, 683] width 149 height 33
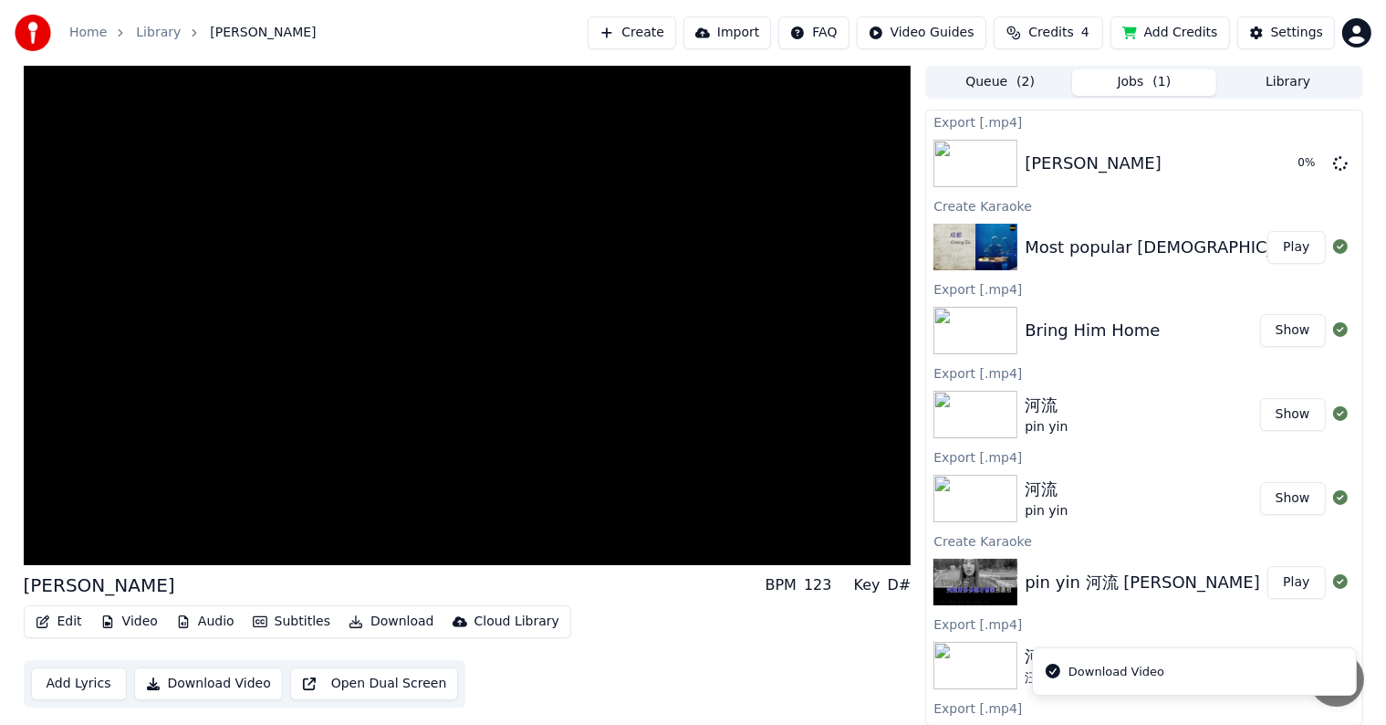
click at [202, 683] on button "Download Video" at bounding box center [208, 683] width 149 height 33
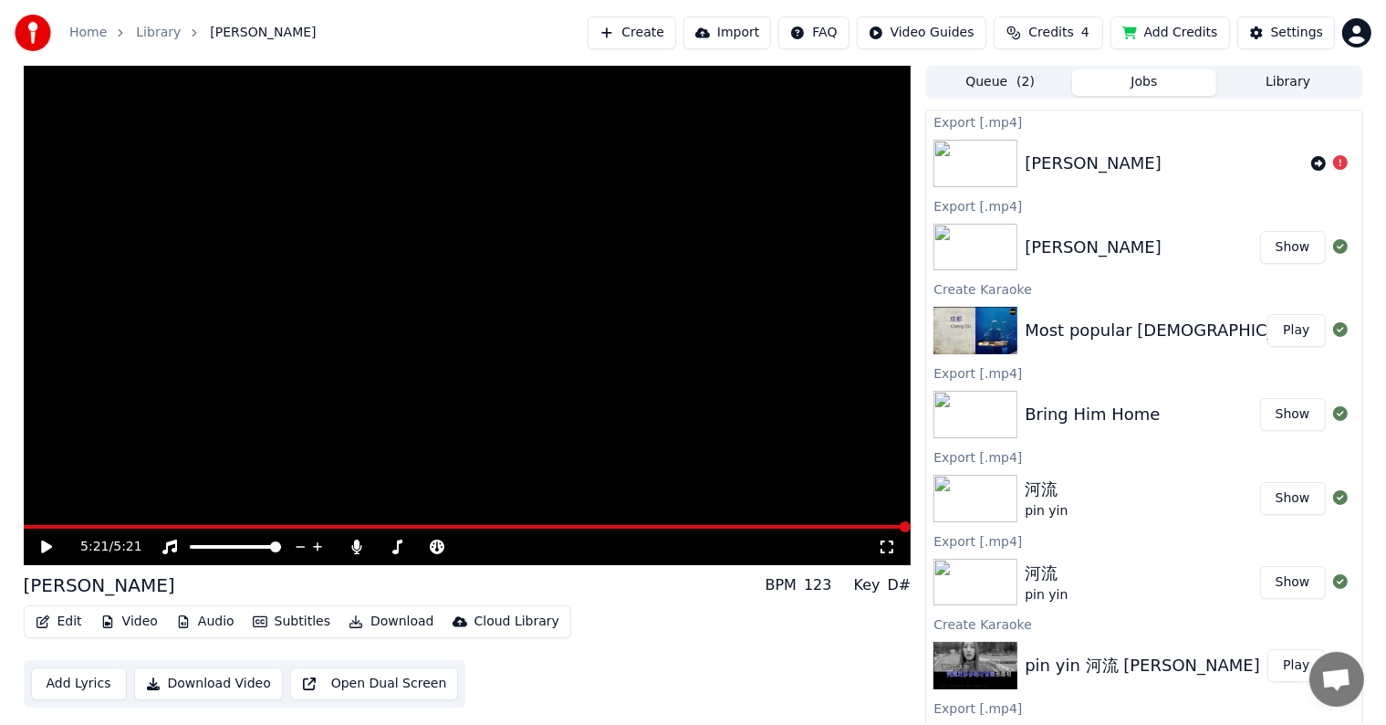
click at [1311, 162] on icon at bounding box center [1318, 163] width 15 height 15
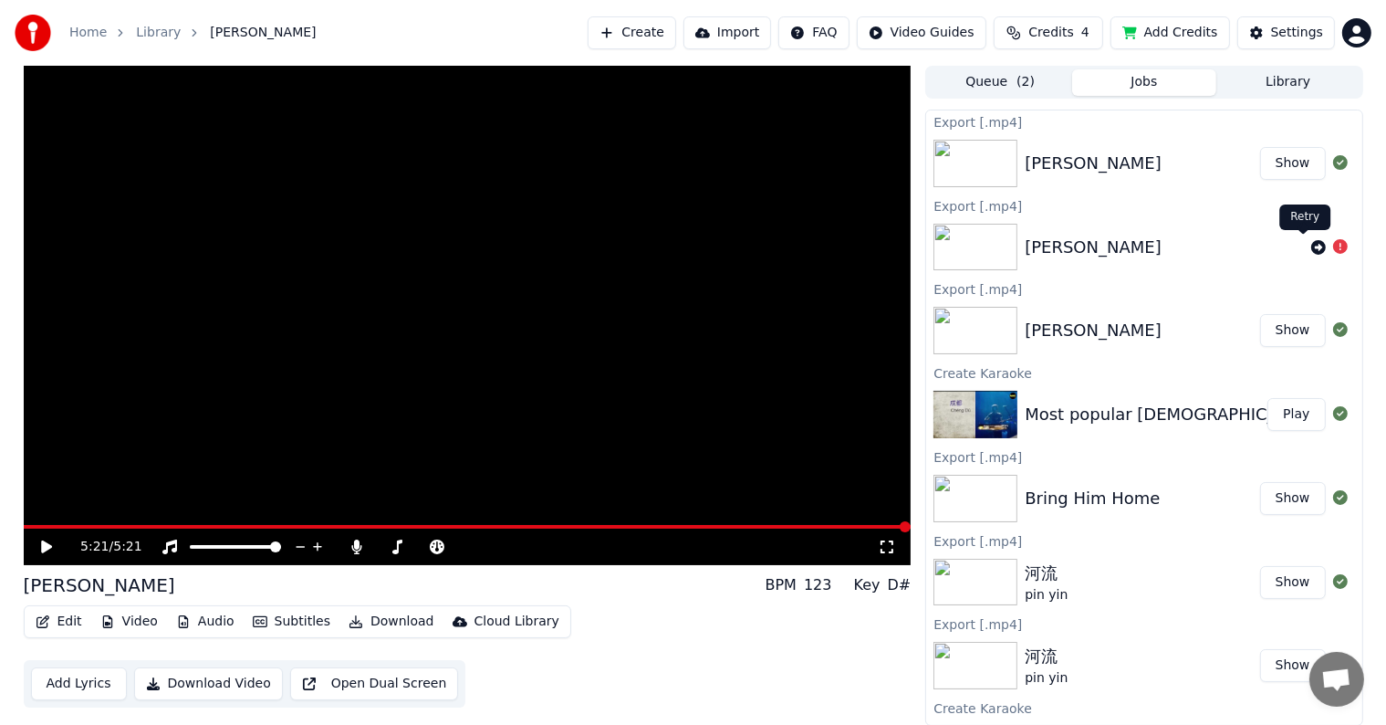
click at [1311, 245] on icon at bounding box center [1318, 247] width 15 height 15
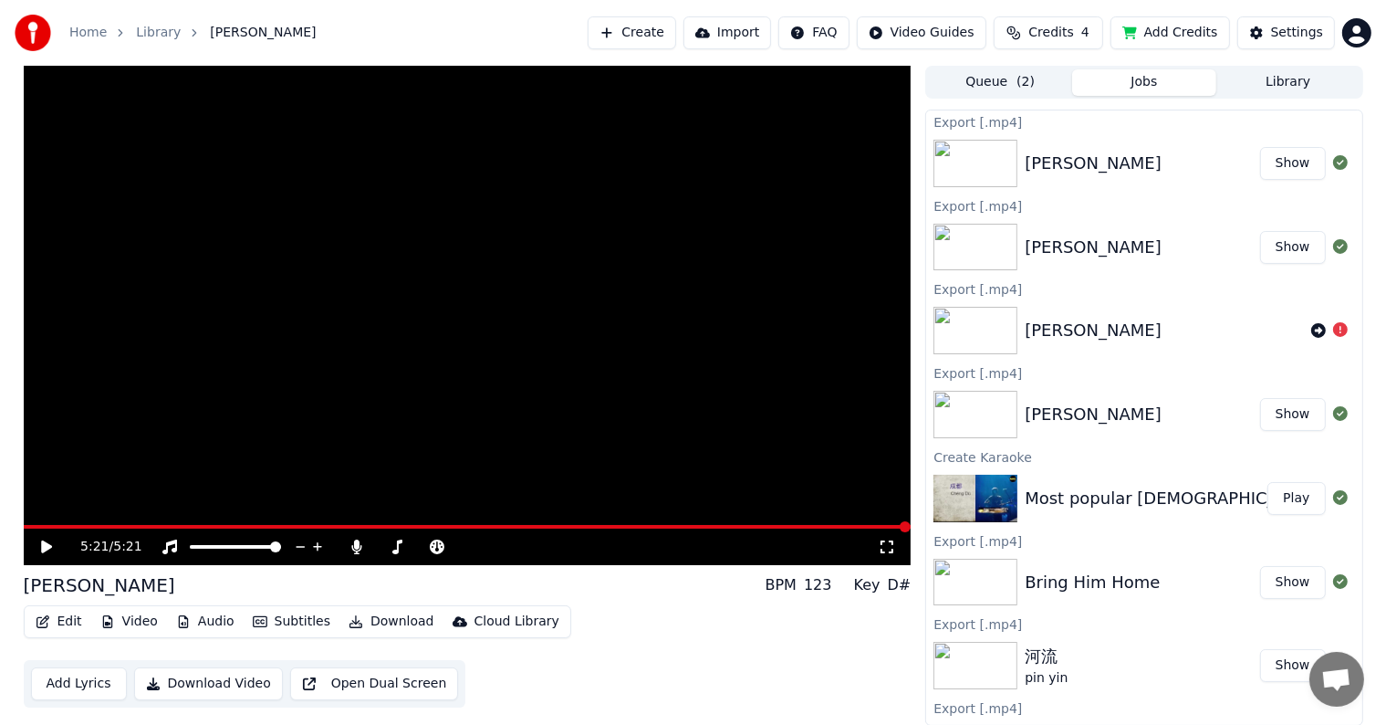
click at [1278, 163] on button "Show" at bounding box center [1293, 163] width 66 height 33
click at [365, 682] on button "Open Dual Screen" at bounding box center [374, 683] width 169 height 33
click at [44, 541] on icon at bounding box center [46, 546] width 9 height 11
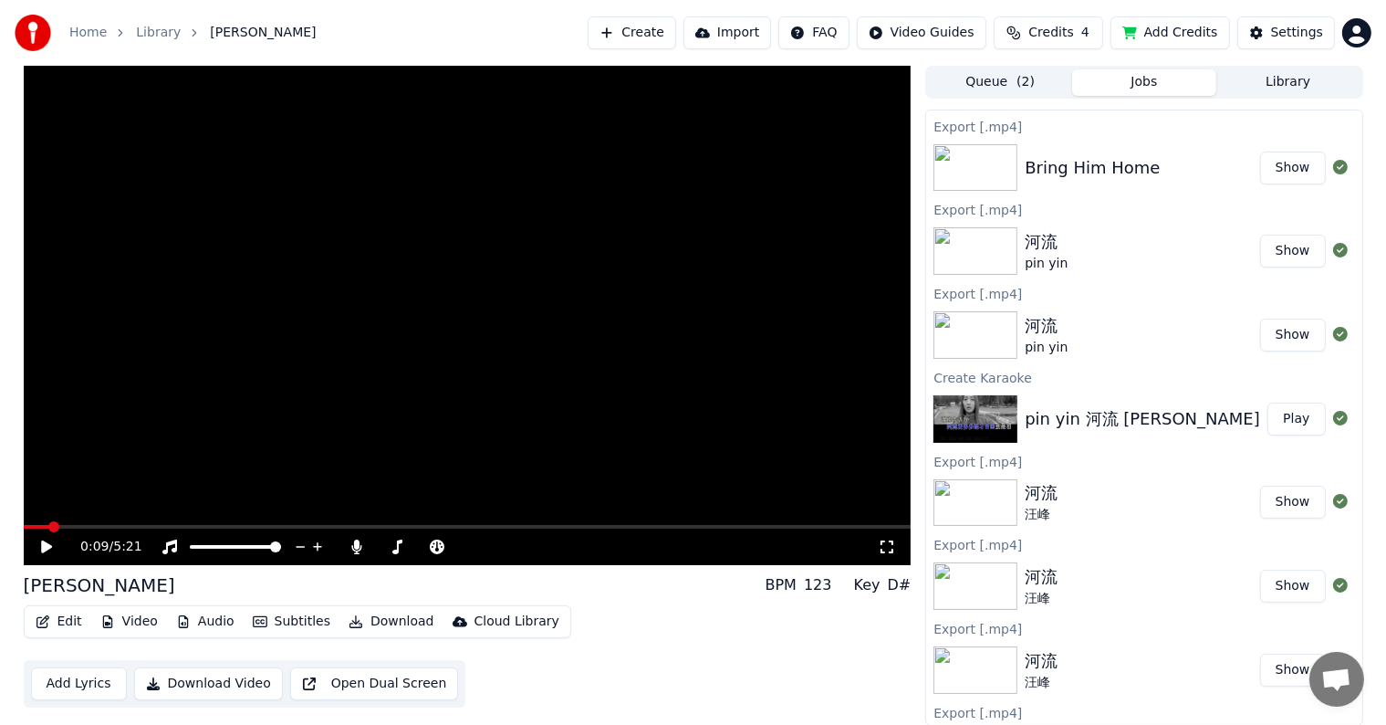
scroll to position [423, 0]
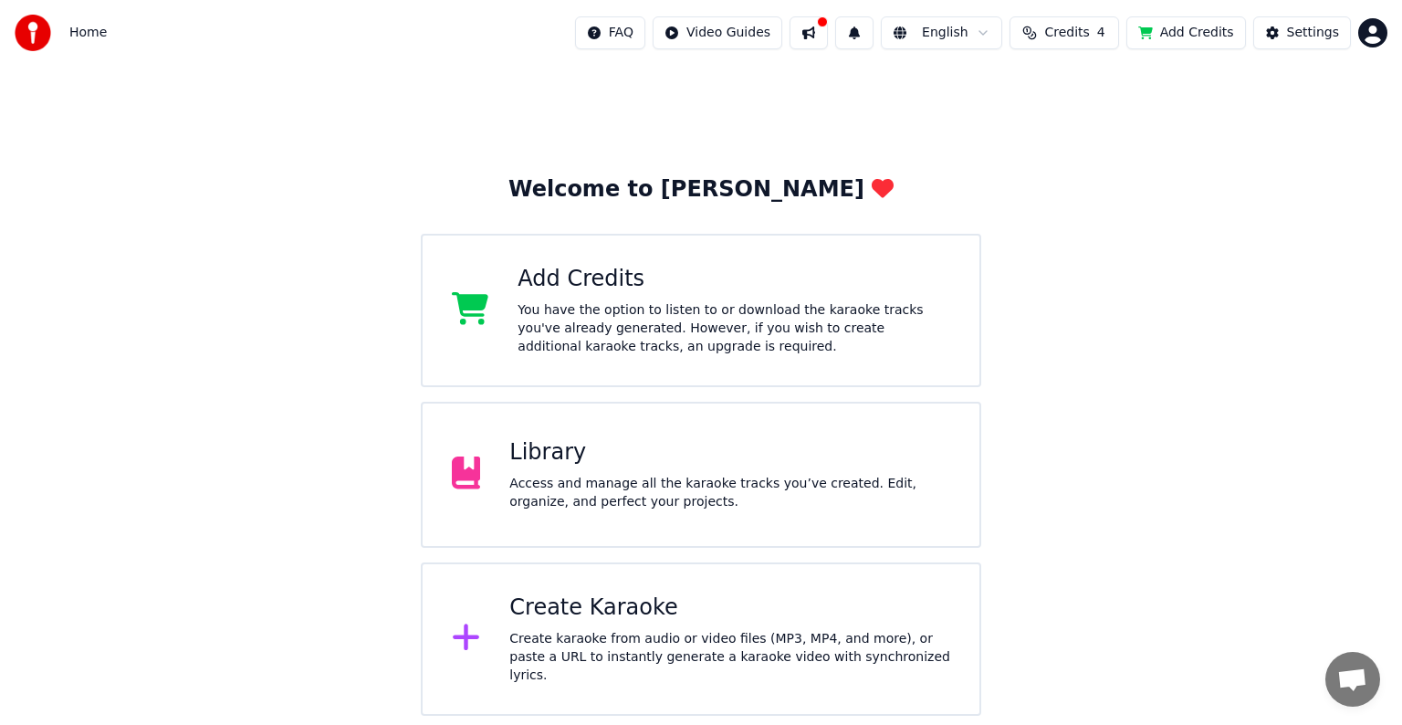
click at [648, 475] on div "Access and manage all the karaoke tracks you’ve created. Edit, organize, and pe…" at bounding box center [729, 493] width 441 height 37
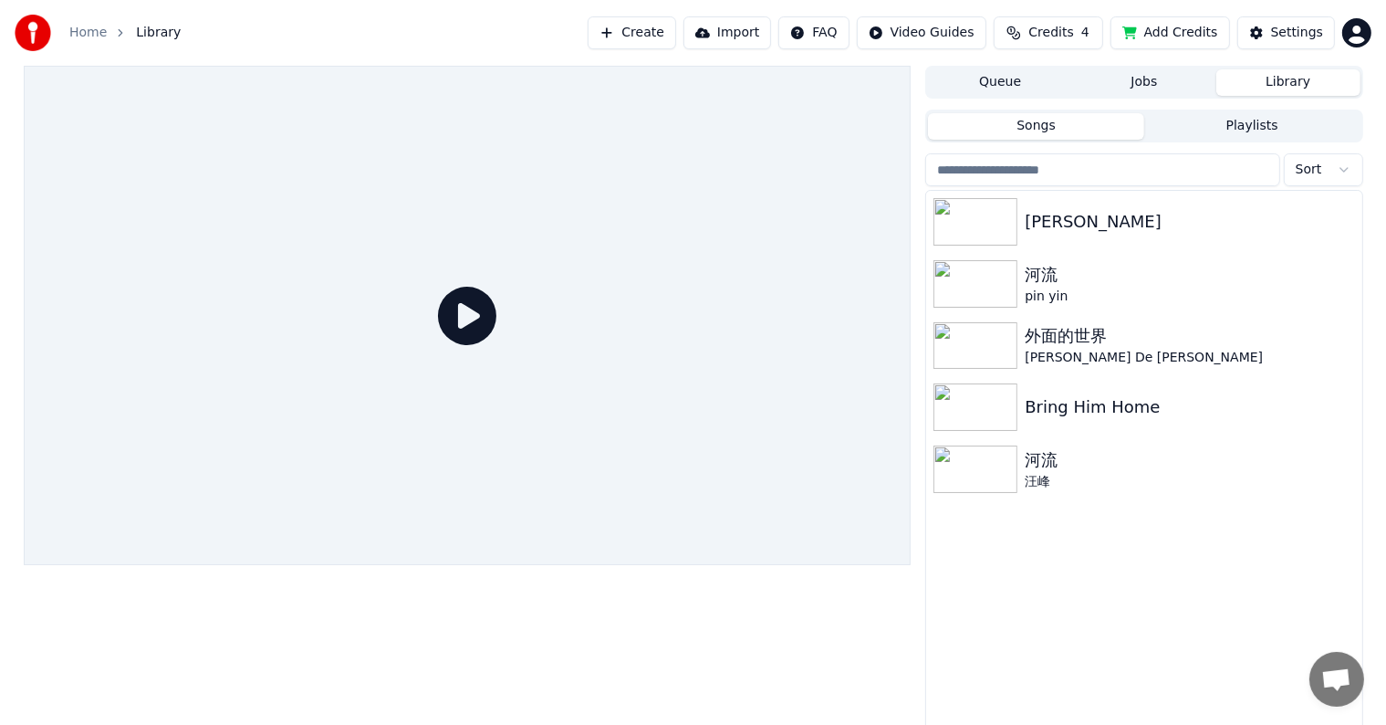
click at [1143, 83] on button "Jobs" at bounding box center [1144, 82] width 144 height 26
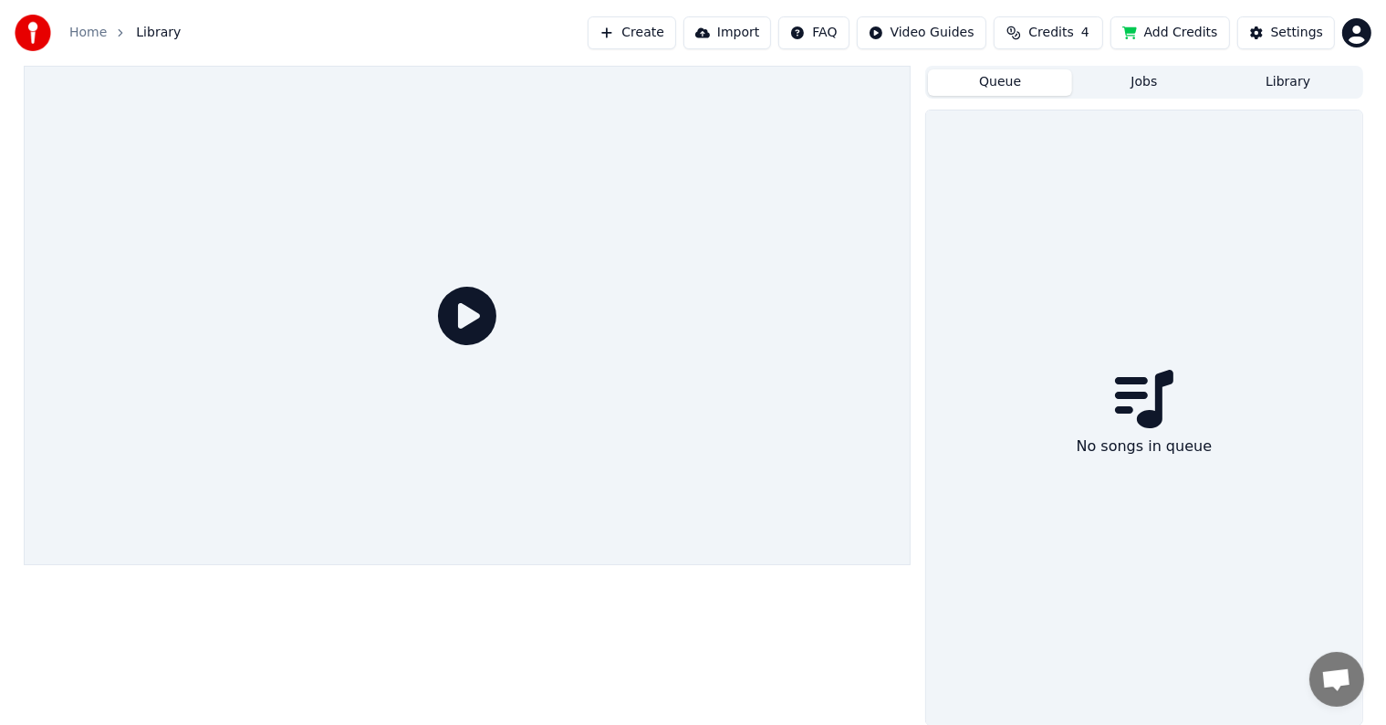
click at [1005, 78] on button "Queue" at bounding box center [1000, 82] width 144 height 26
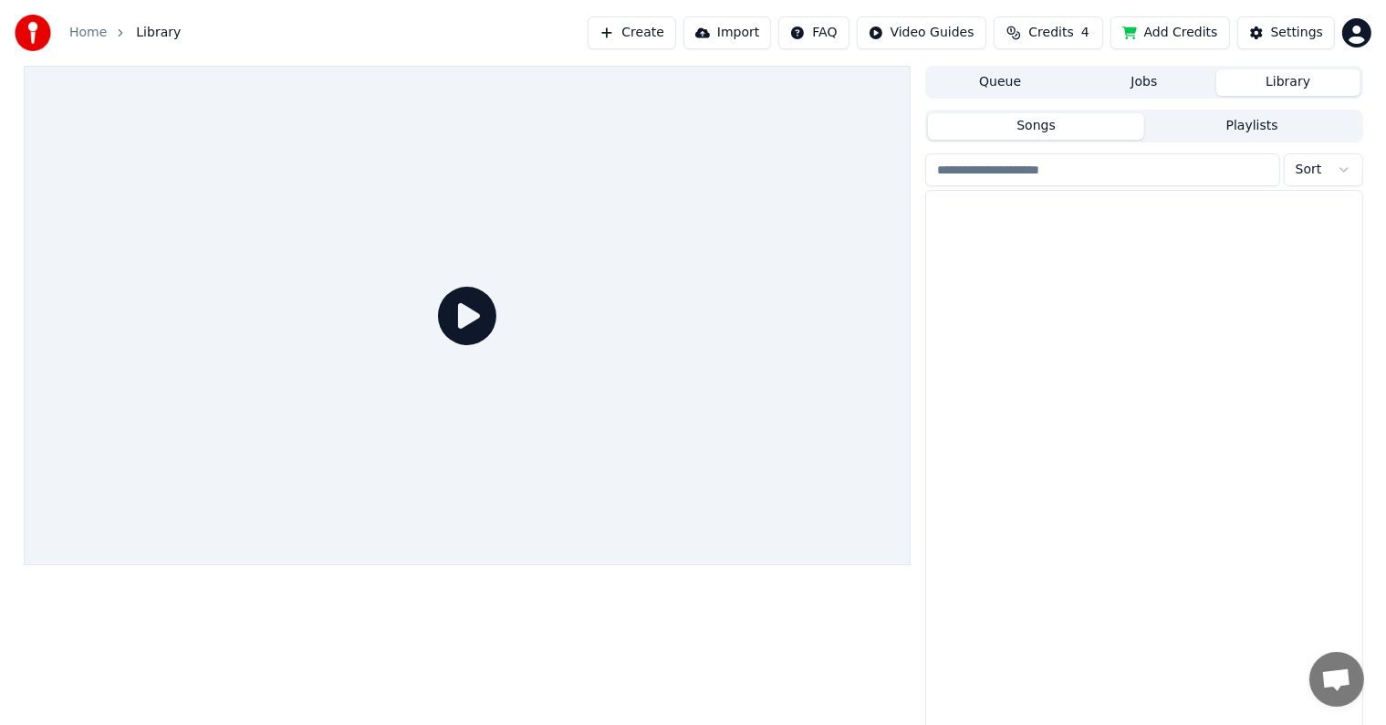
click at [1285, 88] on button "Library" at bounding box center [1288, 82] width 144 height 26
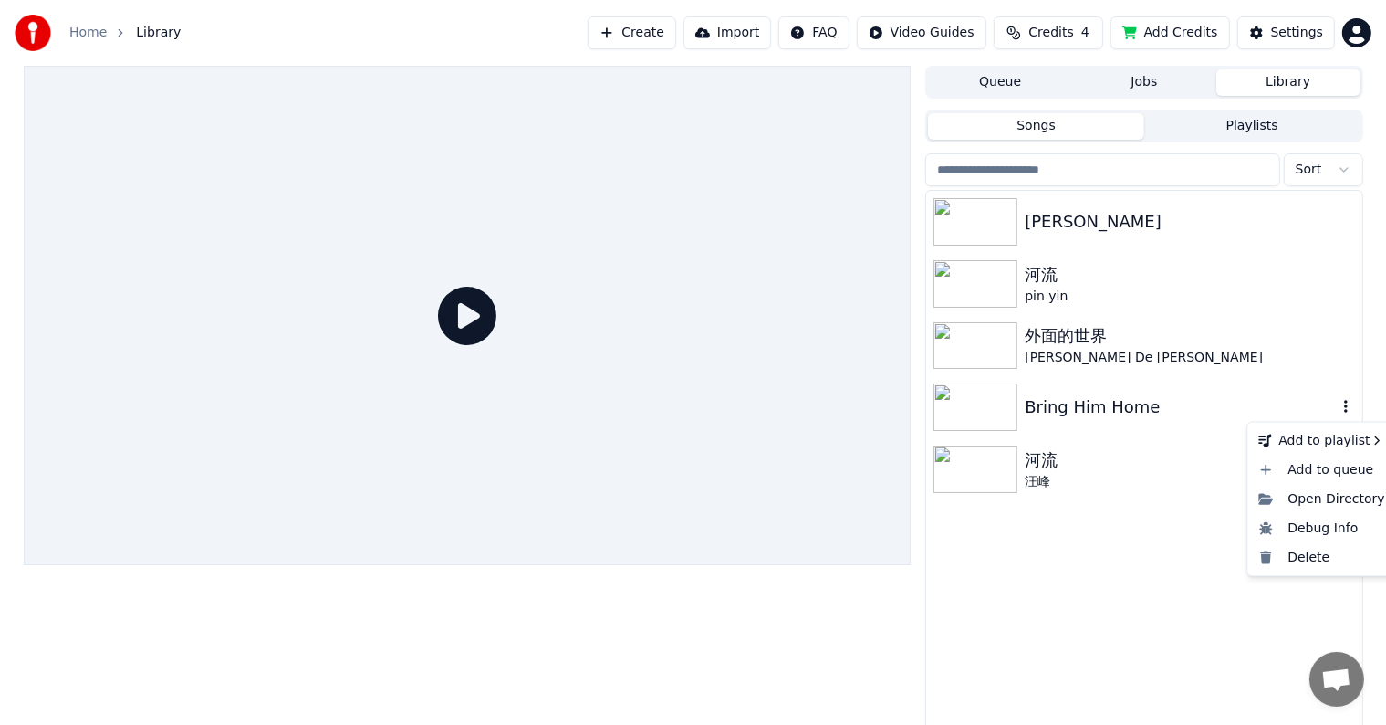
click at [1347, 402] on icon "button" at bounding box center [1346, 406] width 4 height 13
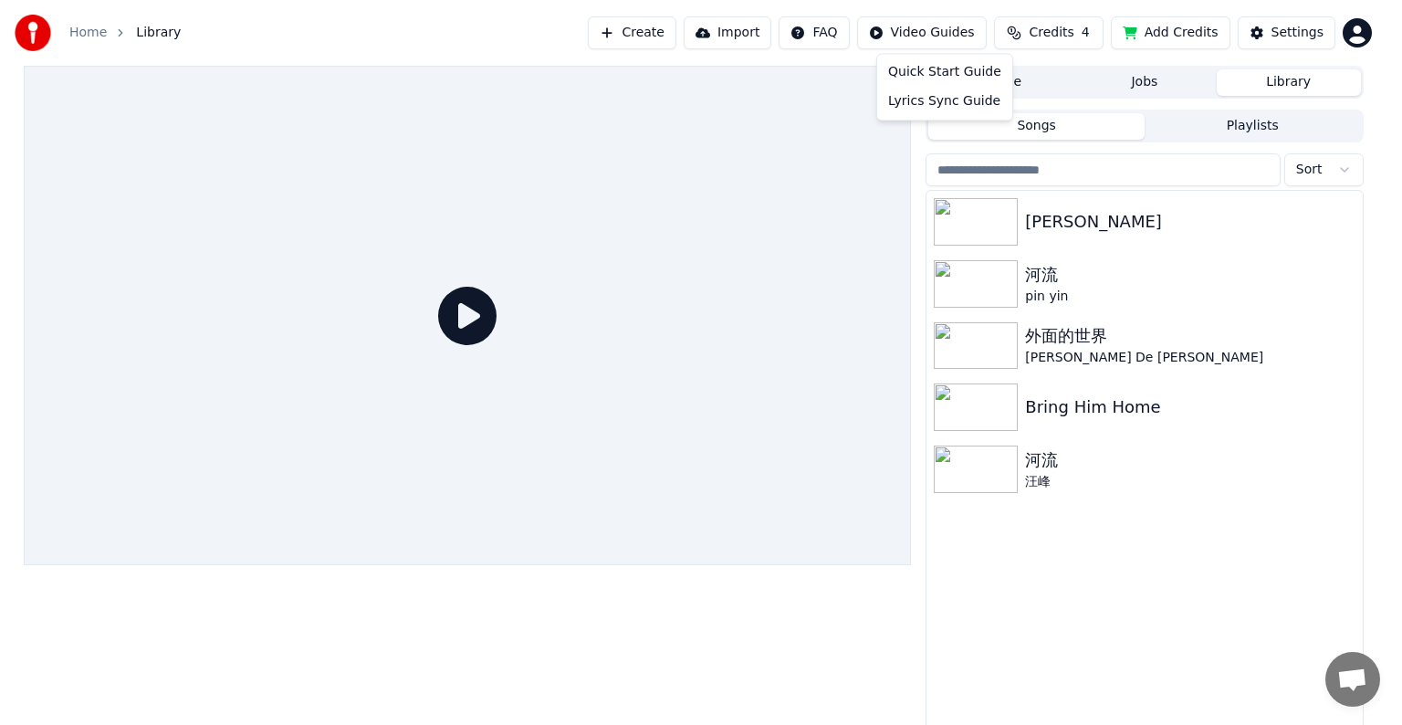
click at [897, 36] on html "Home Library Create Import FAQ Video Guides Credits 4 Add Credits Settings Queu…" at bounding box center [701, 362] width 1402 height 725
click at [821, 26] on html "Home Library Create Import FAQ Video Guides Credits 4 Add Credits Settings Queu…" at bounding box center [701, 362] width 1402 height 725
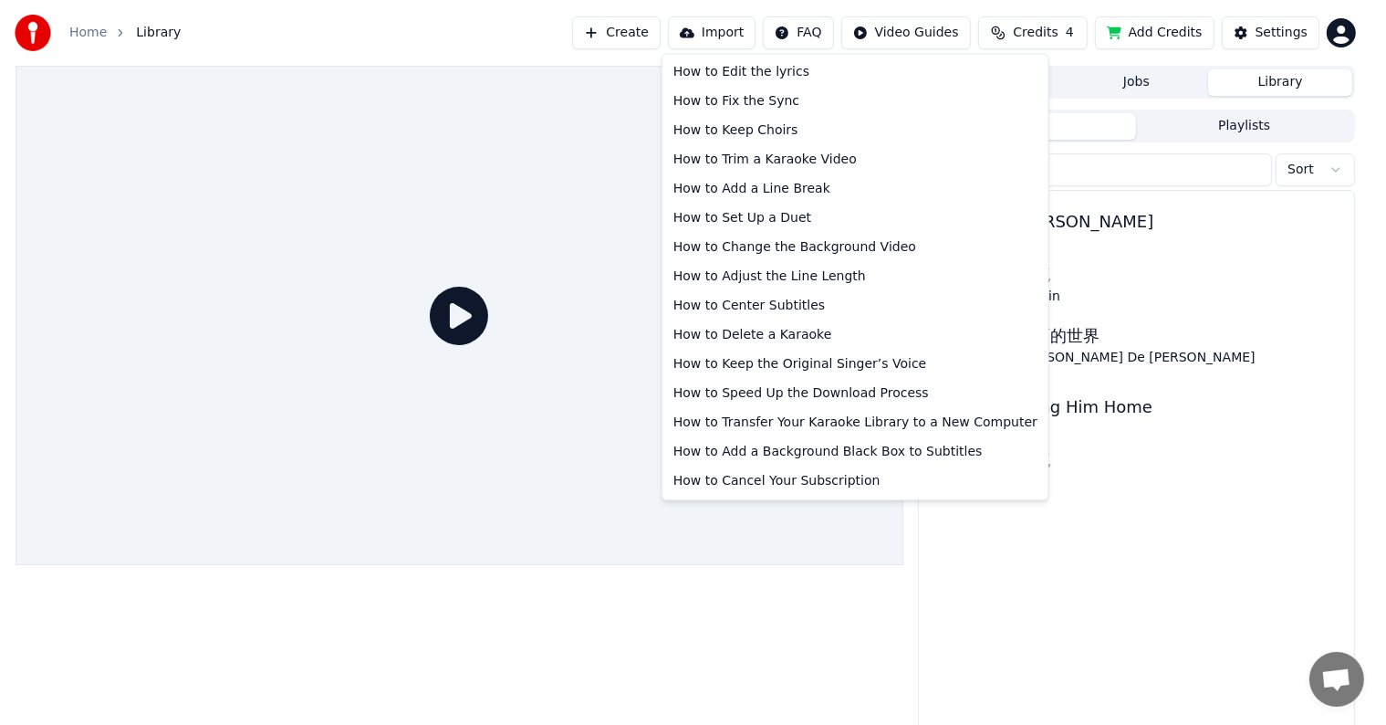
click at [834, 38] on html "Home Library Create Import FAQ Video Guides Credits 4 Add Credits Settings Queu…" at bounding box center [693, 362] width 1386 height 725
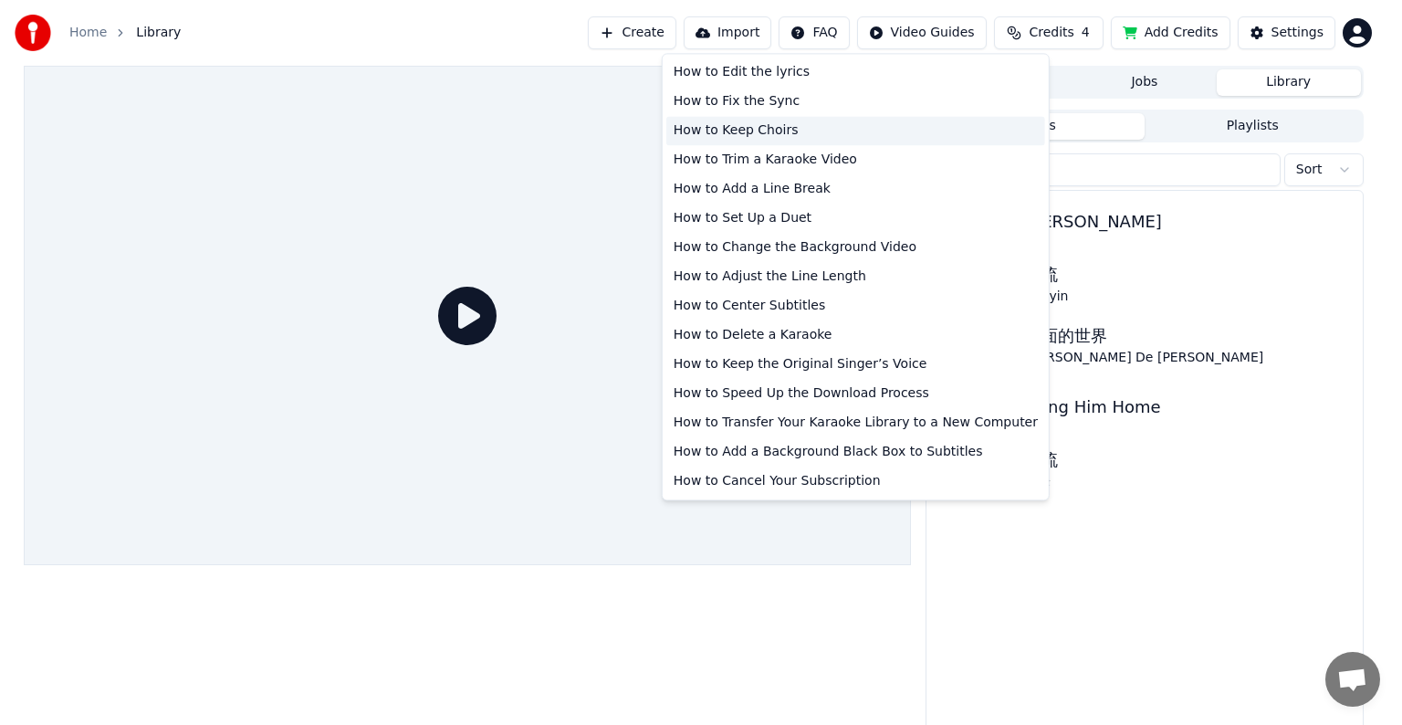
click at [770, 128] on div "How to Keep Choirs" at bounding box center [855, 130] width 379 height 29
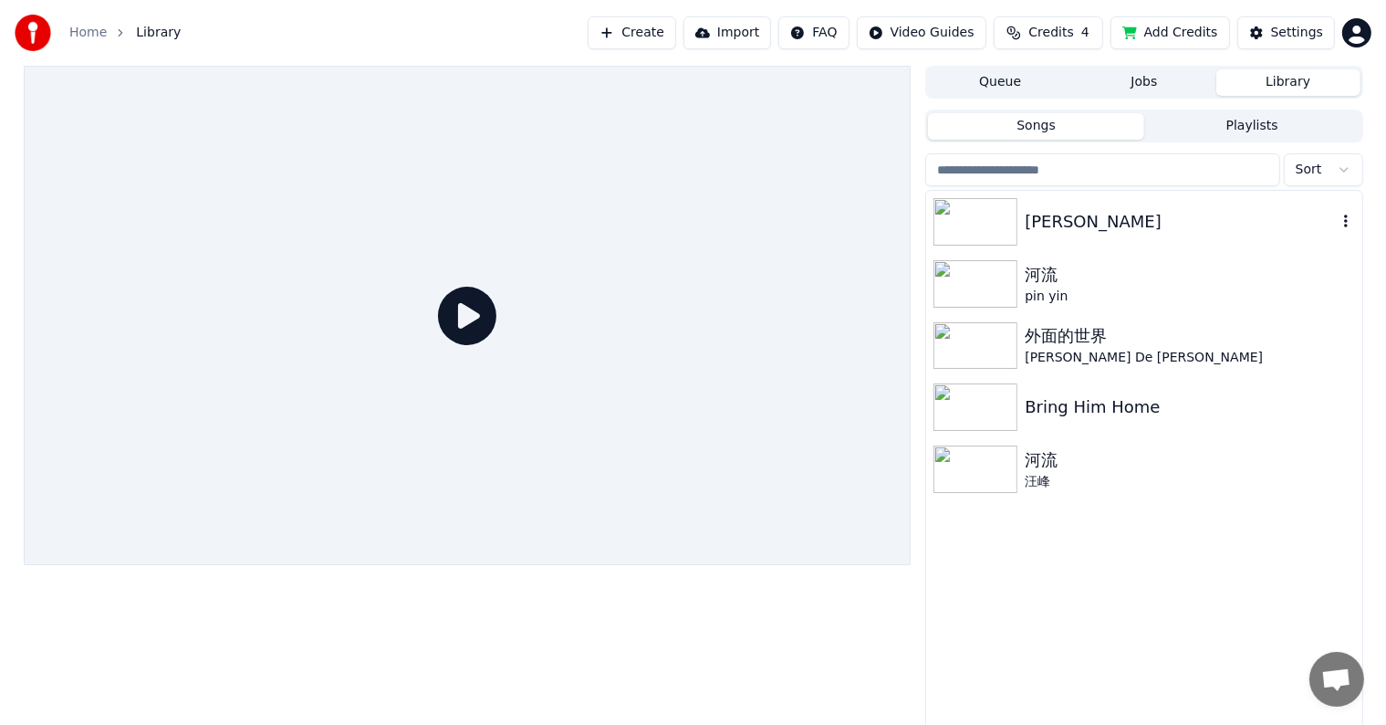
click at [984, 220] on img at bounding box center [976, 221] width 84 height 47
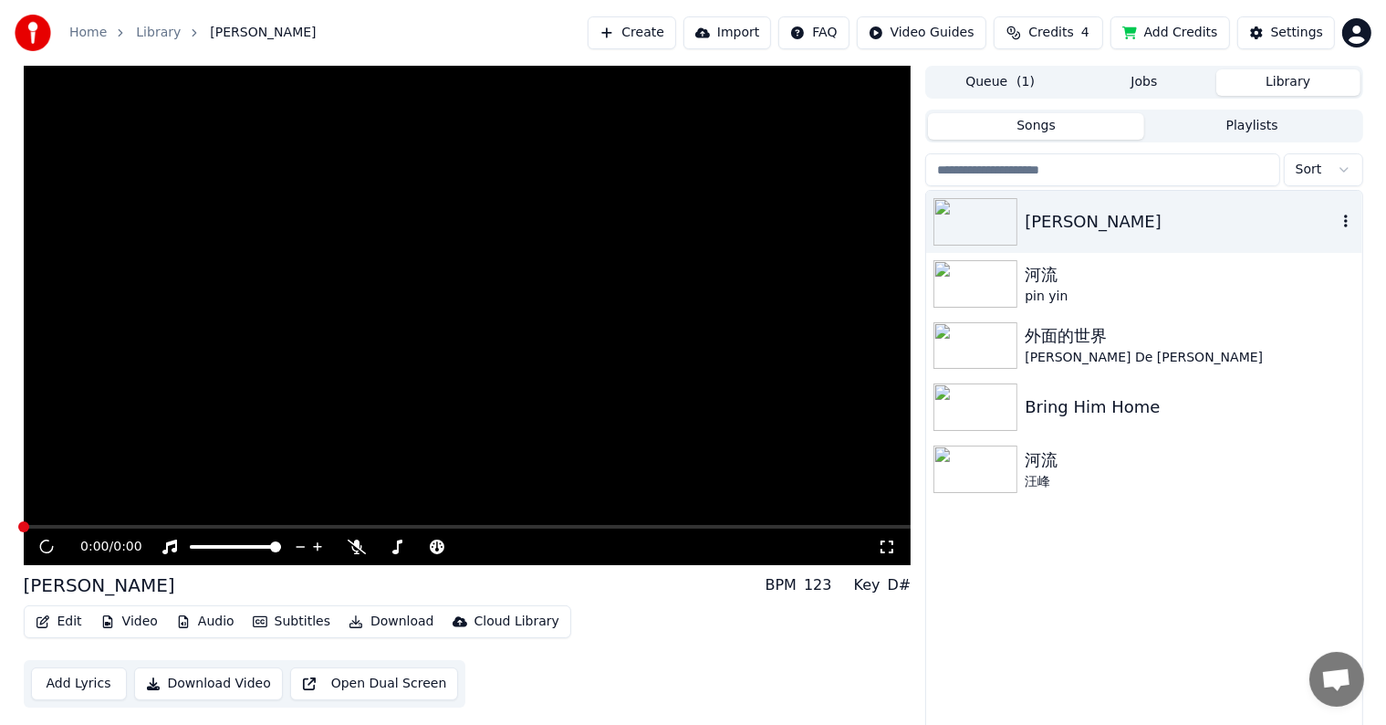
click at [984, 220] on img at bounding box center [976, 221] width 84 height 47
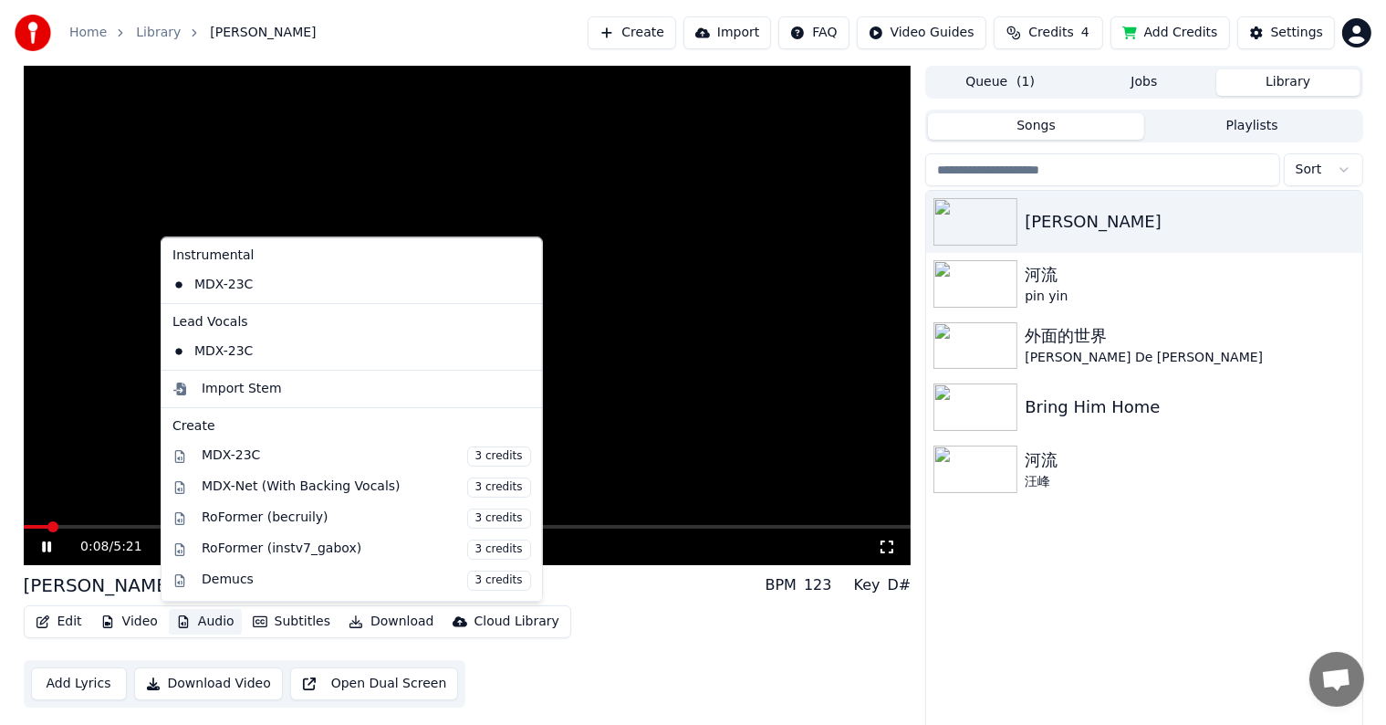
click at [191, 624] on button "Audio" at bounding box center [205, 622] width 73 height 26
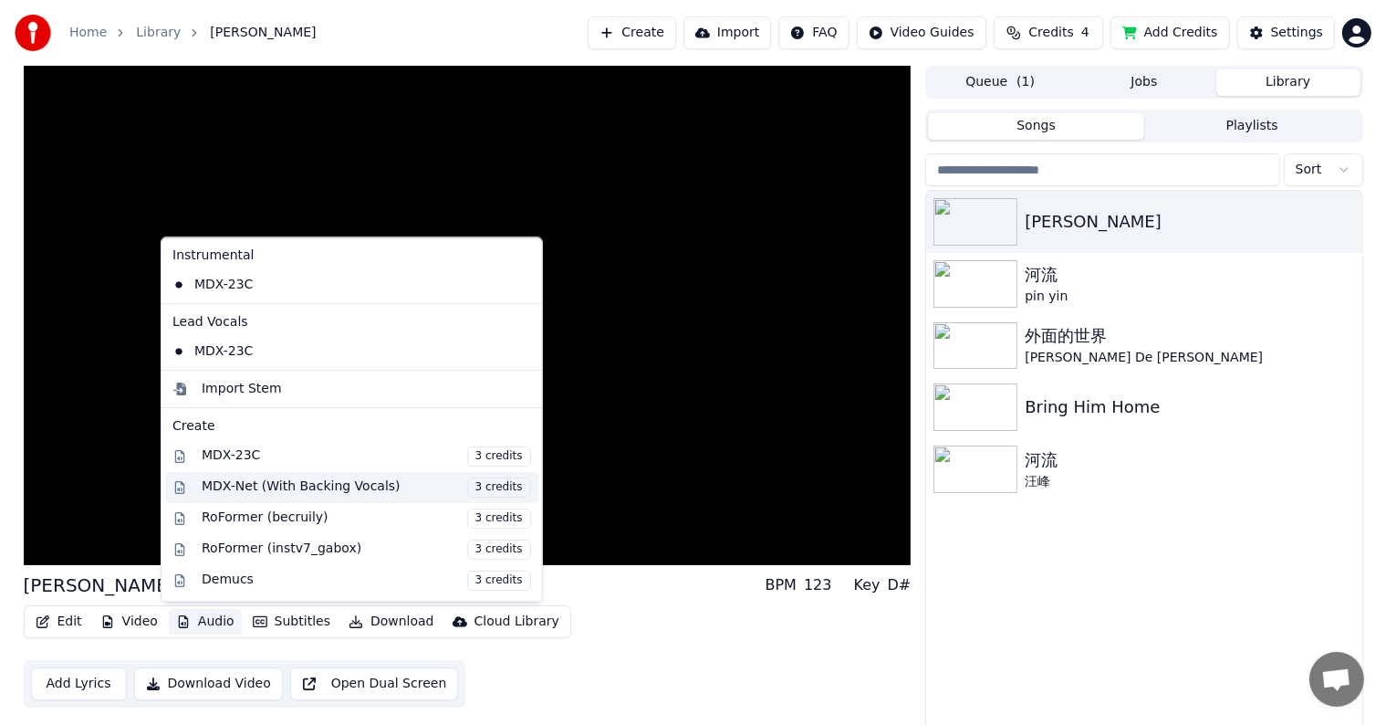
click at [318, 487] on div "MDX-Net (With Backing Vocals) 3 credits" at bounding box center [366, 487] width 329 height 20
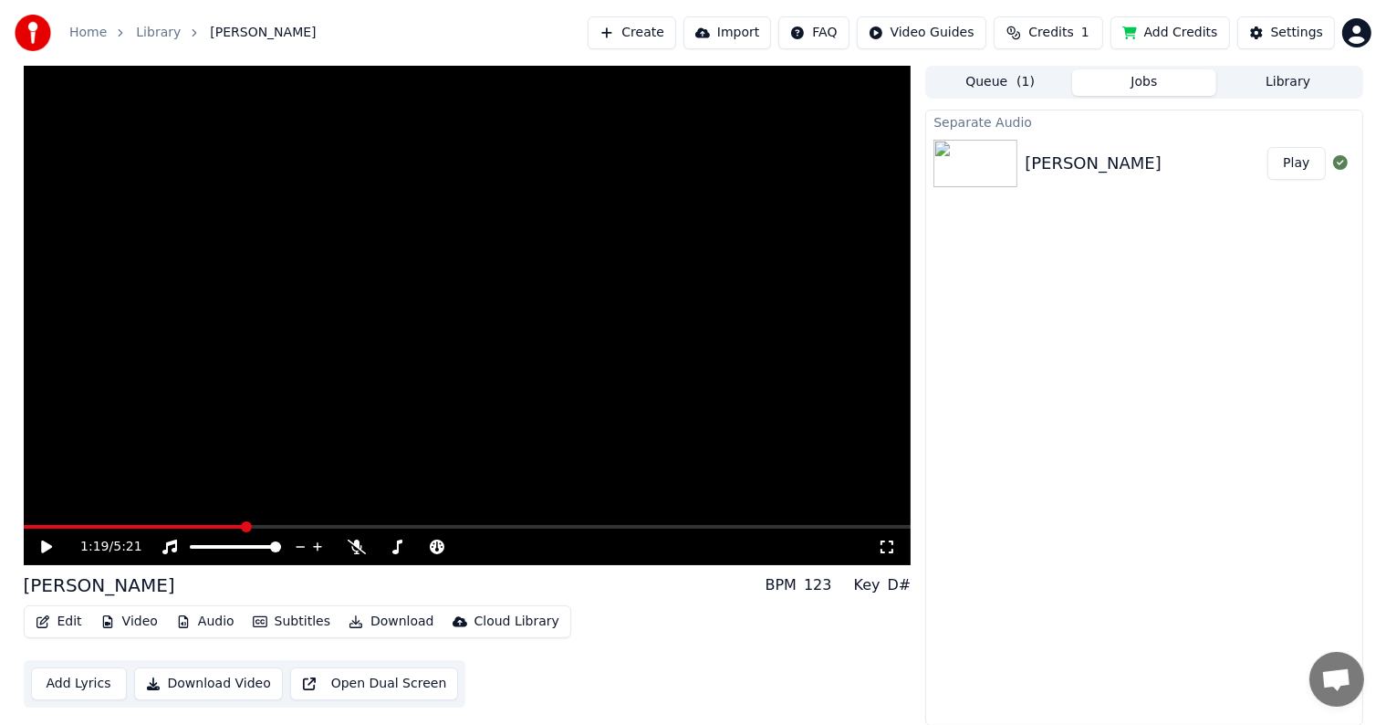
click at [1307, 161] on button "Play" at bounding box center [1296, 163] width 57 height 33
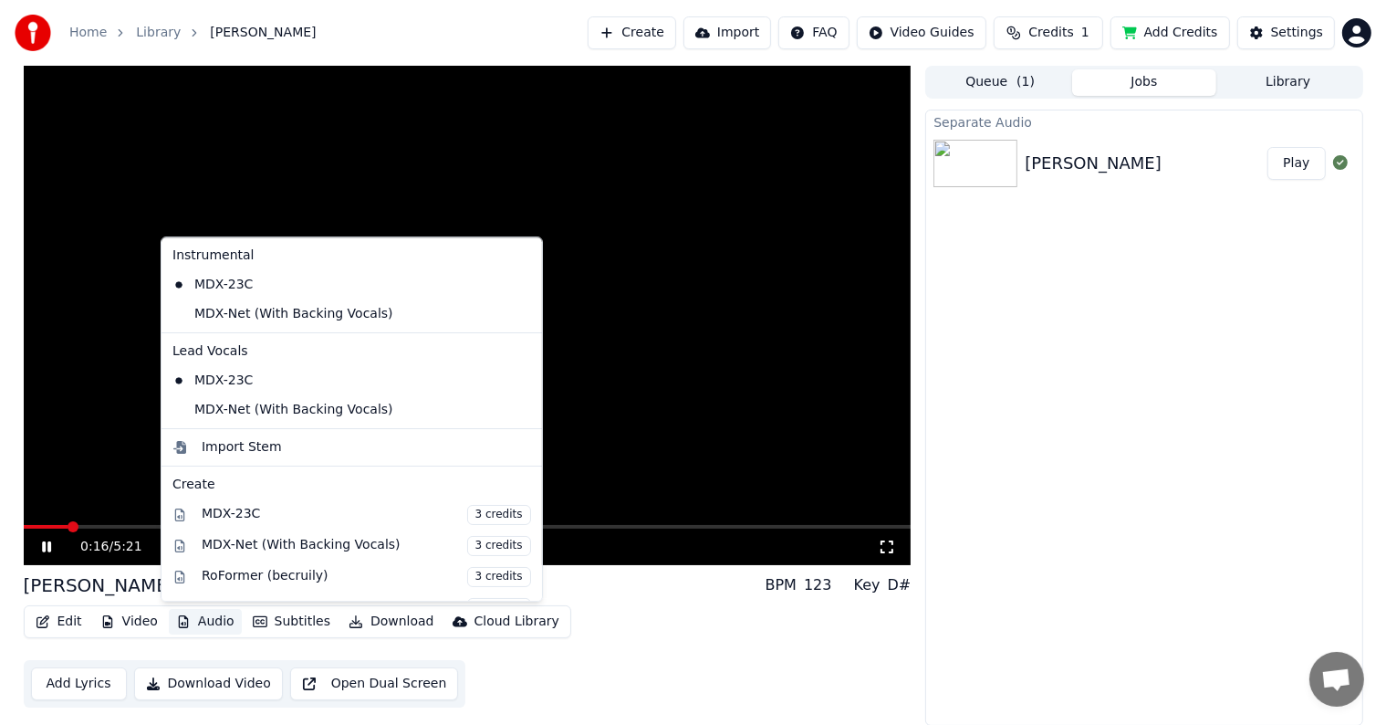
click at [204, 624] on button "Audio" at bounding box center [205, 622] width 73 height 26
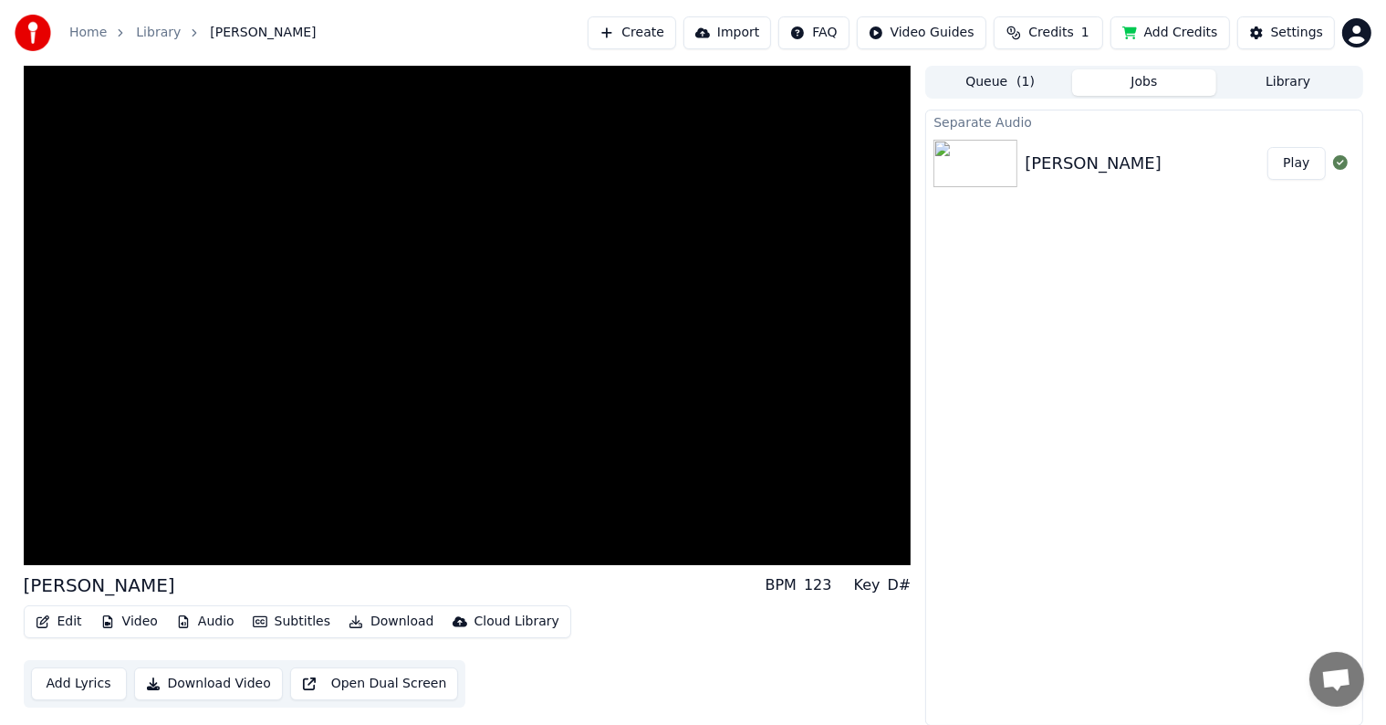
click at [1046, 558] on div "Separate Audio Cheng Du Play" at bounding box center [1143, 418] width 437 height 616
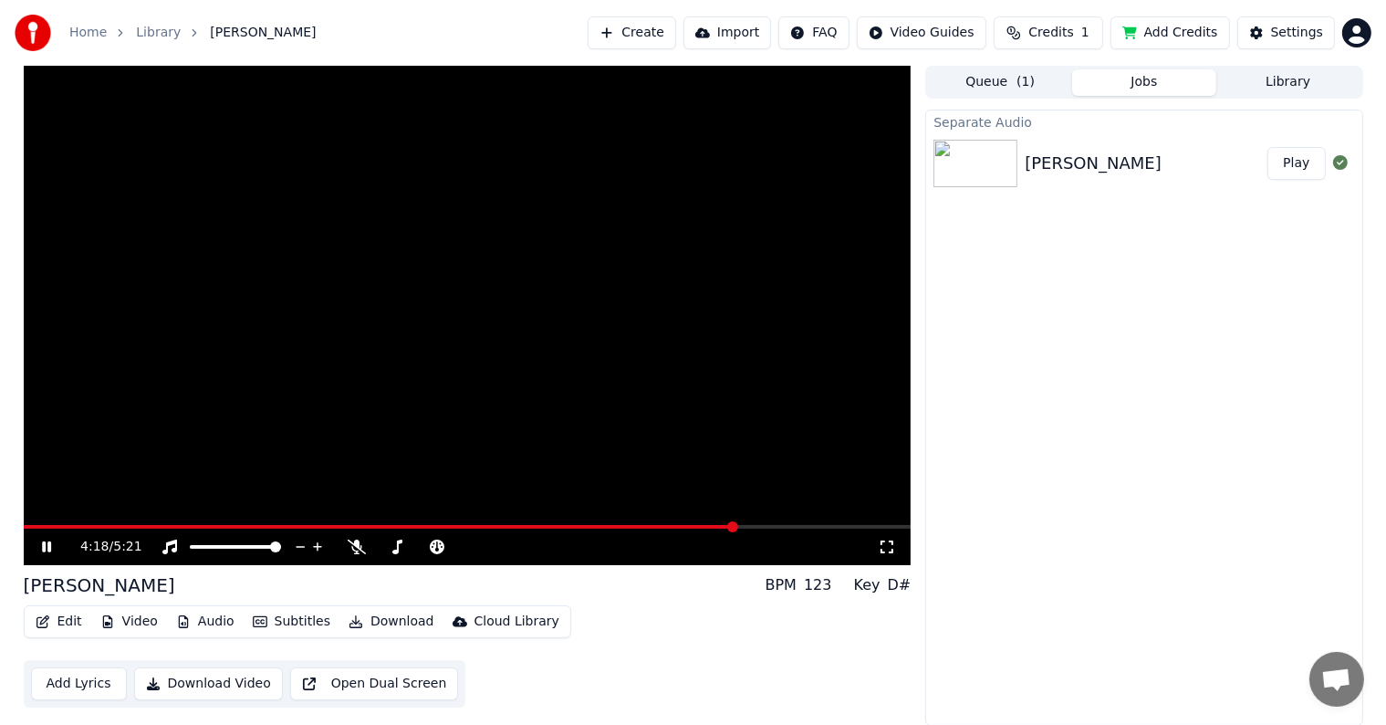
click at [736, 527] on span at bounding box center [468, 527] width 888 height 4
click at [712, 527] on span at bounding box center [368, 527] width 688 height 4
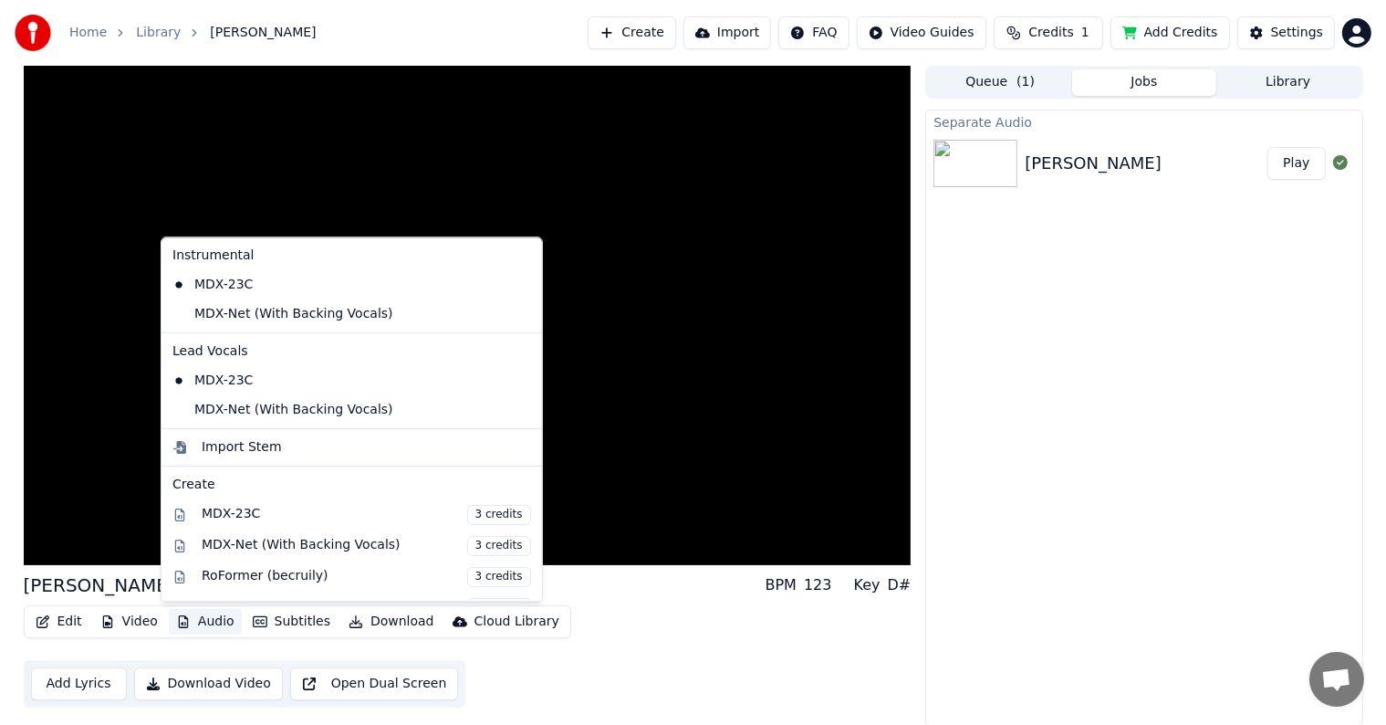
click at [200, 624] on button "Audio" at bounding box center [205, 622] width 73 height 26
click at [323, 536] on div "MDX-Net (With Backing Vocals) 3 credits" at bounding box center [366, 546] width 329 height 20
click at [186, 615] on button "Audio" at bounding box center [205, 622] width 73 height 26
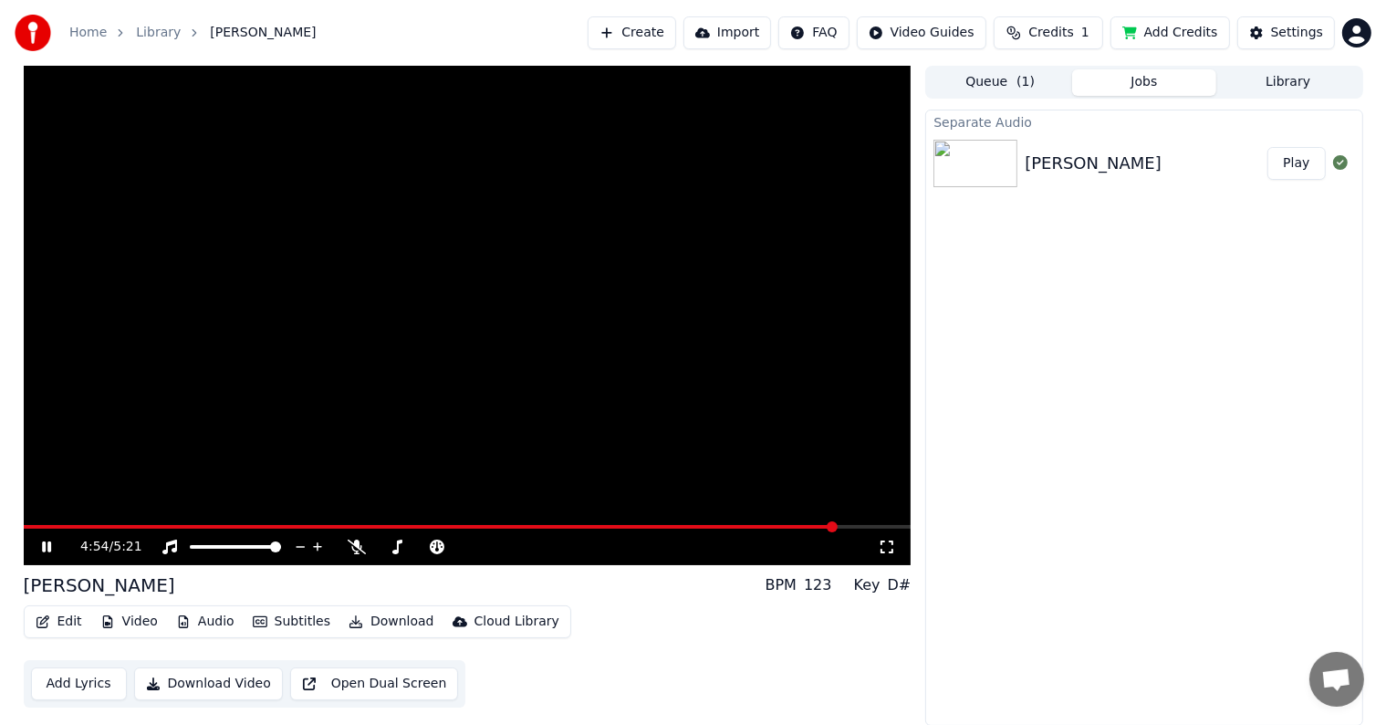
click at [714, 653] on div "Edit Video Audio Subtitles Download Cloud Library Add Lyrics Download Video Ope…" at bounding box center [468, 656] width 888 height 102
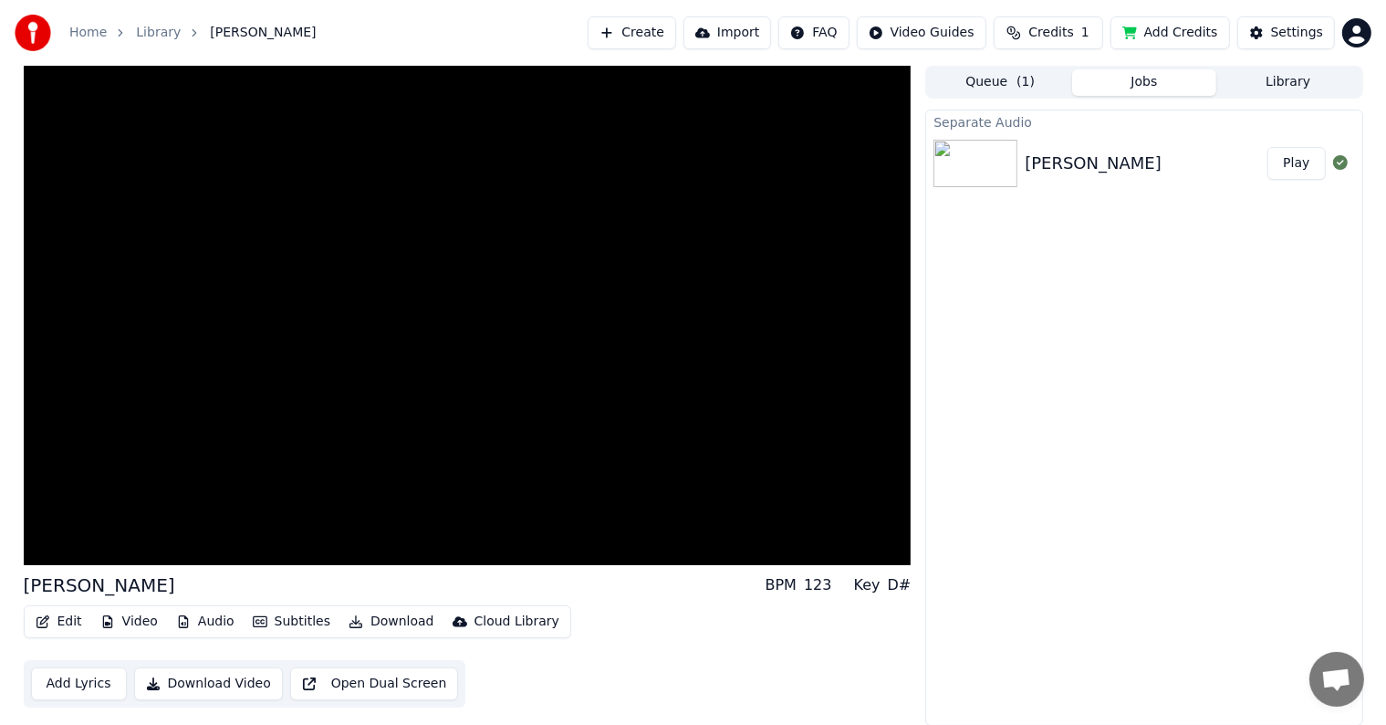
click at [1168, 81] on button "Jobs" at bounding box center [1144, 82] width 144 height 26
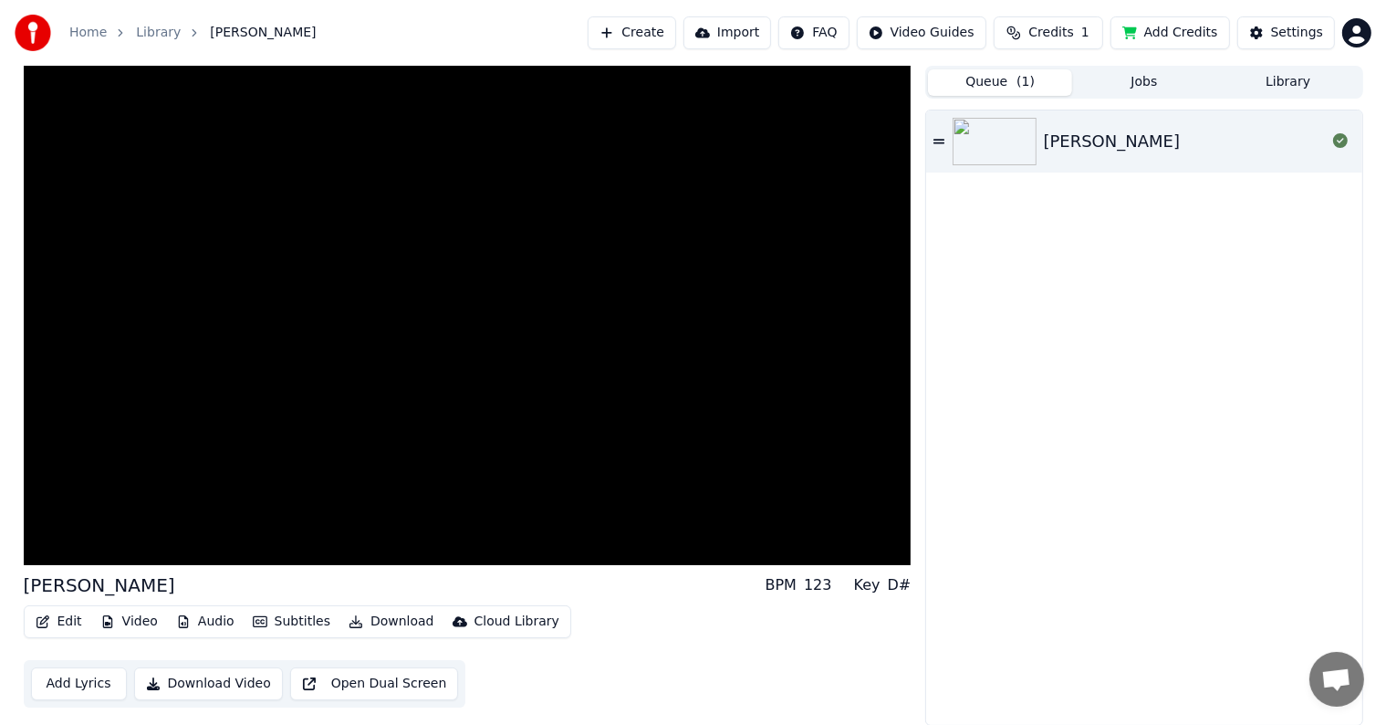
click at [1035, 80] on button "Queue ( 1 )" at bounding box center [1000, 82] width 144 height 26
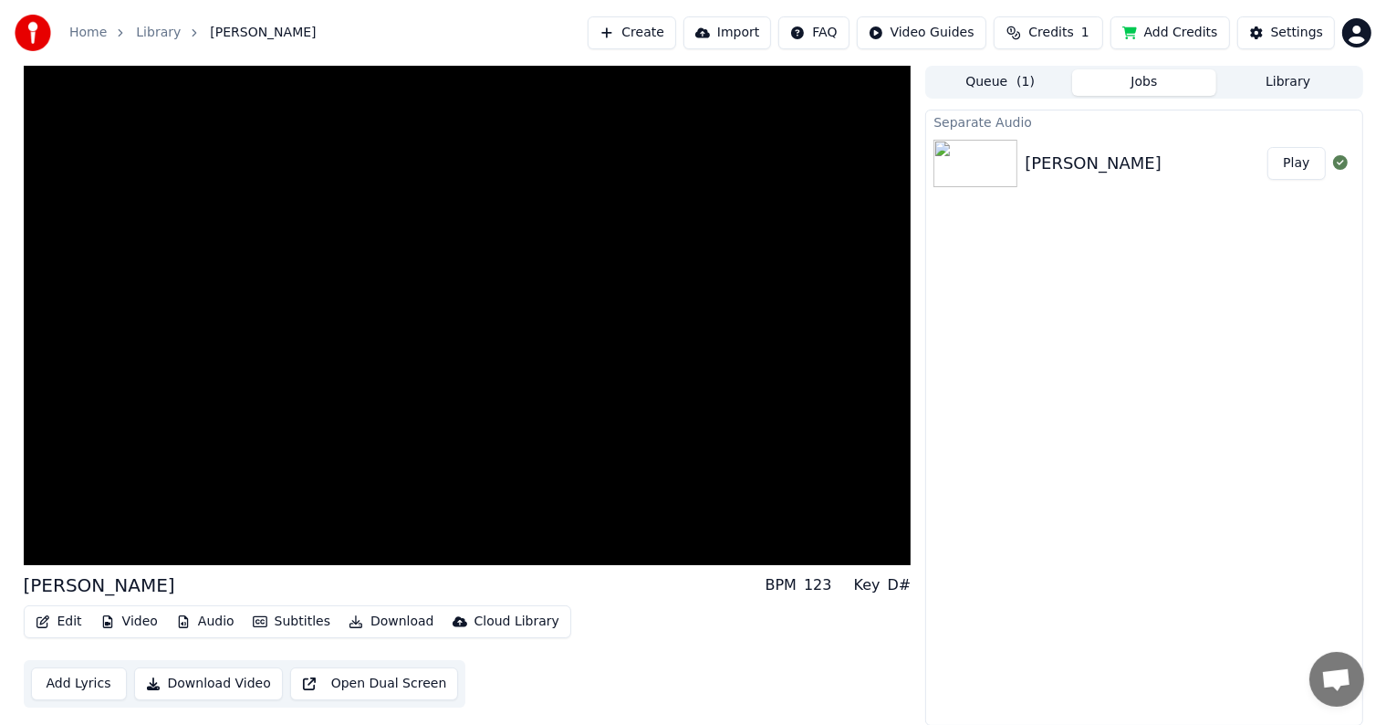
click at [1142, 77] on button "Jobs" at bounding box center [1144, 82] width 144 height 26
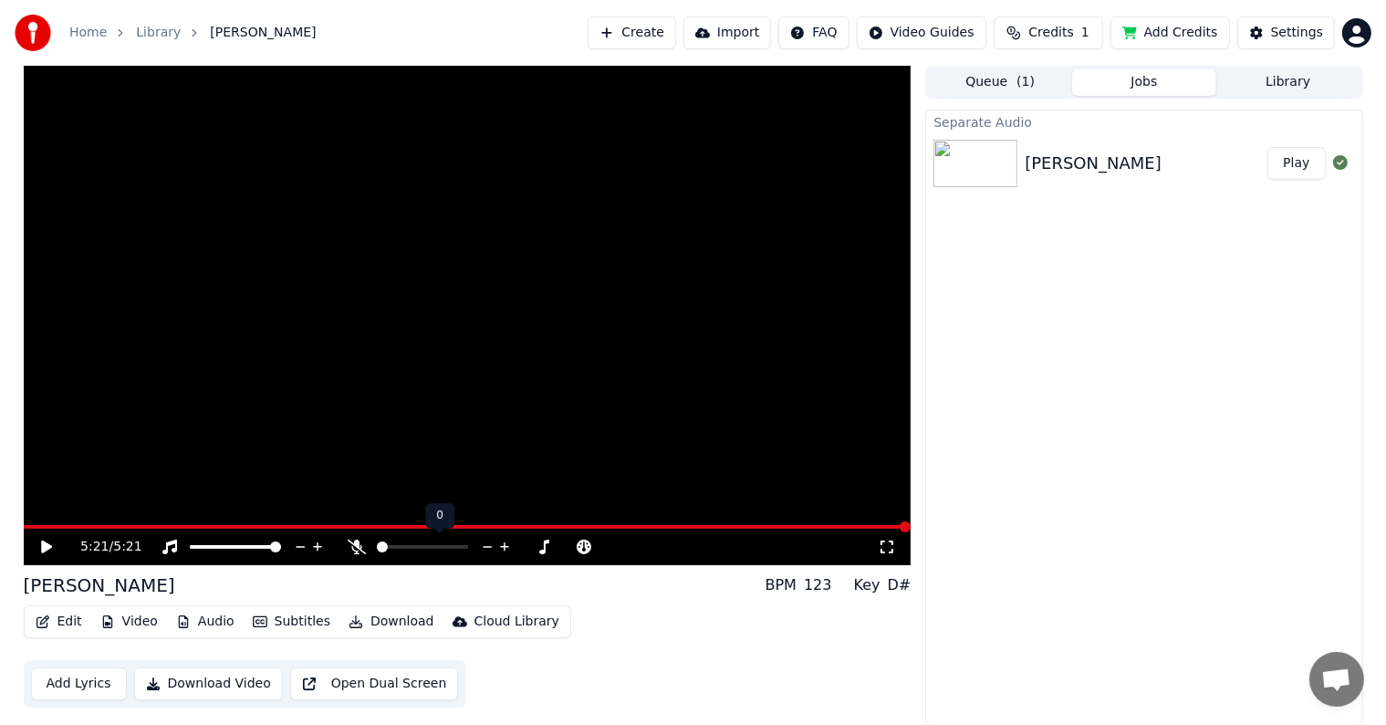
click at [398, 545] on span at bounding box center [422, 547] width 91 height 4
click at [55, 548] on icon at bounding box center [59, 546] width 43 height 15
click at [855, 526] on span at bounding box center [468, 527] width 888 height 4
click at [816, 522] on video at bounding box center [468, 315] width 888 height 499
click at [818, 525] on span at bounding box center [422, 527] width 796 height 4
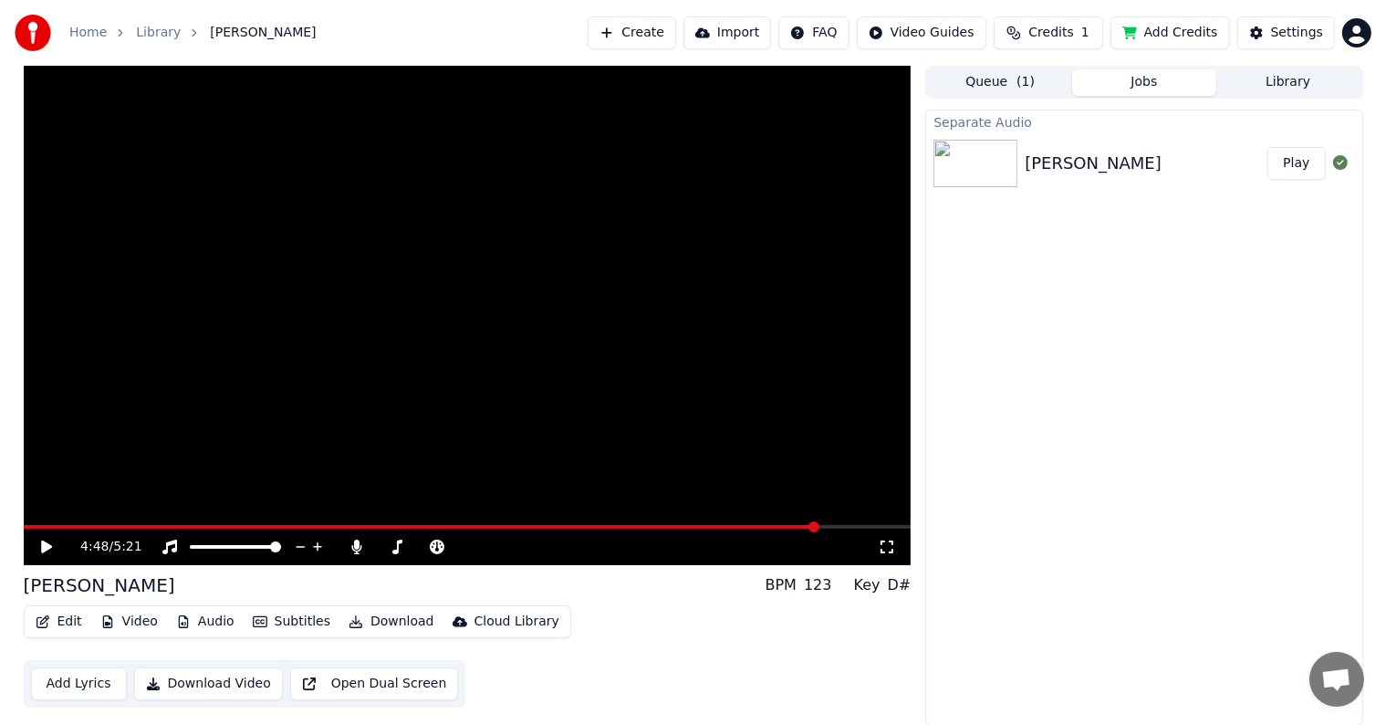
click at [41, 548] on icon at bounding box center [46, 546] width 11 height 13
click at [120, 523] on video at bounding box center [468, 315] width 888 height 499
click at [123, 525] on span at bounding box center [73, 527] width 99 height 4
click at [43, 544] on icon at bounding box center [46, 546] width 11 height 13
click at [385, 545] on span at bounding box center [381, 547] width 8 height 4
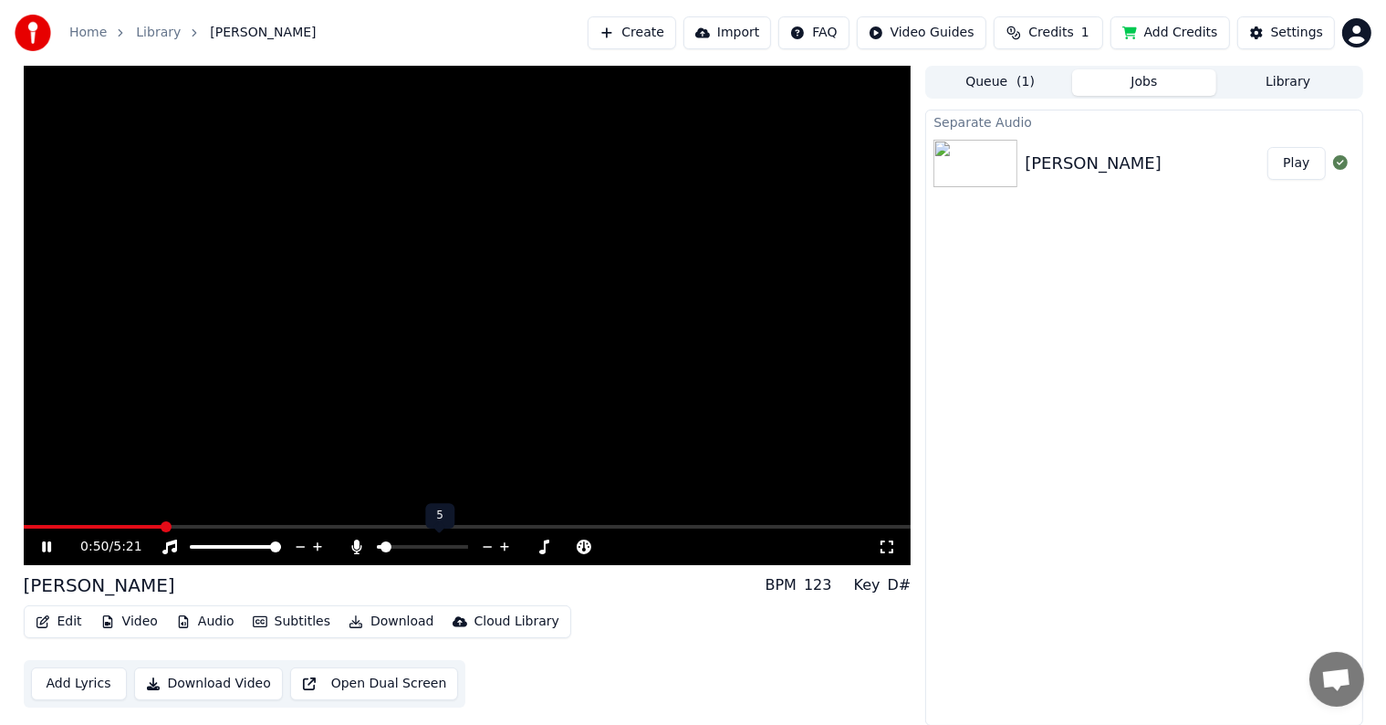
click at [381, 545] on span at bounding box center [379, 547] width 5 height 4
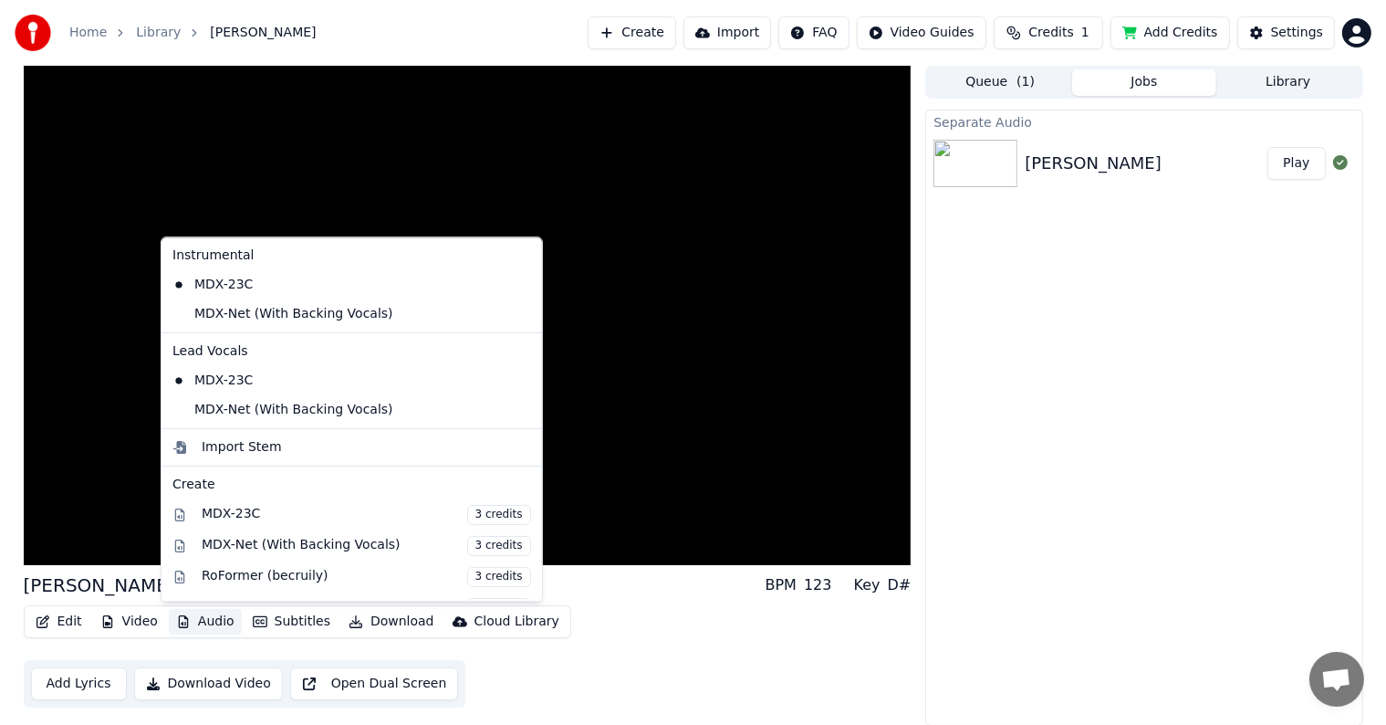
click at [219, 624] on button "Audio" at bounding box center [205, 622] width 73 height 26
click at [304, 544] on div "MDX-Net (With Backing Vocals) 3 credits" at bounding box center [366, 546] width 329 height 20
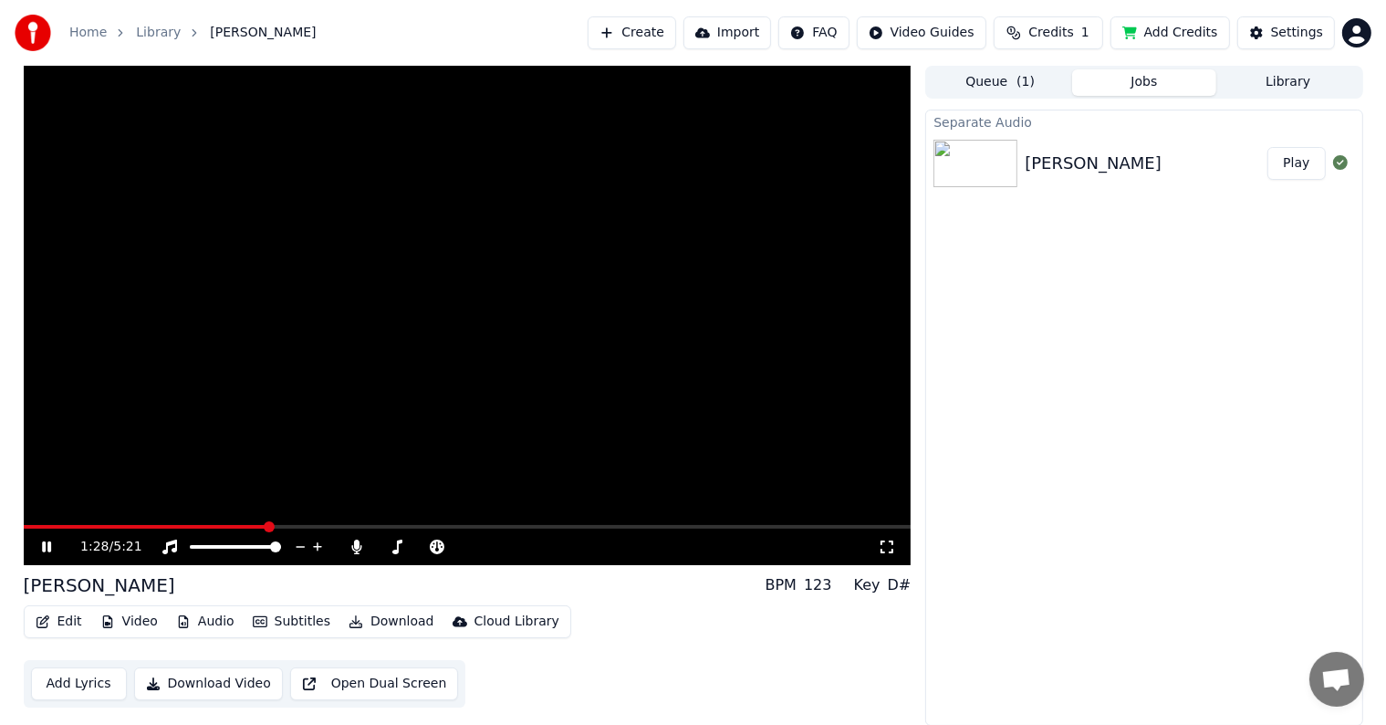
click at [1178, 33] on button "Add Credits" at bounding box center [1171, 32] width 120 height 33
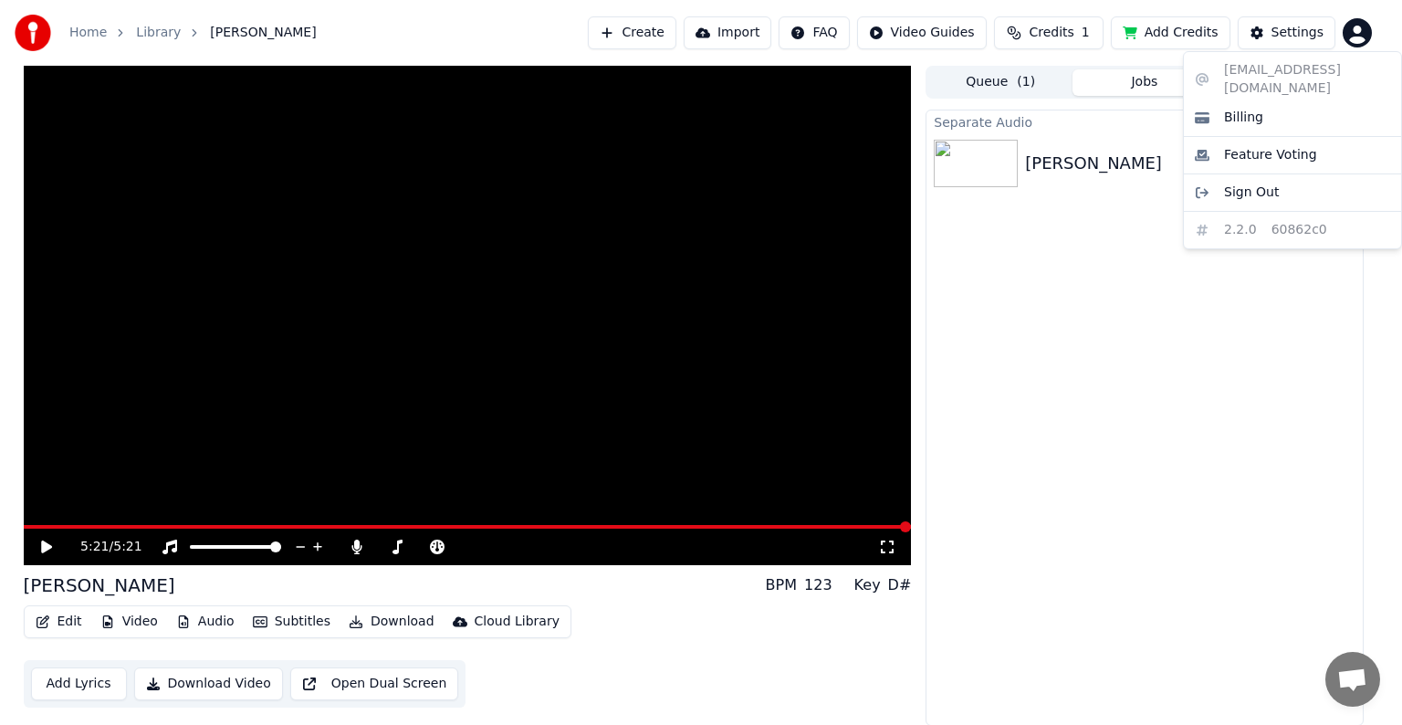
click at [1362, 28] on html "Home Library Cheng Du Create Import FAQ Video Guides Credits 1 Add Credits Sett…" at bounding box center [701, 362] width 1402 height 725
click at [1292, 103] on div "Billing" at bounding box center [1292, 117] width 210 height 29
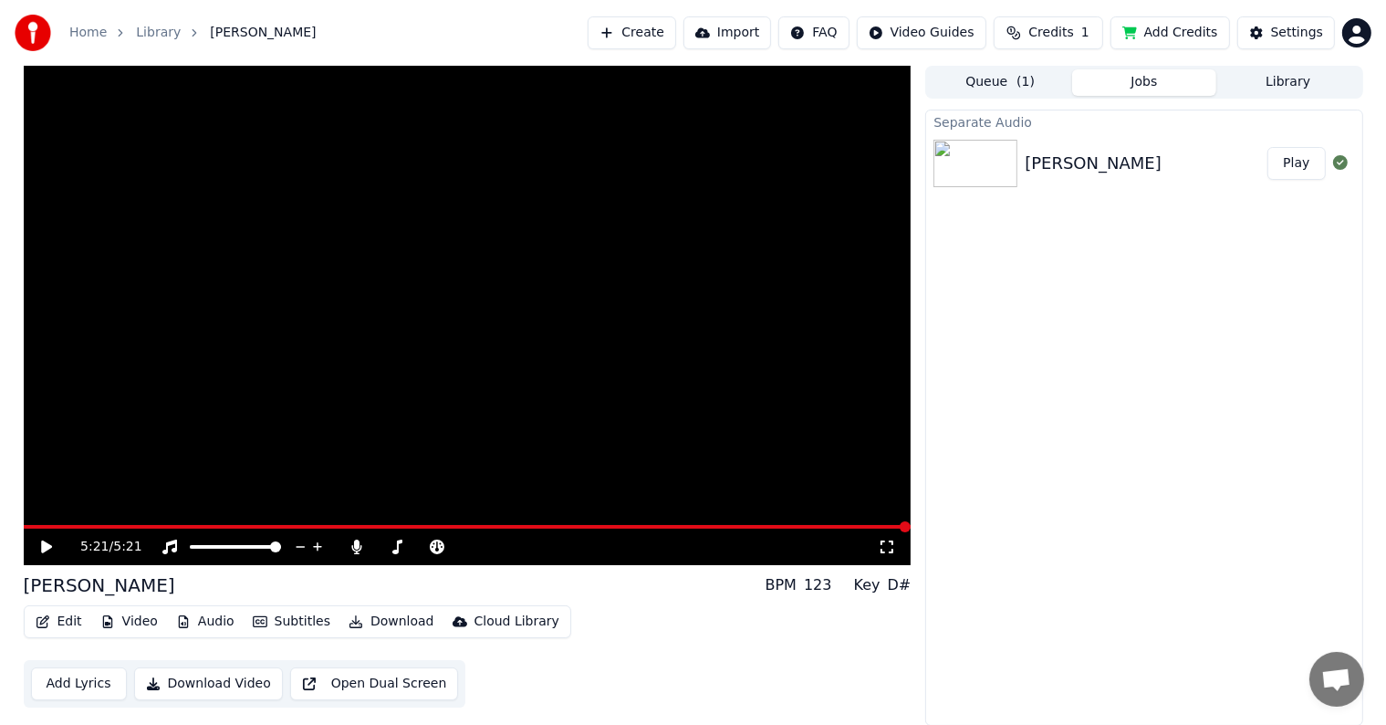
click at [1170, 35] on button "Add Credits" at bounding box center [1171, 32] width 120 height 33
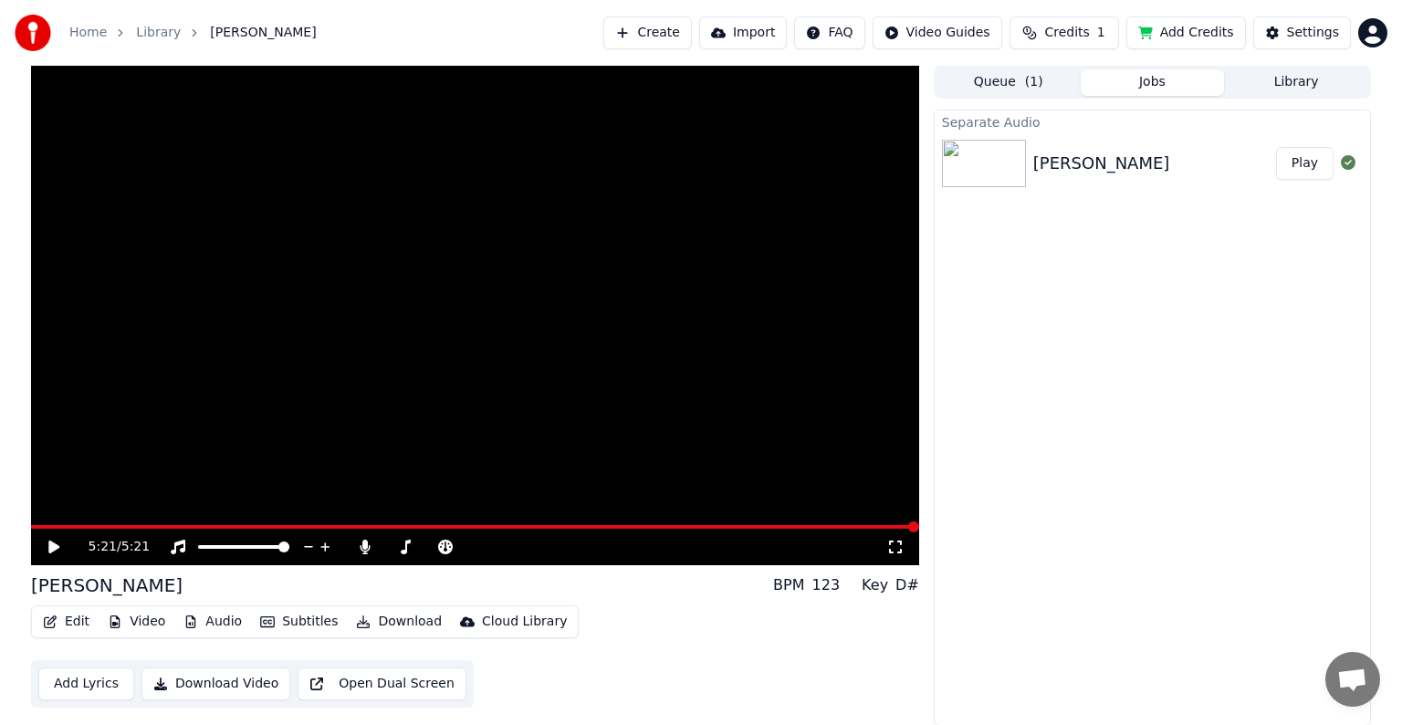
click at [825, 35] on html "Home Library Cheng Du Create Import FAQ Video Guides Credits 1 Add Credits Sett…" at bounding box center [701, 362] width 1402 height 725
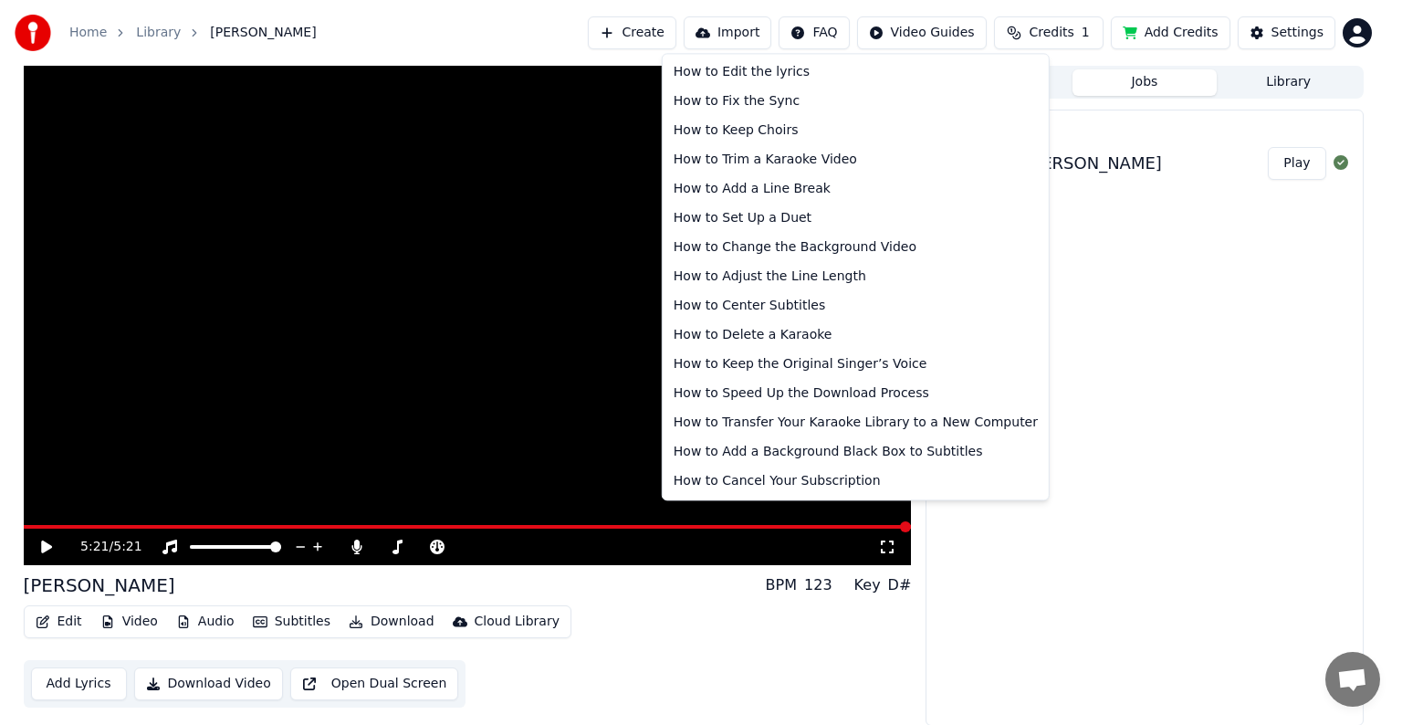
click at [685, 657] on html "Home Library Cheng Du Create Import FAQ Video Guides Credits 1 Add Credits Sett…" at bounding box center [701, 362] width 1402 height 725
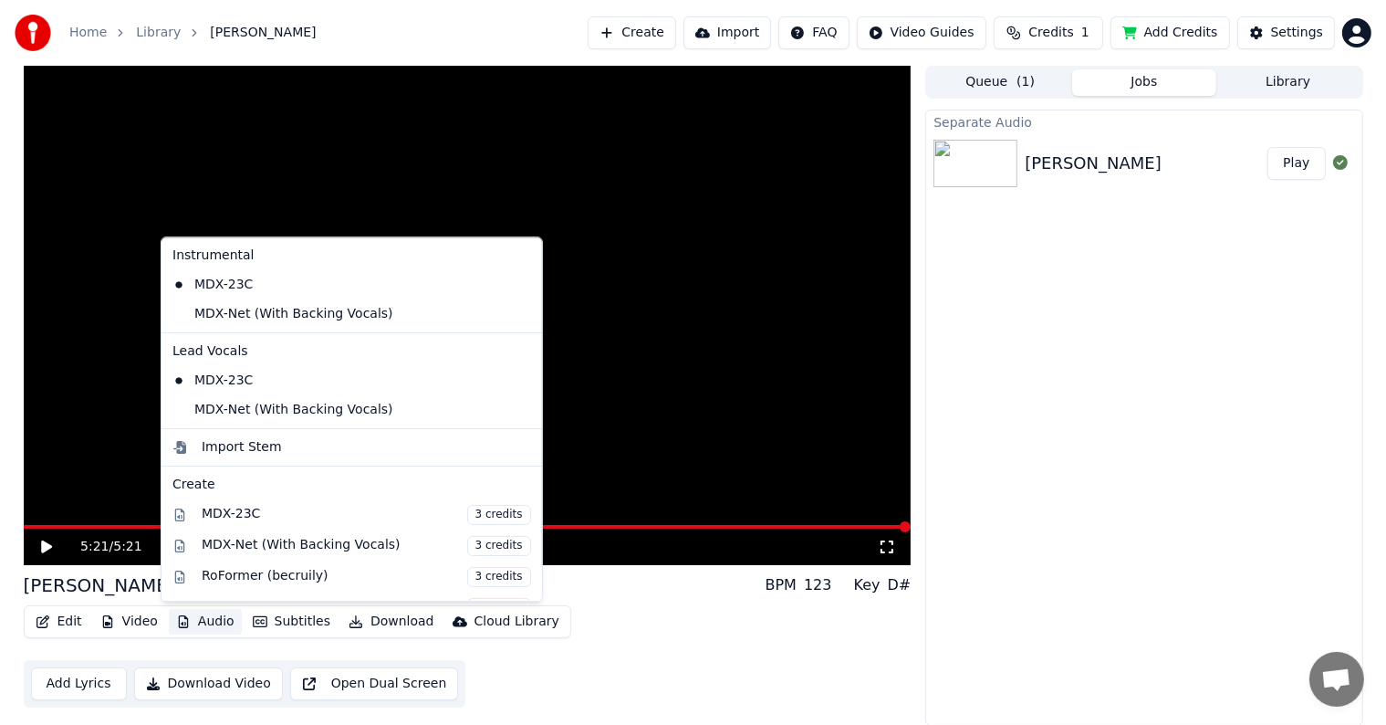
click at [195, 615] on button "Audio" at bounding box center [205, 622] width 73 height 26
click at [467, 544] on span "3 credits" at bounding box center [499, 546] width 64 height 20
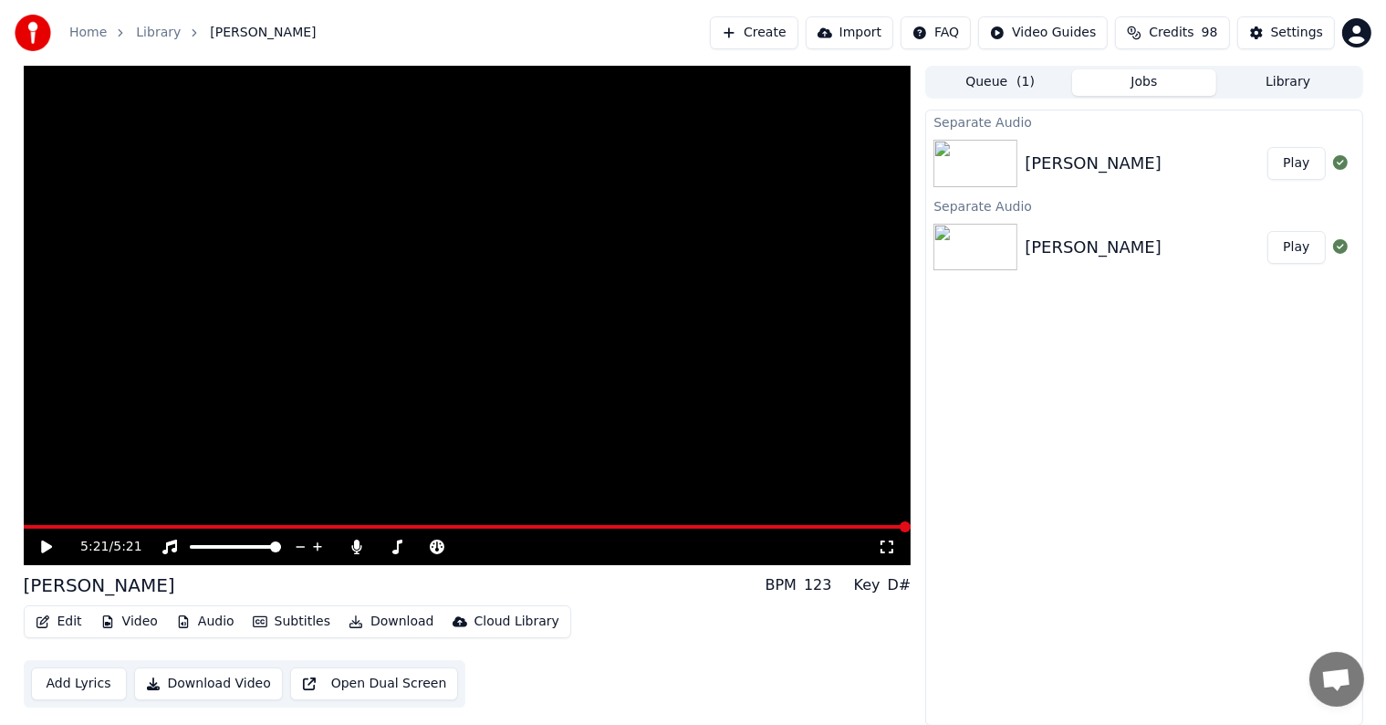
click at [1301, 161] on button "Play" at bounding box center [1296, 163] width 57 height 33
click at [639, 525] on span at bounding box center [468, 527] width 888 height 4
click at [50, 540] on icon at bounding box center [59, 546] width 43 height 15
